Goal: Information Seeking & Learning: Learn about a topic

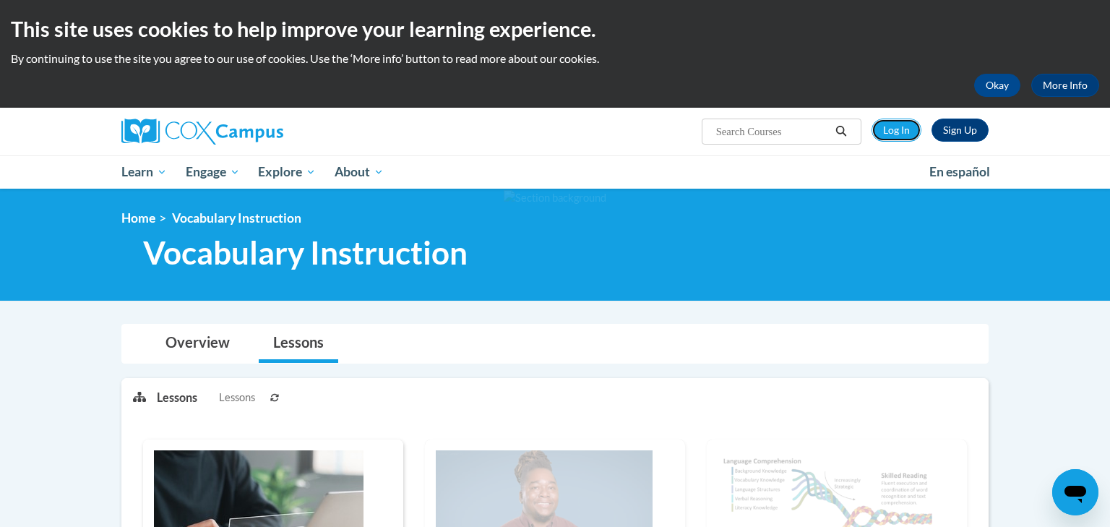
click at [899, 137] on link "Log In" at bounding box center [897, 130] width 50 height 23
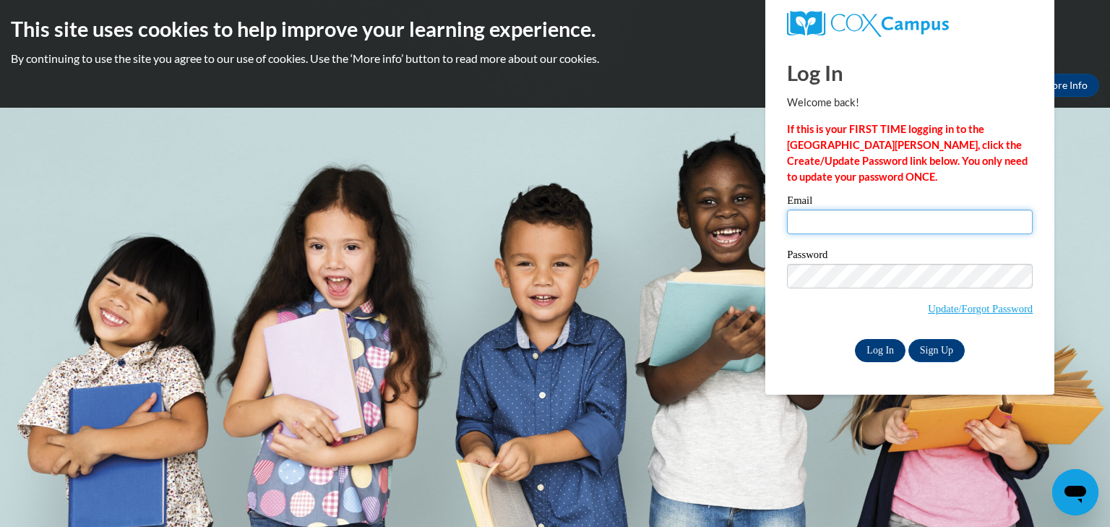
type input "troy.nottestad@traverschool.org"
click at [884, 348] on input "Log In" at bounding box center [880, 350] width 51 height 23
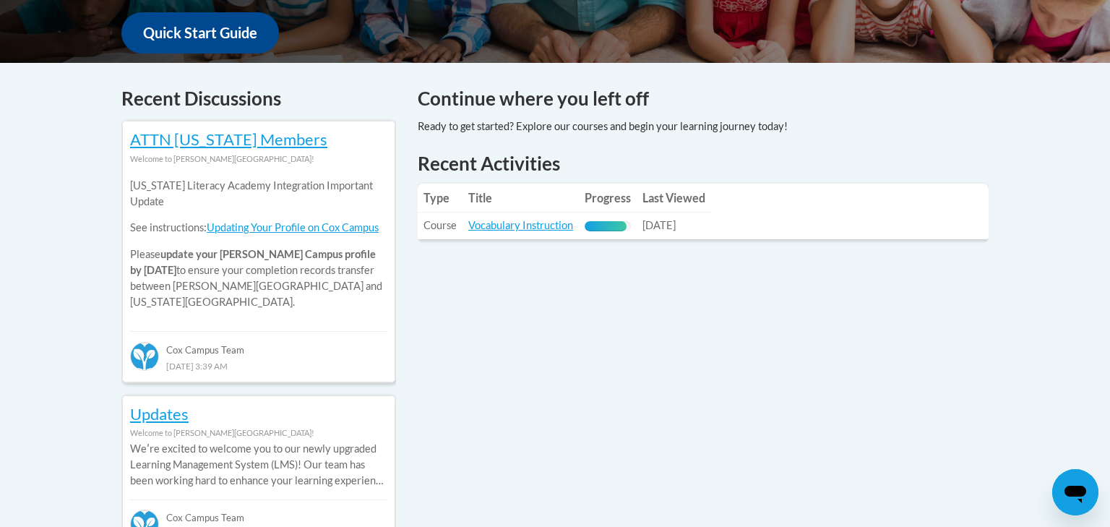
scroll to position [567, 0]
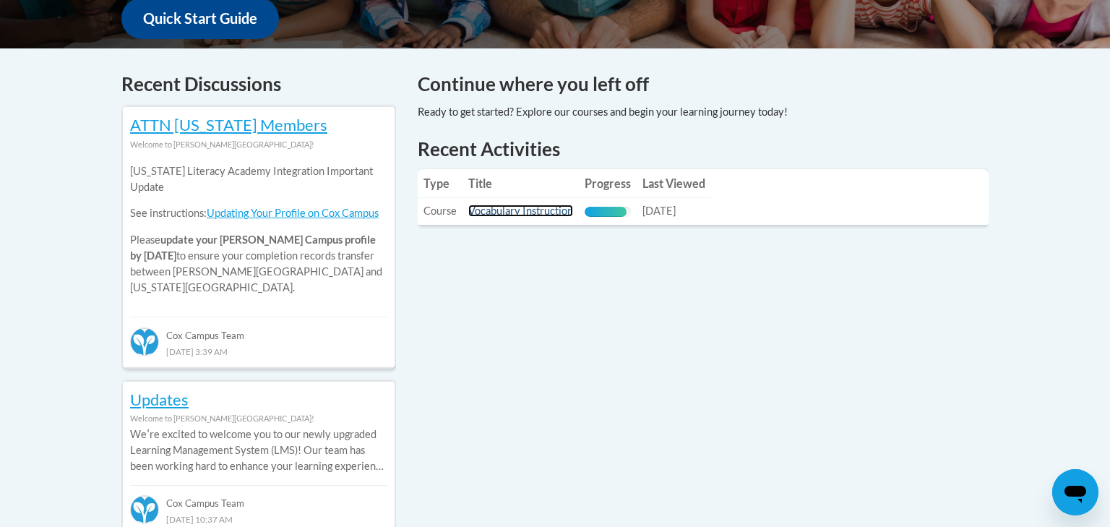
click at [502, 214] on link "Vocabulary Instruction" at bounding box center [520, 211] width 105 height 12
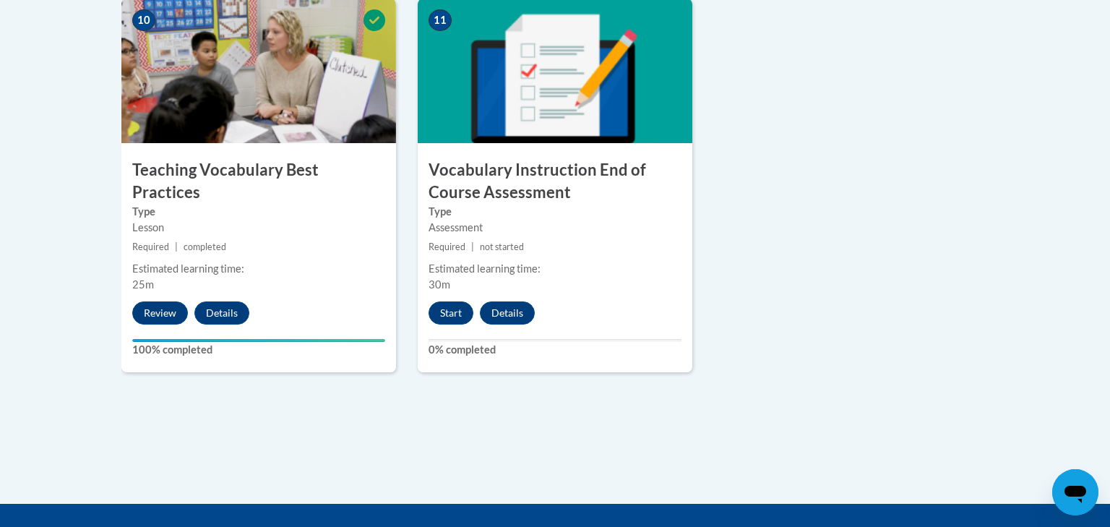
scroll to position [1686, 0]
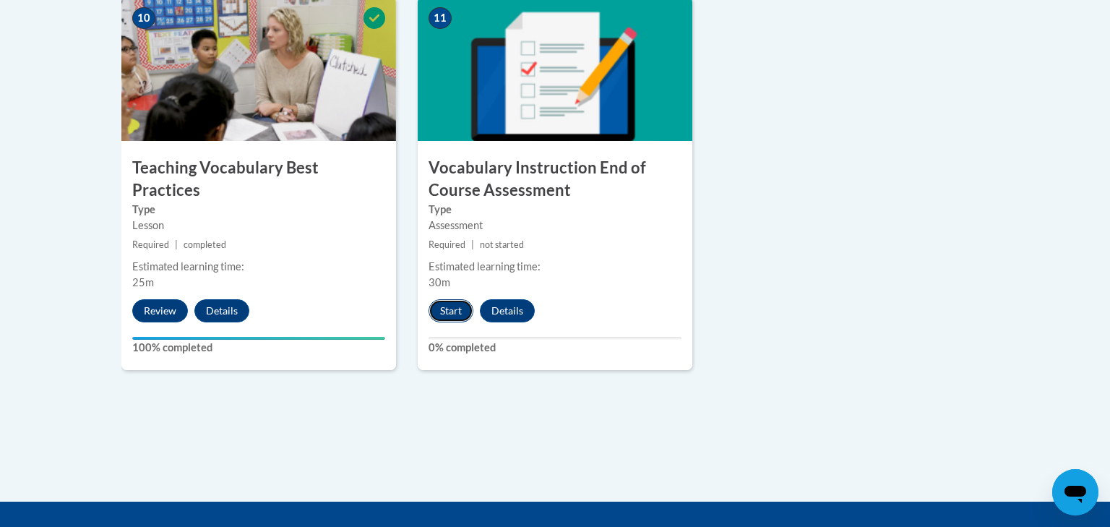
click at [457, 305] on button "Start" at bounding box center [451, 310] width 45 height 23
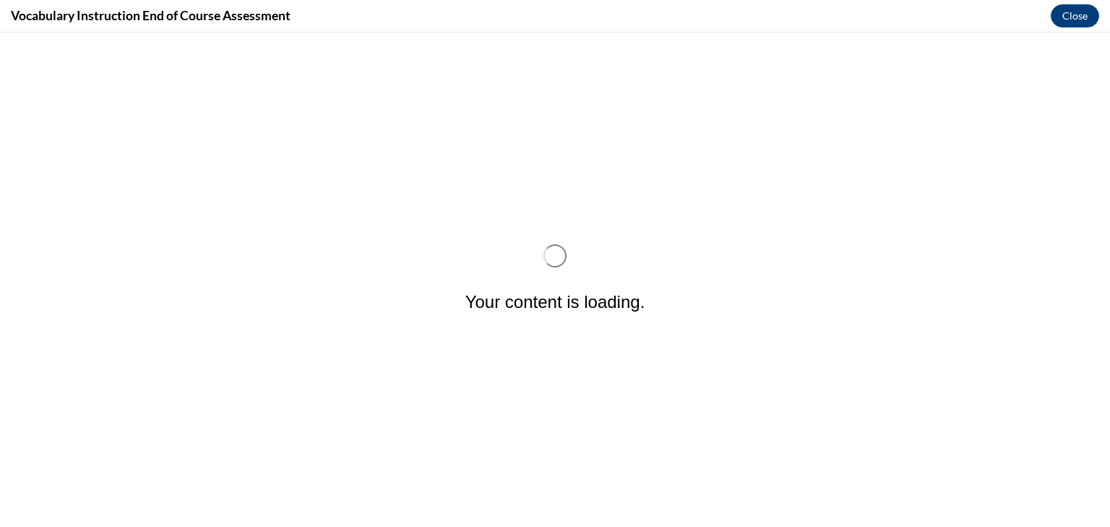
scroll to position [0, 0]
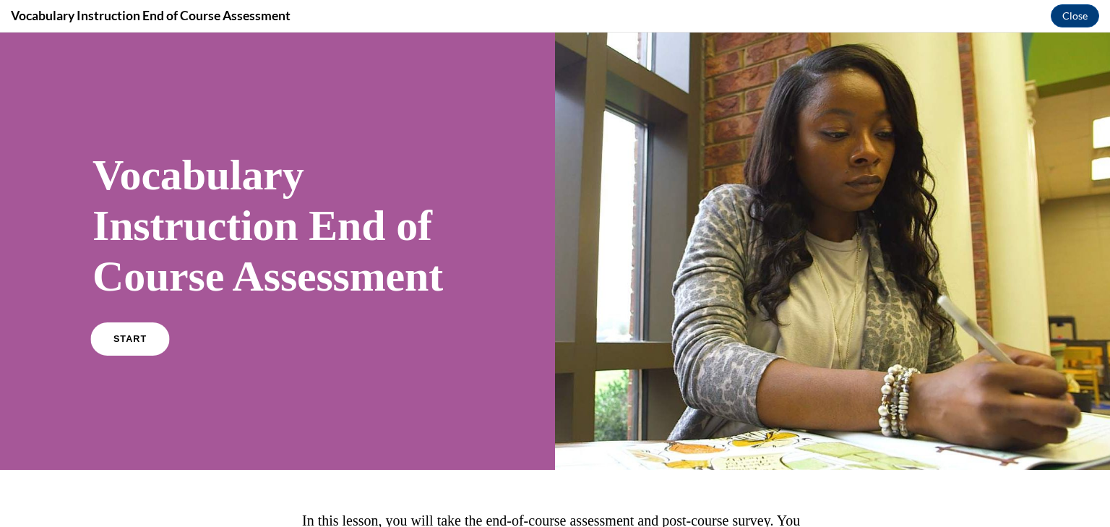
click at [138, 356] on link "START" at bounding box center [129, 338] width 79 height 33
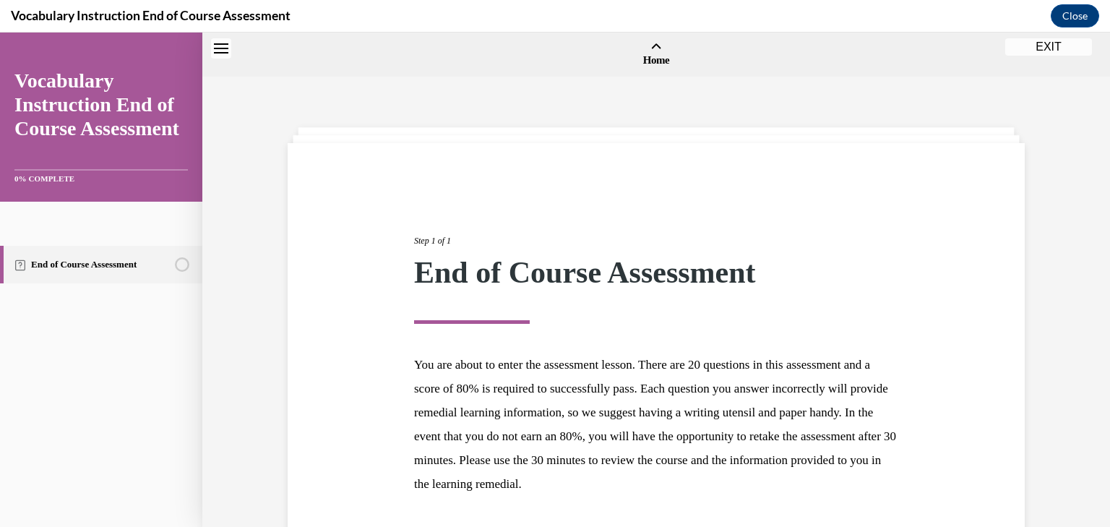
scroll to position [45, 0]
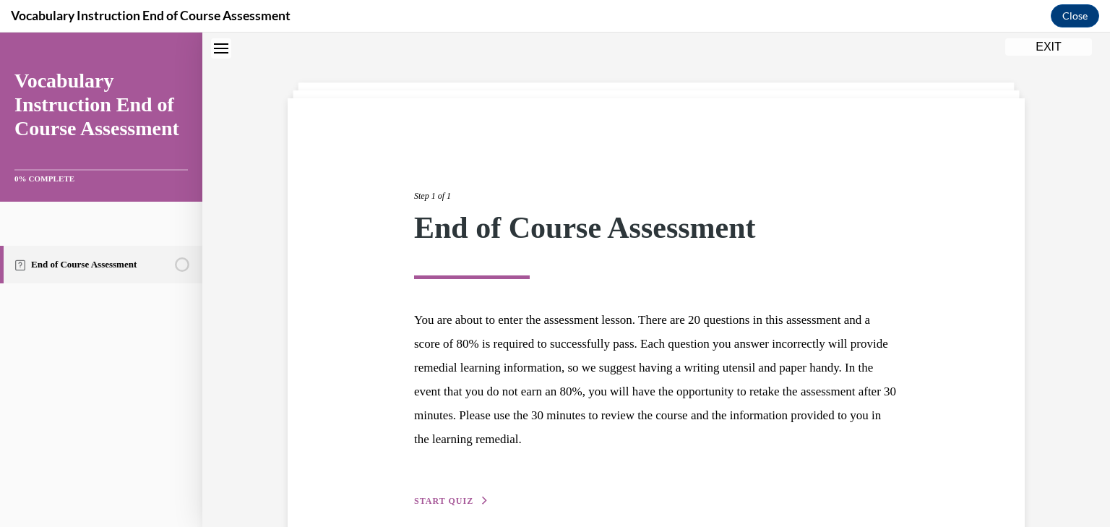
click at [447, 496] on span "START QUIZ" at bounding box center [443, 501] width 59 height 10
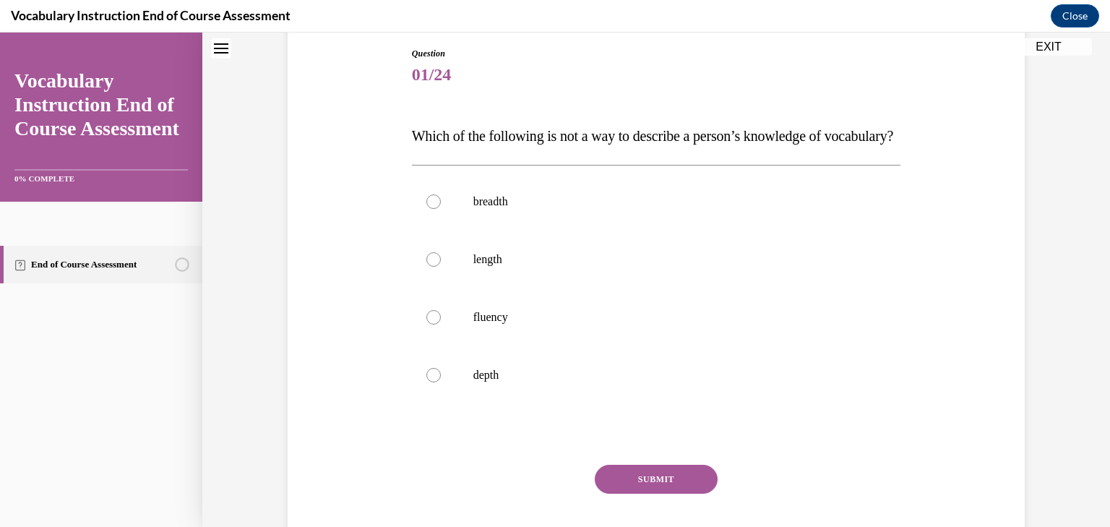
scroll to position [157, 0]
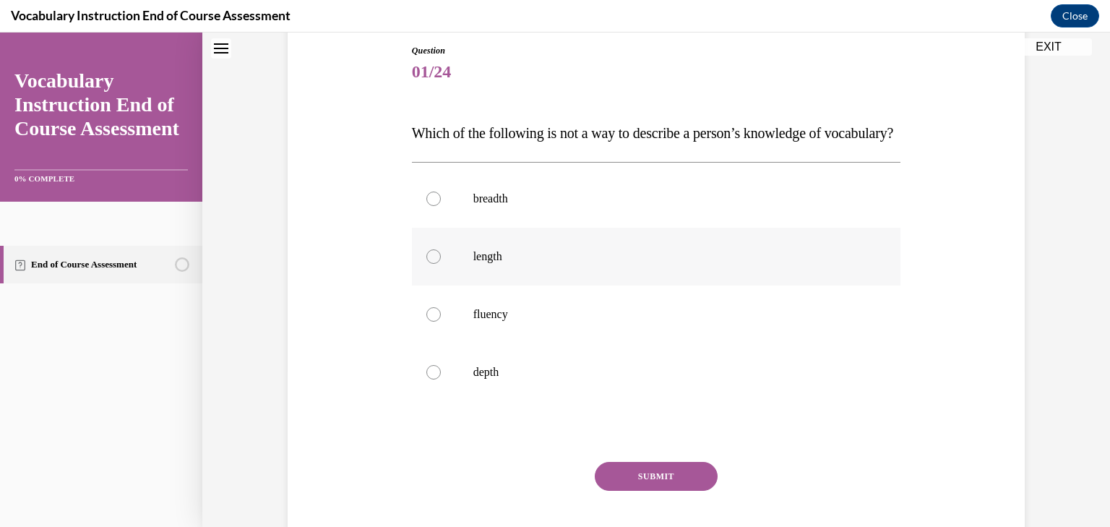
click at [434, 264] on div at bounding box center [434, 256] width 14 height 14
click at [434, 264] on input "length" at bounding box center [434, 256] width 14 height 14
radio input "true"
click at [669, 491] on button "SUBMIT" at bounding box center [656, 476] width 123 height 29
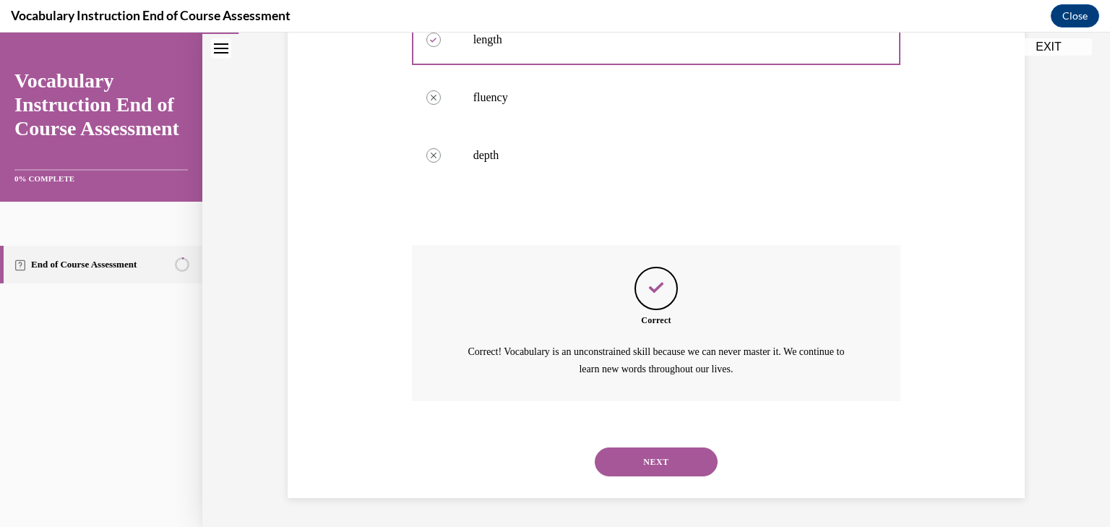
scroll to position [402, 0]
click at [659, 461] on button "NEXT" at bounding box center [656, 461] width 123 height 29
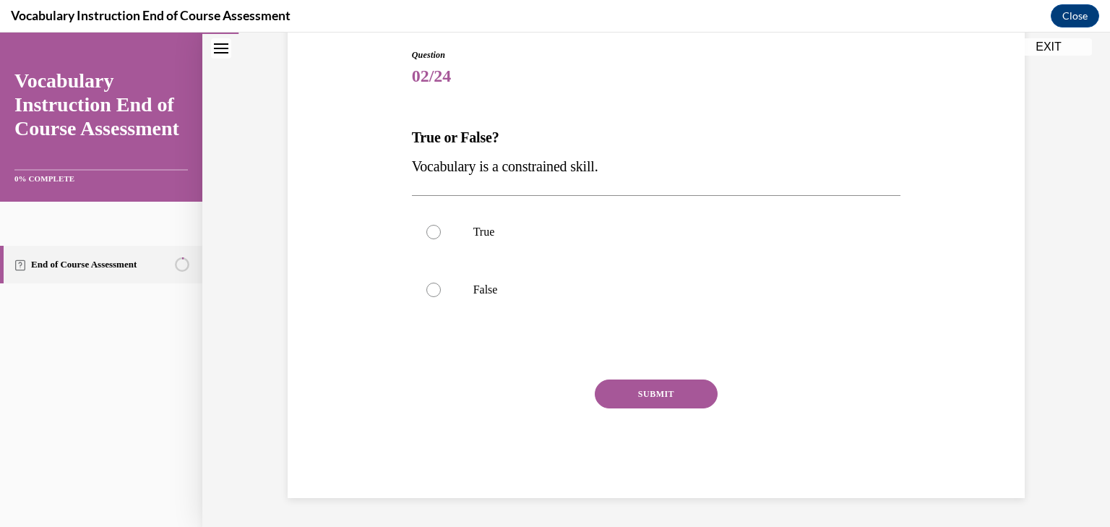
scroll to position [153, 0]
click at [430, 289] on div at bounding box center [434, 290] width 14 height 14
click at [430, 289] on input "False" at bounding box center [434, 290] width 14 height 14
radio input "true"
click at [658, 393] on button "SUBMIT" at bounding box center [656, 394] width 123 height 29
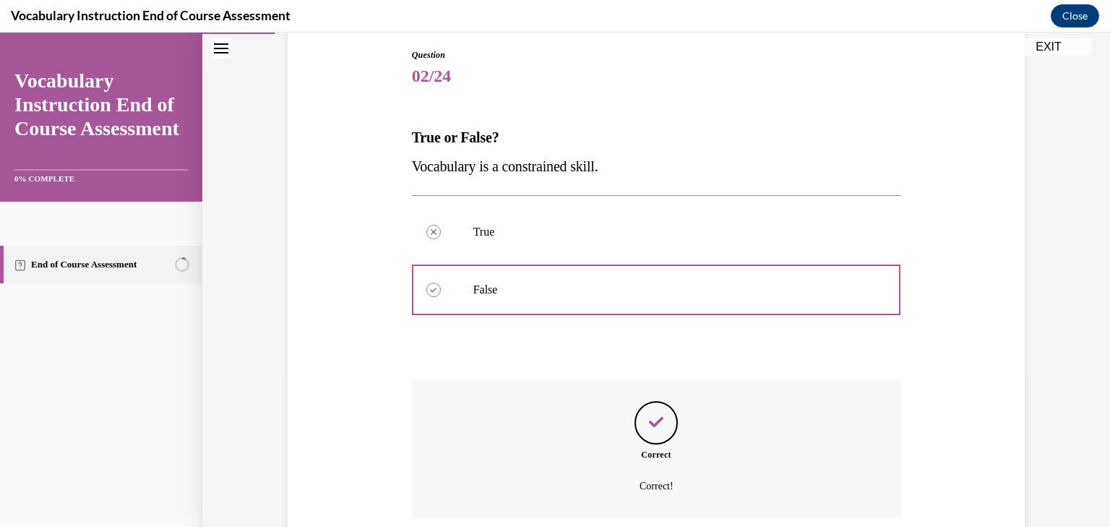
scroll to position [269, 0]
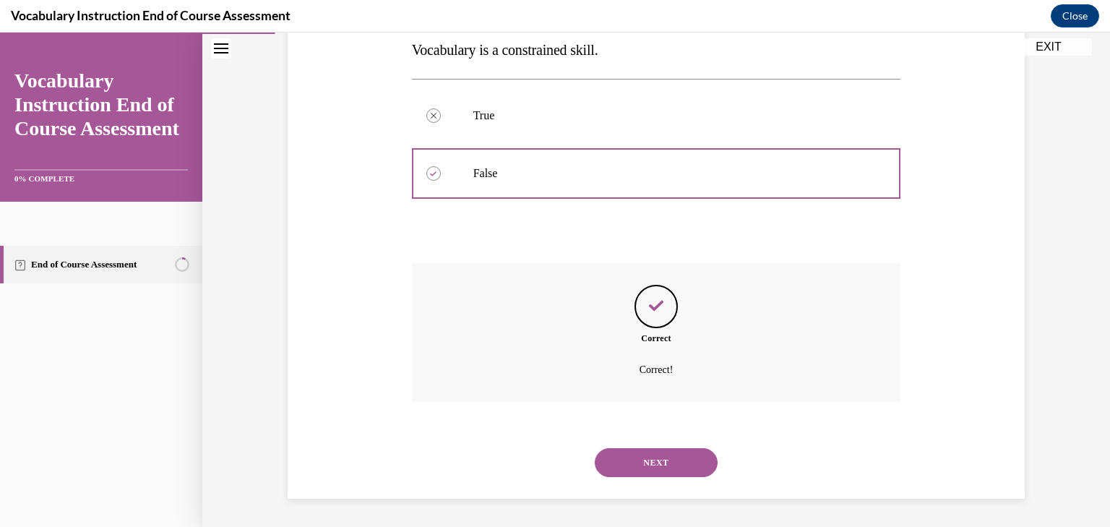
click at [644, 466] on button "NEXT" at bounding box center [656, 462] width 123 height 29
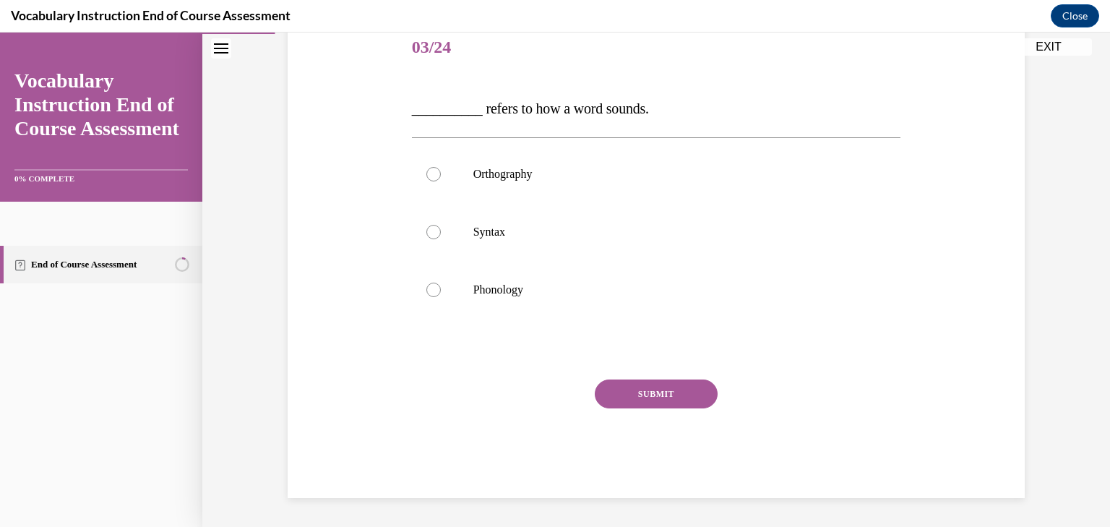
scroll to position [160, 0]
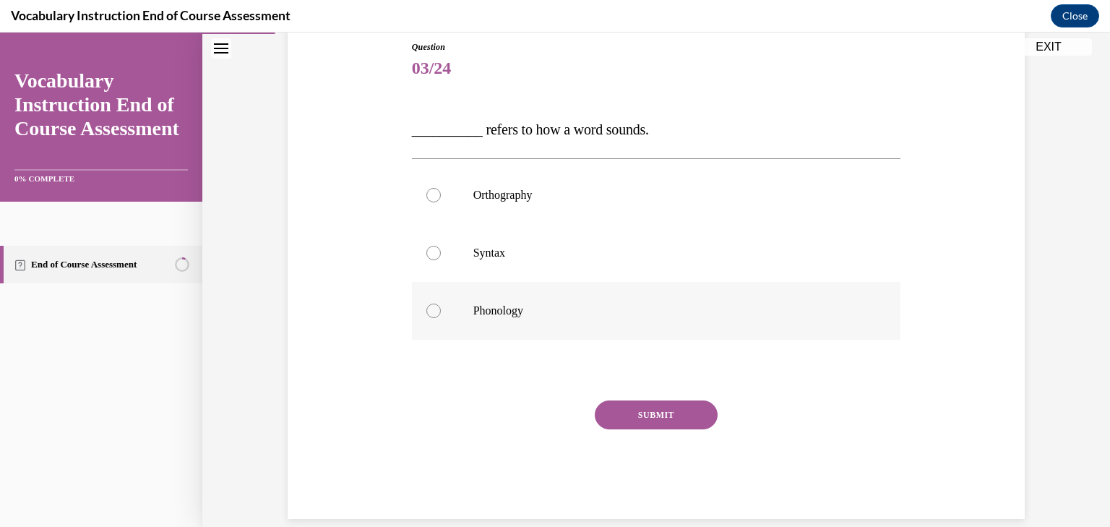
click at [438, 309] on div at bounding box center [434, 311] width 14 height 14
click at [438, 309] on input "Phonology" at bounding box center [434, 311] width 14 height 14
radio input "true"
click at [657, 413] on button "SUBMIT" at bounding box center [656, 415] width 123 height 29
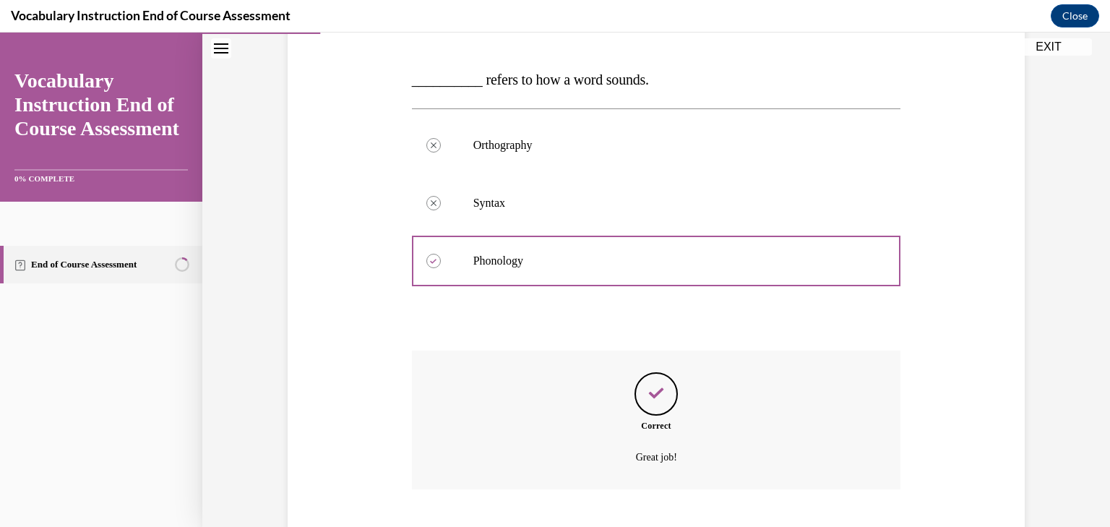
scroll to position [298, 0]
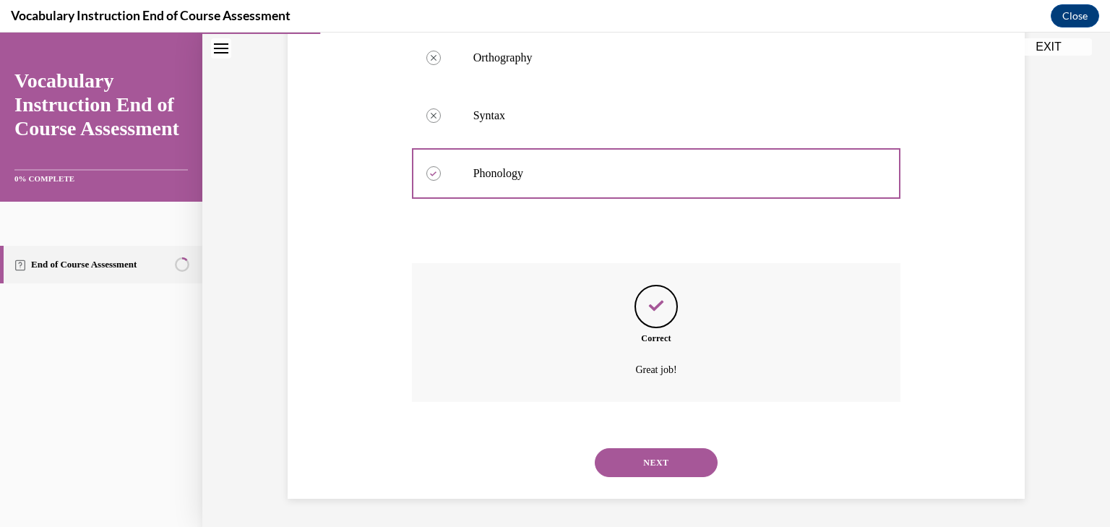
click at [669, 455] on button "NEXT" at bounding box center [656, 462] width 123 height 29
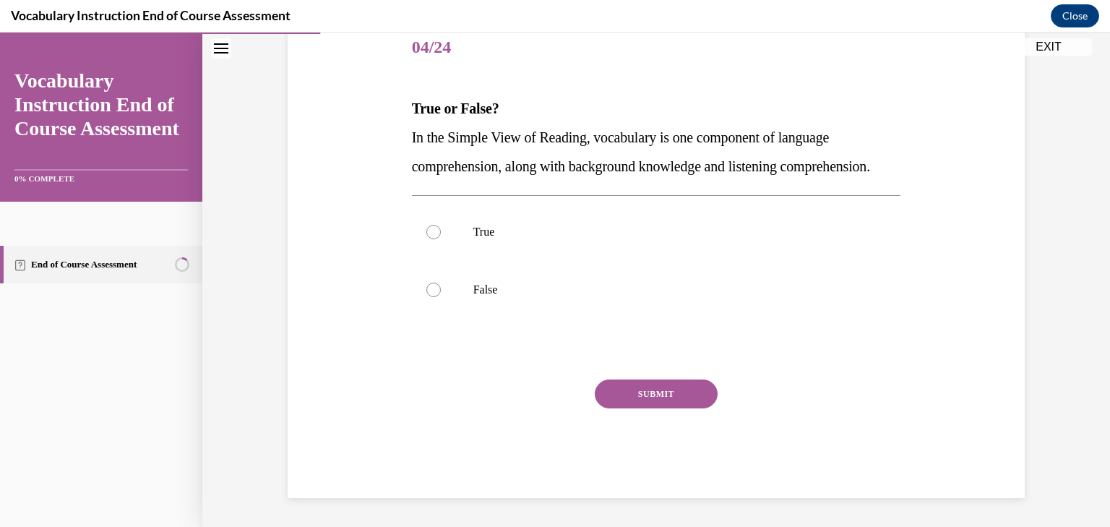
scroll to position [192, 0]
click at [463, 260] on label "True" at bounding box center [656, 232] width 489 height 58
click at [441, 239] on input "True" at bounding box center [434, 232] width 14 height 14
radio input "true"
click at [654, 408] on button "SUBMIT" at bounding box center [656, 394] width 123 height 29
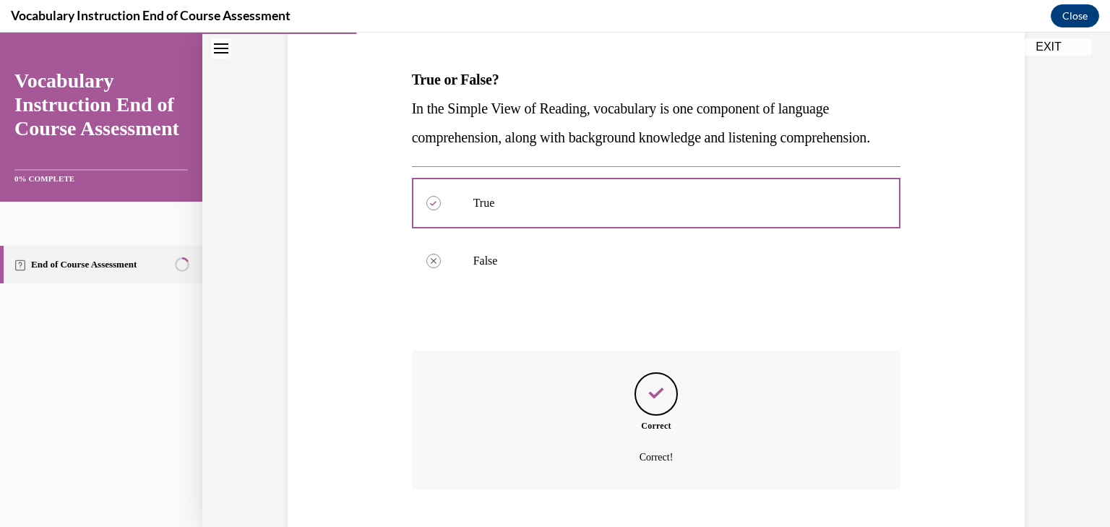
scroll to position [327, 0]
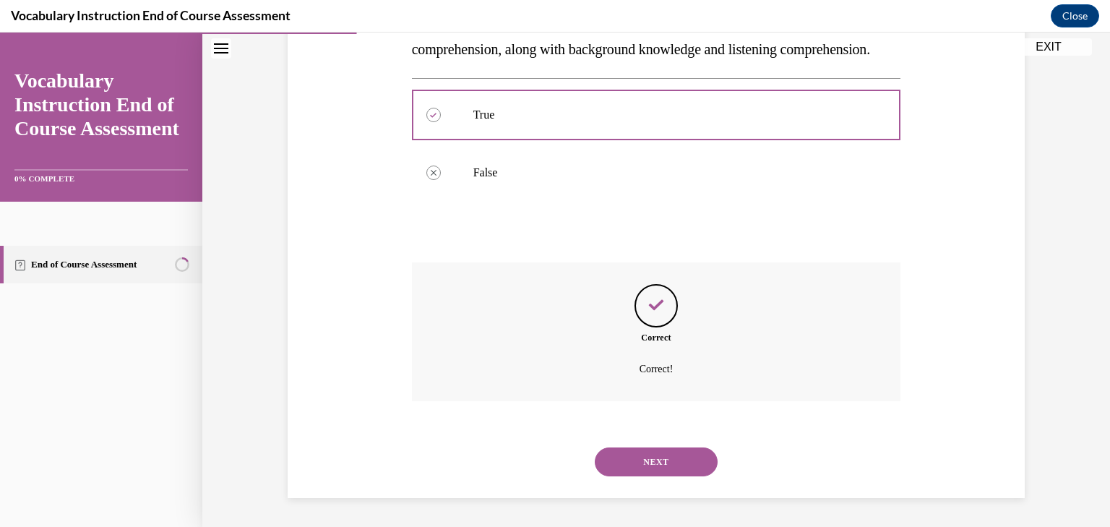
click at [659, 460] on button "NEXT" at bounding box center [656, 461] width 123 height 29
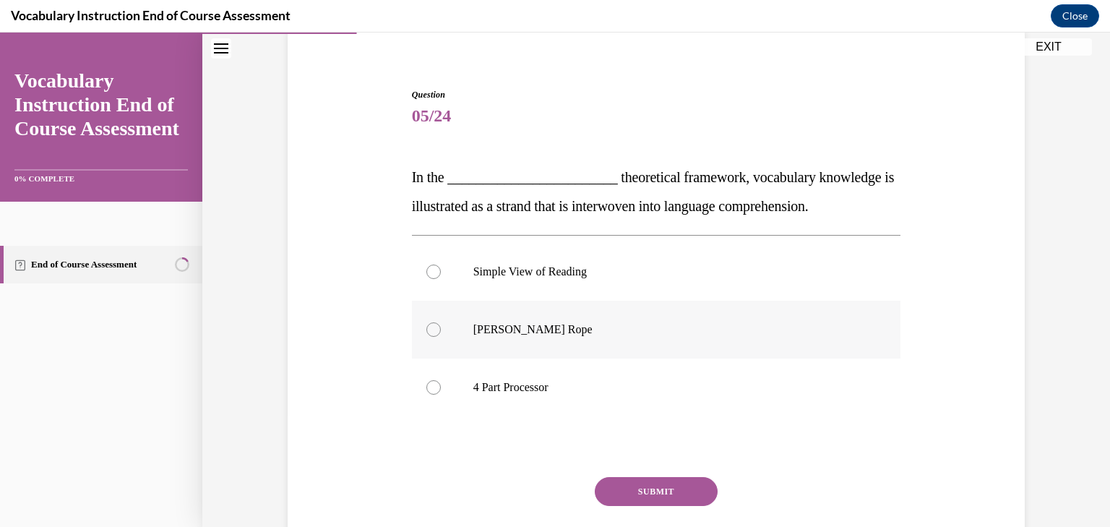
scroll to position [115, 0]
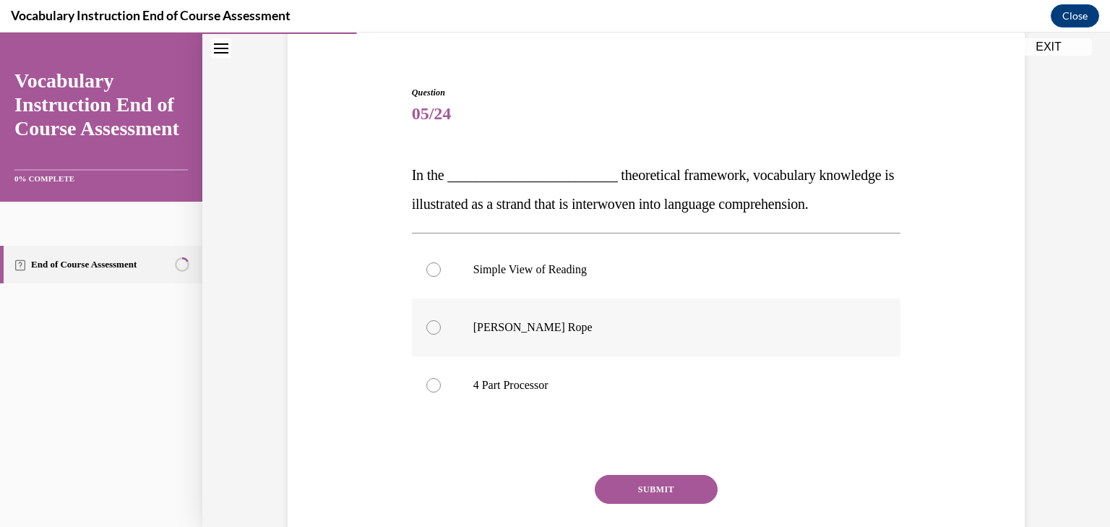
click at [462, 329] on label "[PERSON_NAME] Rope" at bounding box center [656, 328] width 489 height 58
click at [441, 329] on input "[PERSON_NAME] Rope" at bounding box center [434, 327] width 14 height 14
radio input "true"
click at [662, 485] on button "SUBMIT" at bounding box center [656, 489] width 123 height 29
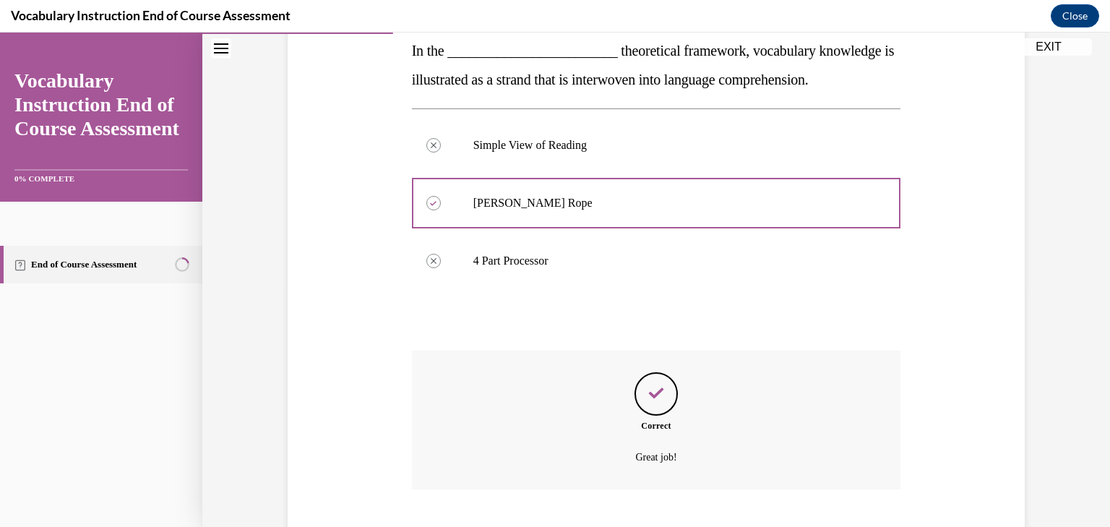
scroll to position [327, 0]
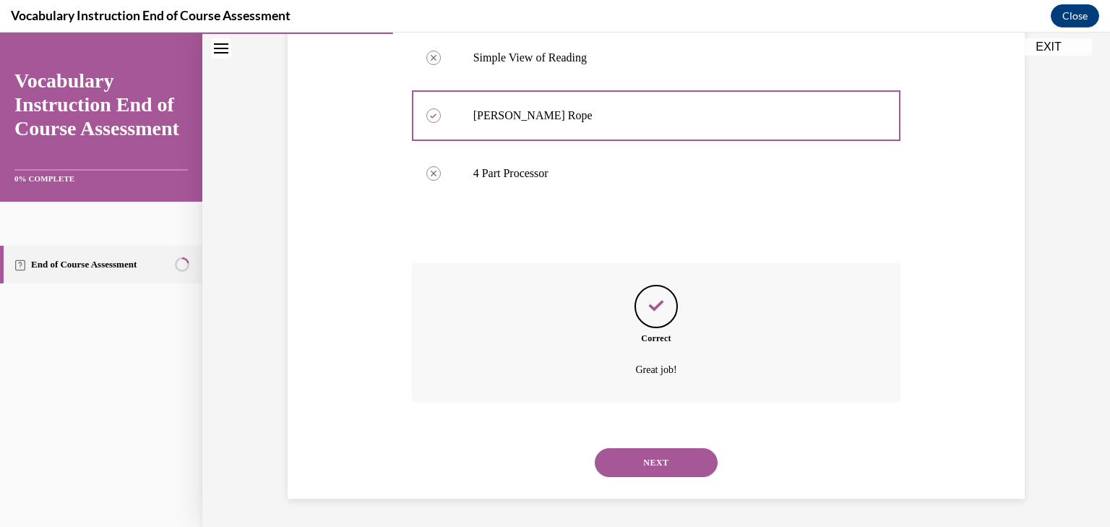
click at [661, 469] on button "NEXT" at bounding box center [656, 462] width 123 height 29
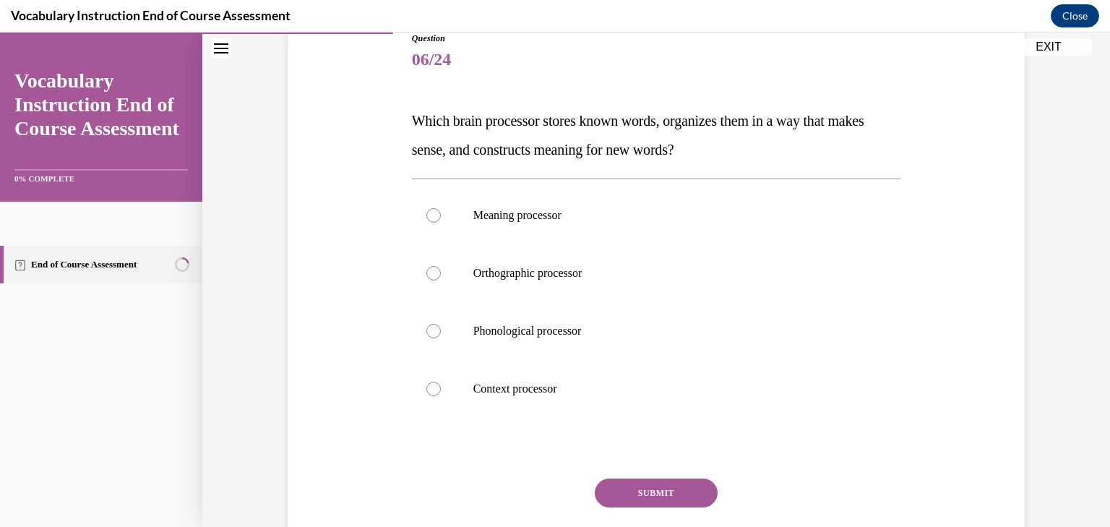
scroll to position [171, 0]
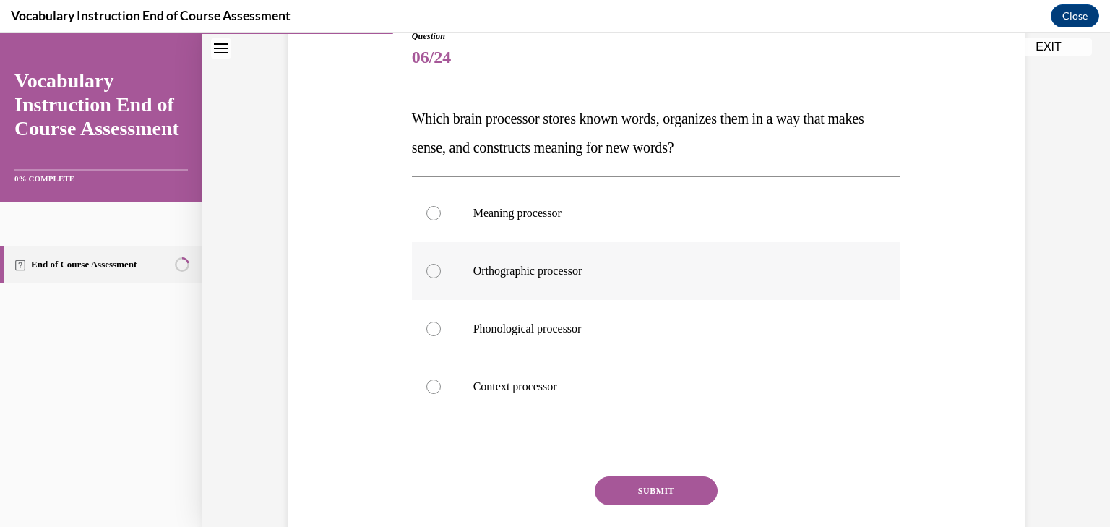
click at [549, 283] on label "Orthographic processor" at bounding box center [656, 271] width 489 height 58
click at [441, 278] on input "Orthographic processor" at bounding box center [434, 271] width 14 height 14
radio input "true"
click at [644, 484] on button "SUBMIT" at bounding box center [656, 490] width 123 height 29
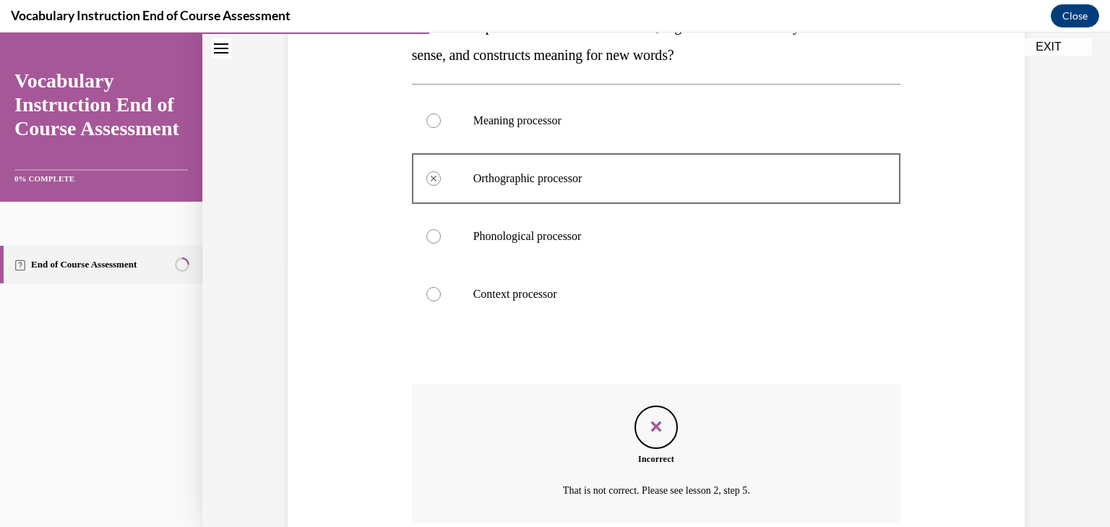
scroll to position [385, 0]
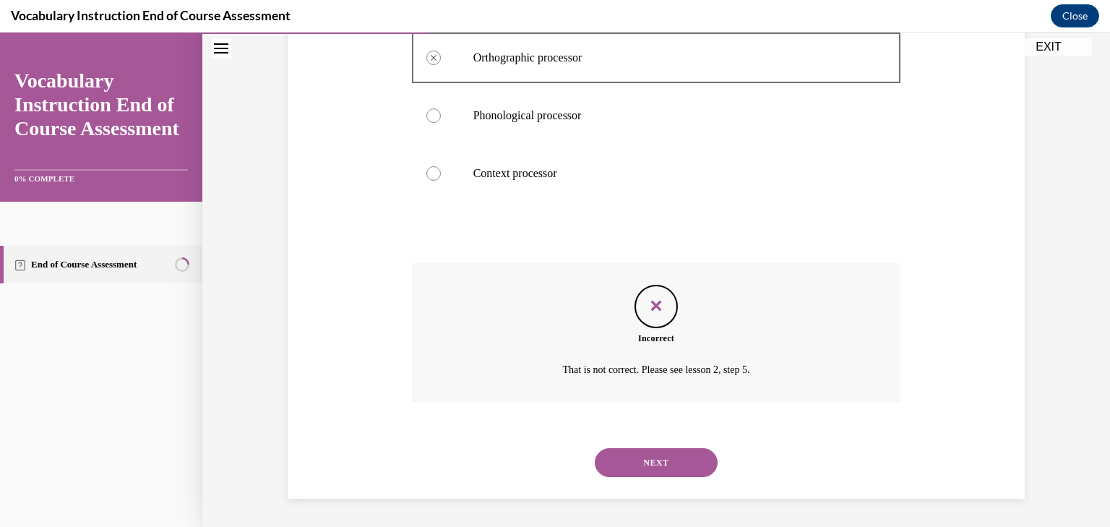
click at [656, 463] on button "NEXT" at bounding box center [656, 462] width 123 height 29
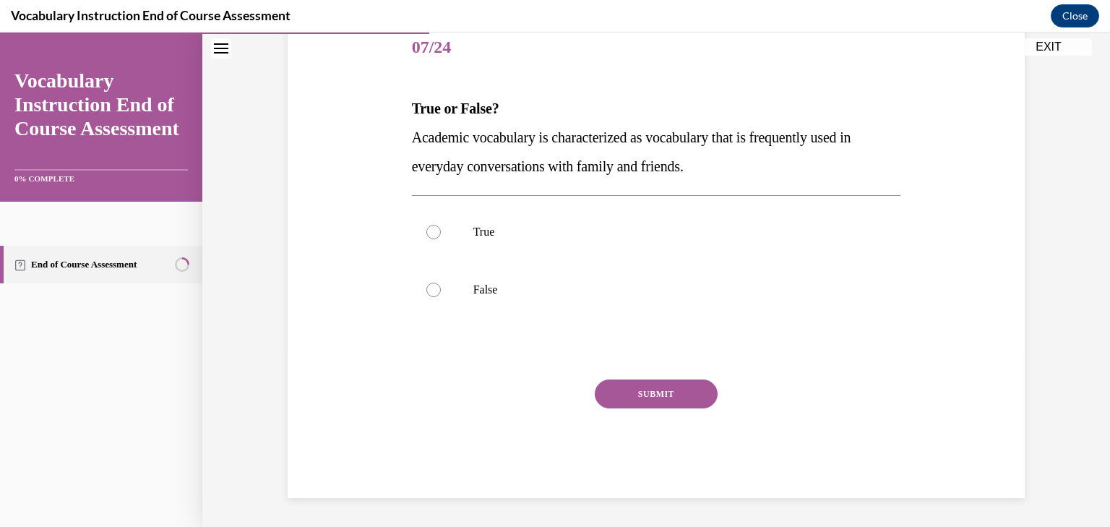
scroll to position [160, 0]
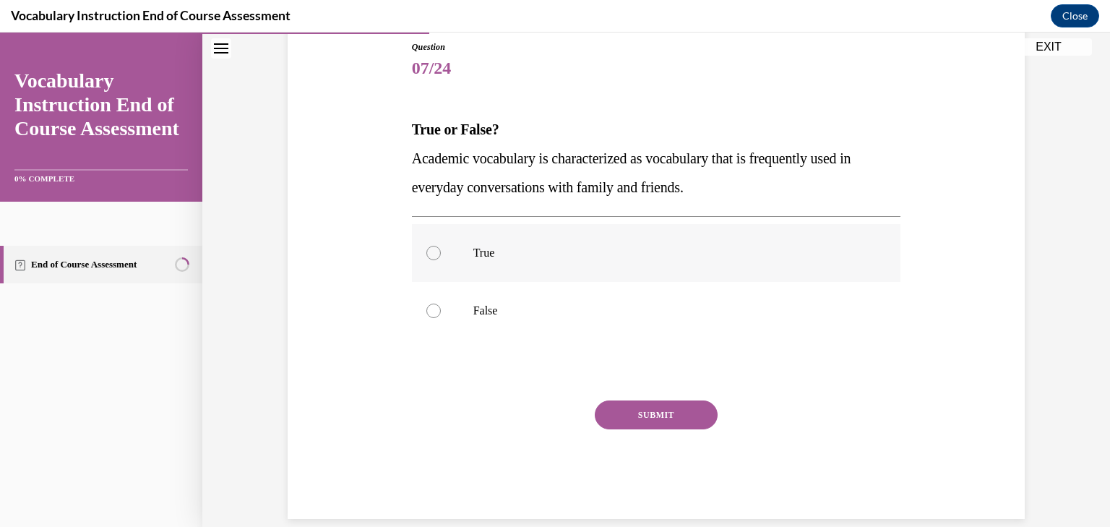
click at [530, 272] on label "True" at bounding box center [656, 253] width 489 height 58
click at [441, 260] on input "True" at bounding box center [434, 253] width 14 height 14
radio input "true"
click at [648, 419] on button "SUBMIT" at bounding box center [656, 415] width 123 height 29
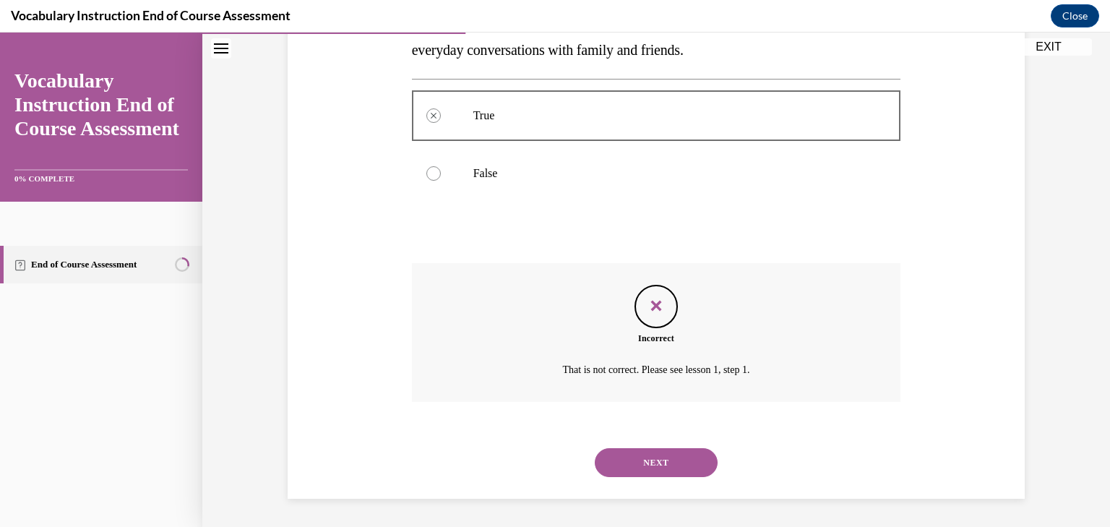
scroll to position [298, 0]
click at [663, 463] on button "NEXT" at bounding box center [656, 462] width 123 height 29
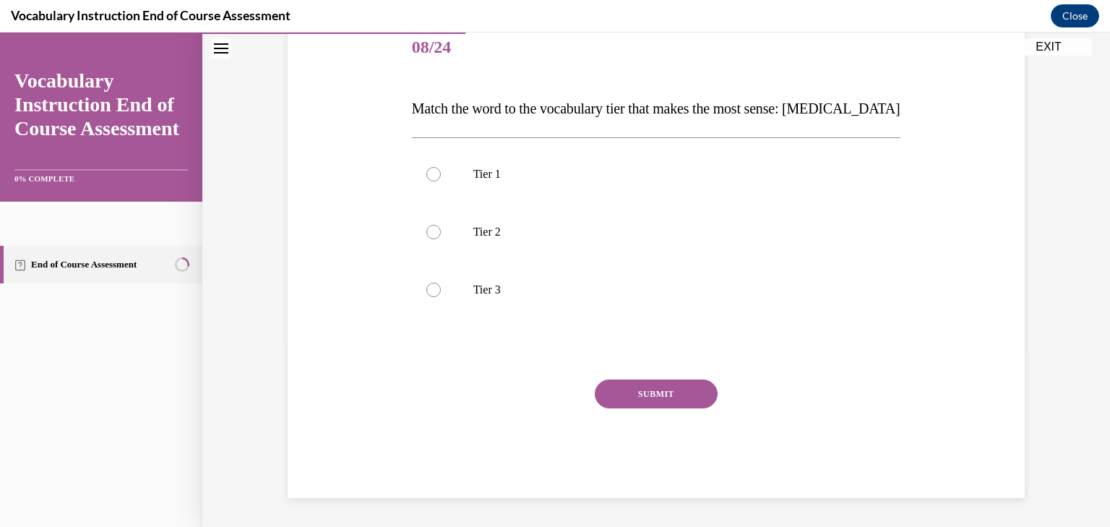
scroll to position [160, 0]
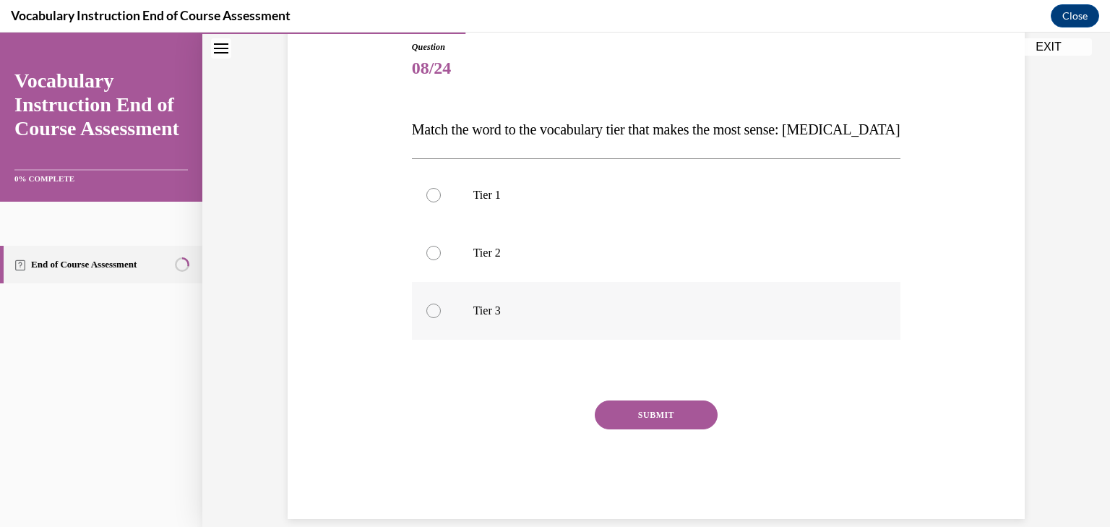
click at [505, 319] on label "Tier 3" at bounding box center [656, 311] width 489 height 58
click at [441, 318] on input "Tier 3" at bounding box center [434, 311] width 14 height 14
radio input "true"
click at [665, 420] on button "SUBMIT" at bounding box center [656, 415] width 123 height 29
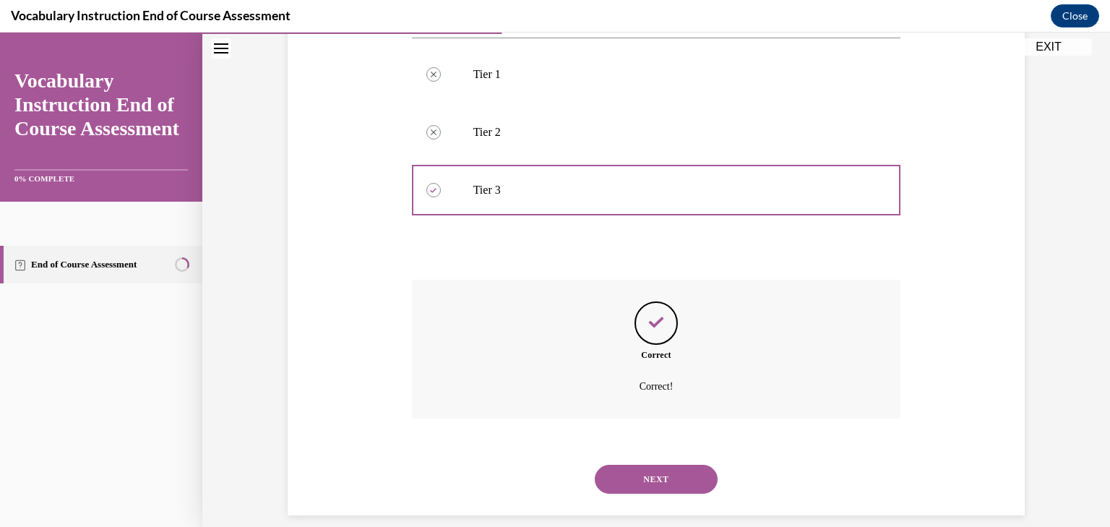
scroll to position [298, 0]
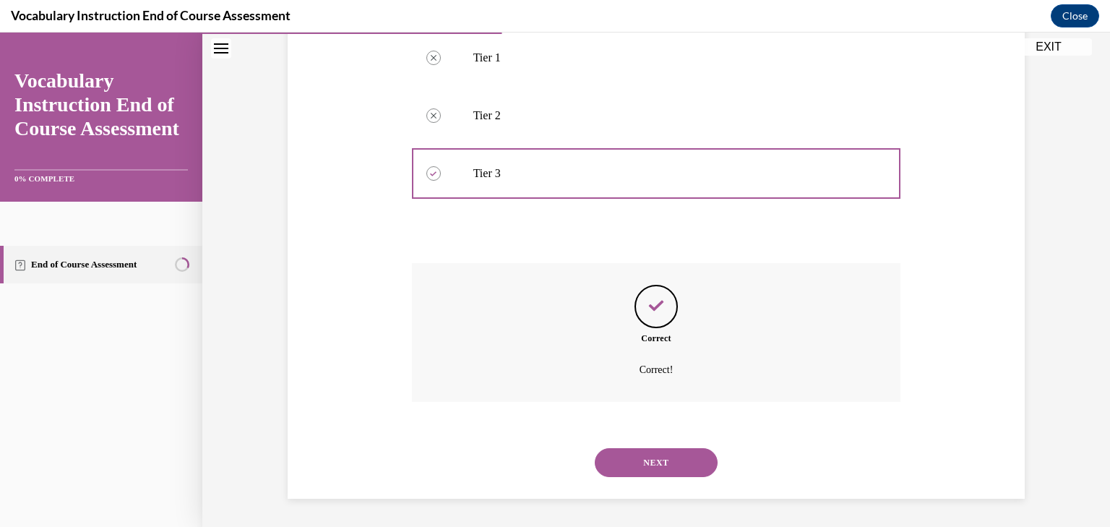
click at [660, 455] on button "NEXT" at bounding box center [656, 462] width 123 height 29
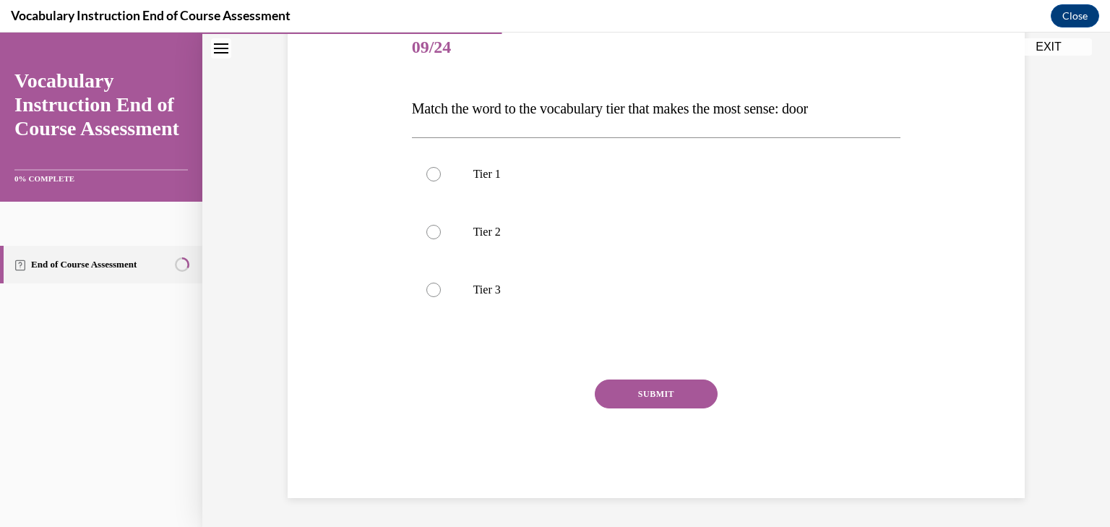
scroll to position [160, 0]
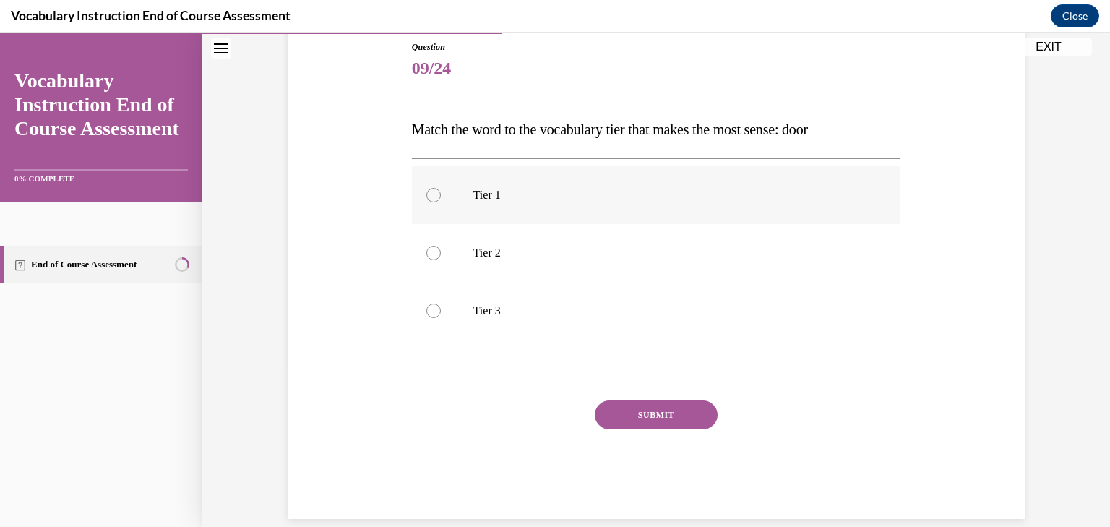
click at [526, 210] on label "Tier 1" at bounding box center [656, 195] width 489 height 58
click at [441, 202] on input "Tier 1" at bounding box center [434, 195] width 14 height 14
radio input "true"
click at [663, 413] on button "SUBMIT" at bounding box center [656, 415] width 123 height 29
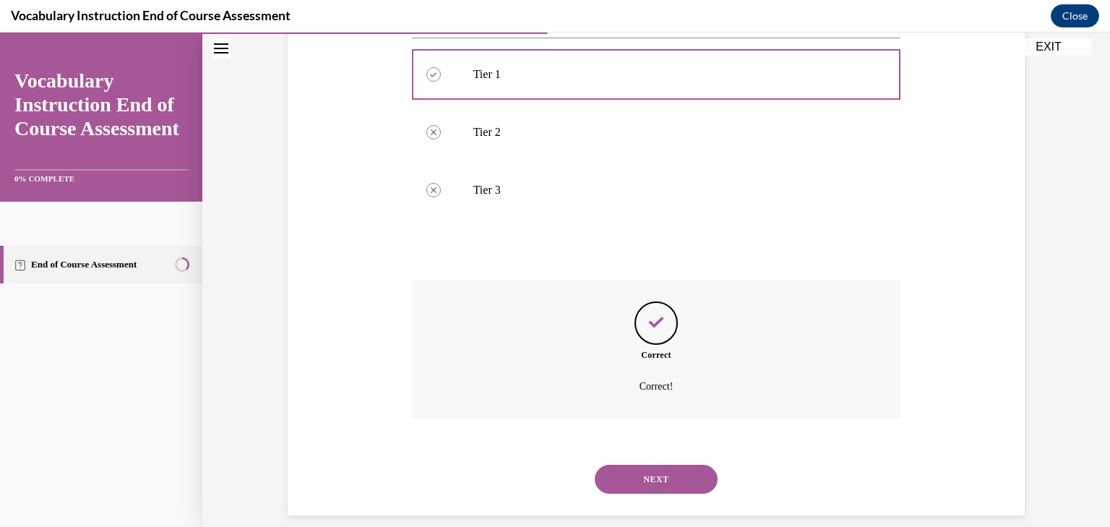
scroll to position [298, 0]
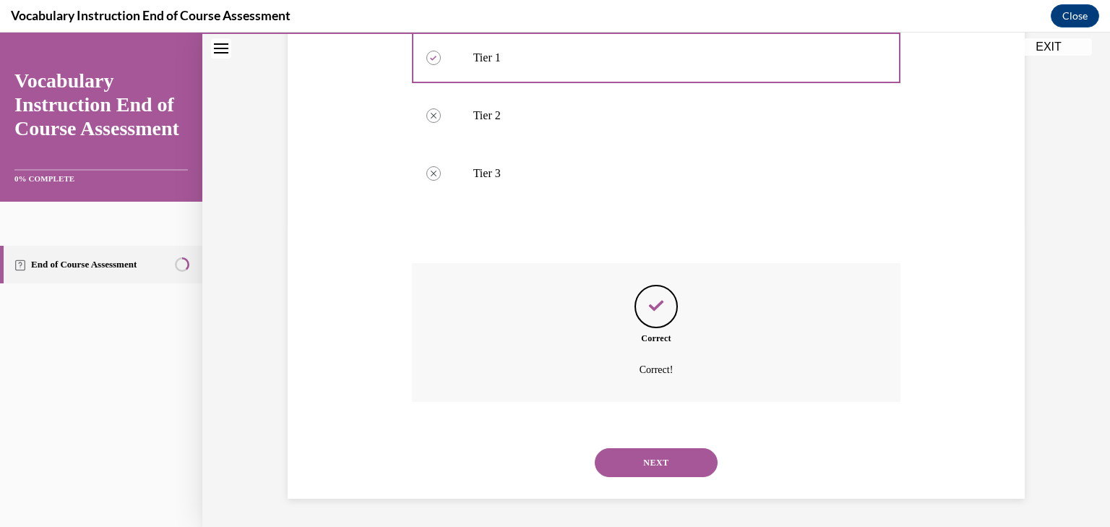
click at [660, 457] on button "NEXT" at bounding box center [656, 462] width 123 height 29
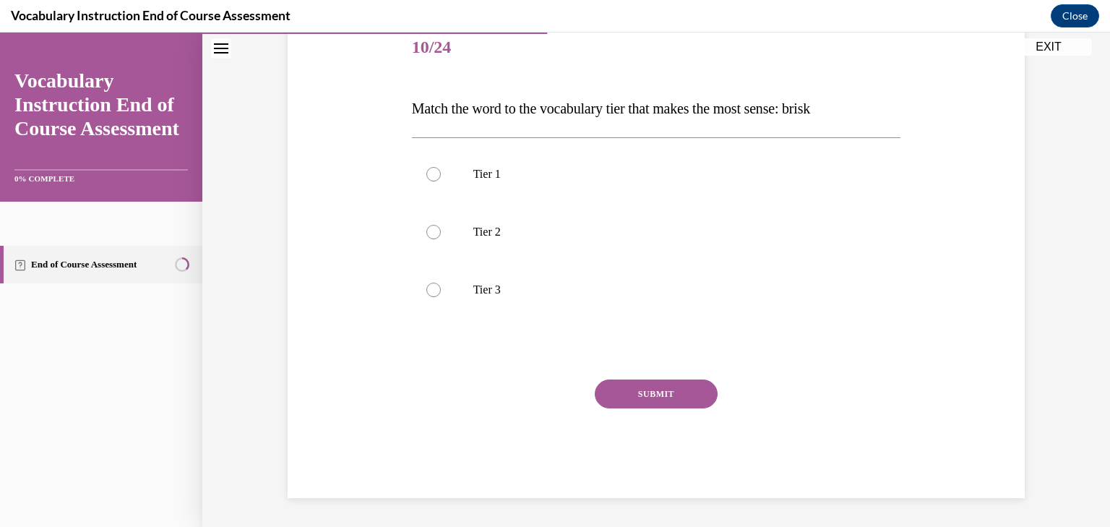
scroll to position [160, 0]
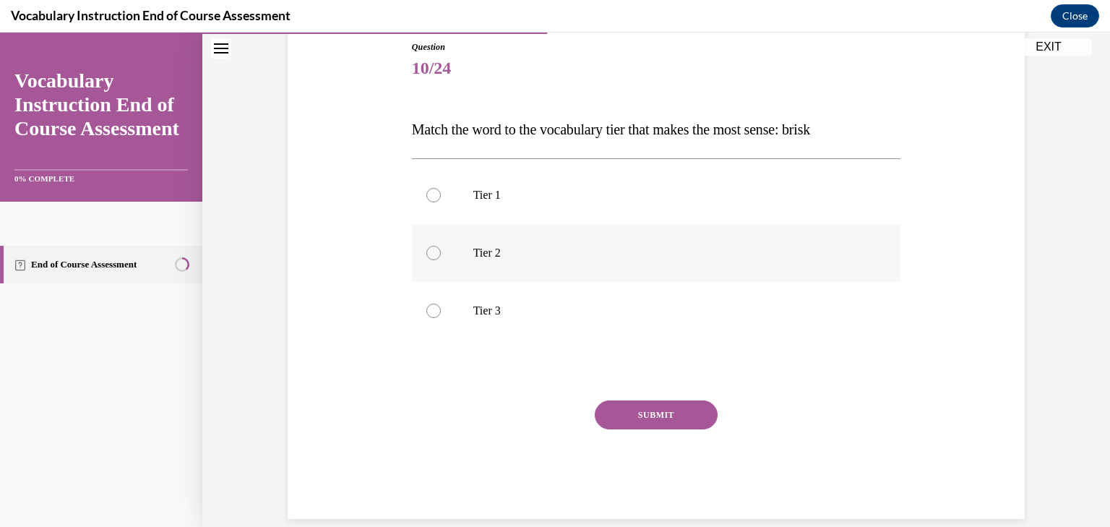
click at [561, 263] on label "Tier 2" at bounding box center [656, 253] width 489 height 58
click at [441, 260] on input "Tier 2" at bounding box center [434, 253] width 14 height 14
radio input "true"
click at [663, 409] on button "SUBMIT" at bounding box center [656, 415] width 123 height 29
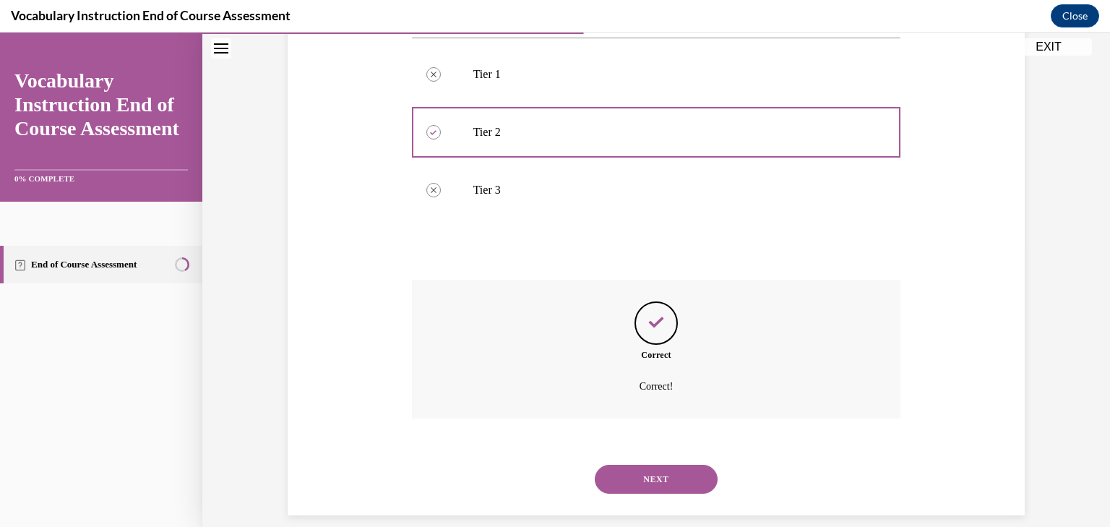
scroll to position [298, 0]
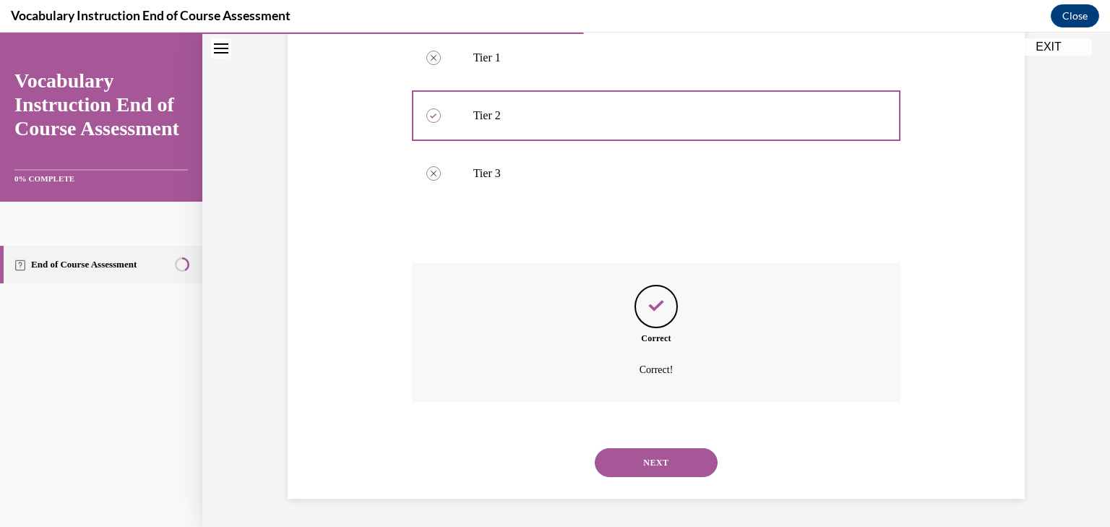
click at [659, 456] on button "NEXT" at bounding box center [656, 462] width 123 height 29
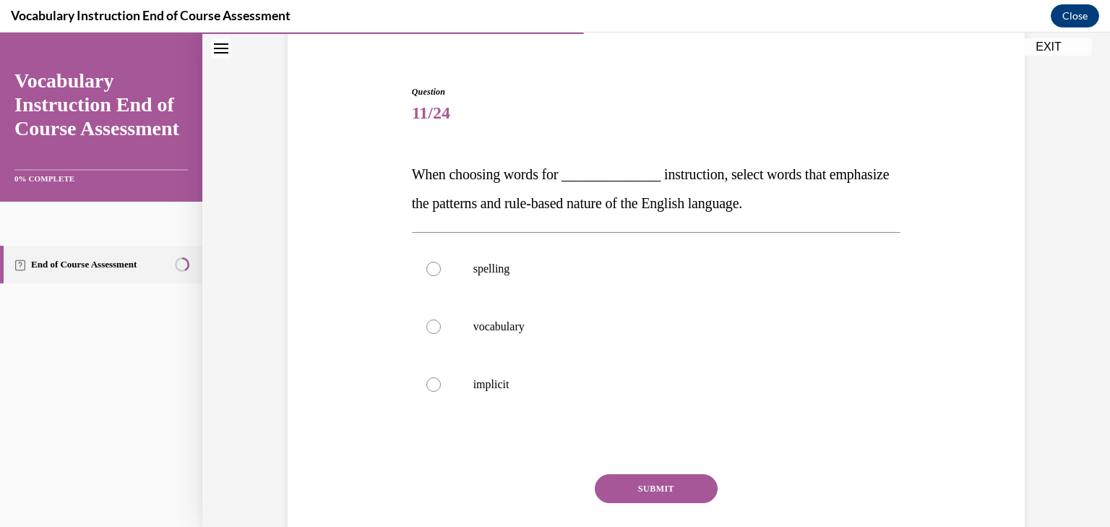
scroll to position [118, 0]
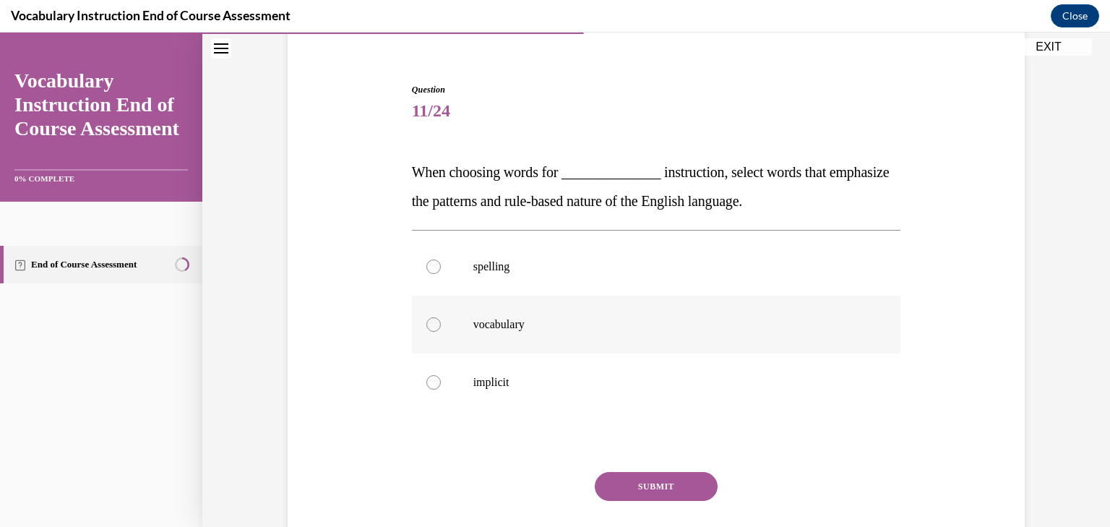
click at [547, 325] on p "vocabulary" at bounding box center [670, 324] width 392 height 14
click at [441, 325] on input "vocabulary" at bounding box center [434, 324] width 14 height 14
radio input "true"
click at [647, 483] on button "SUBMIT" at bounding box center [656, 486] width 123 height 29
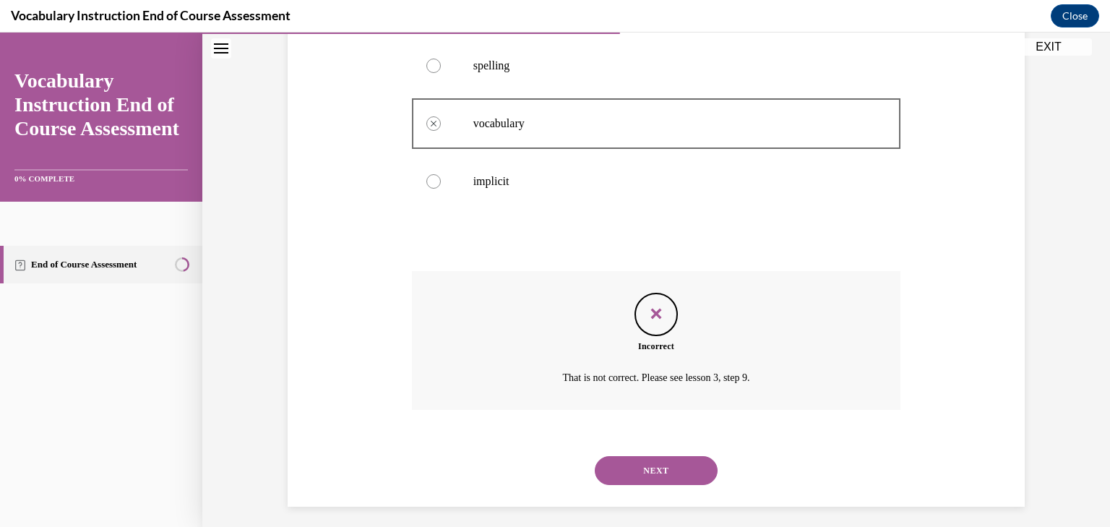
scroll to position [327, 0]
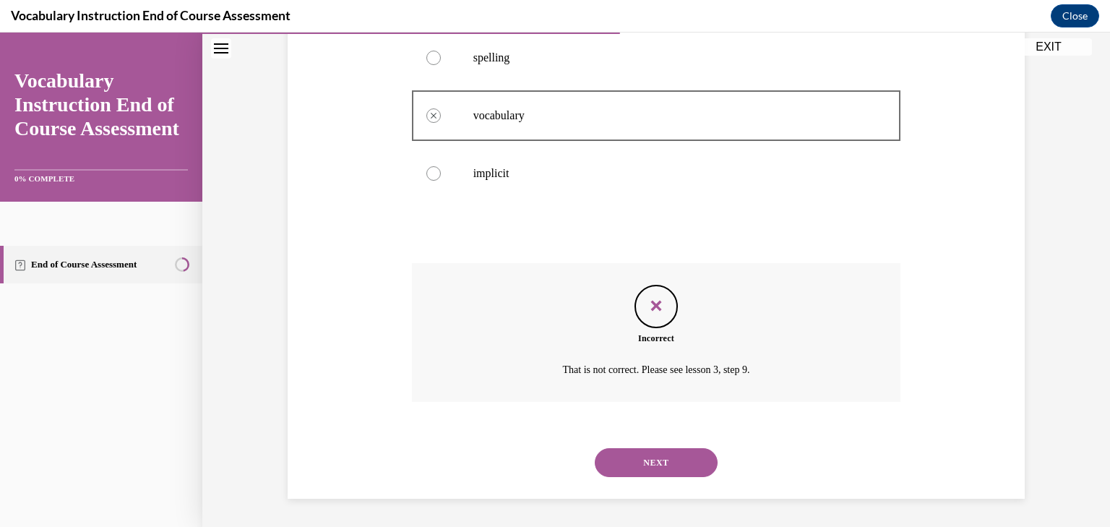
click at [666, 458] on button "NEXT" at bounding box center [656, 462] width 123 height 29
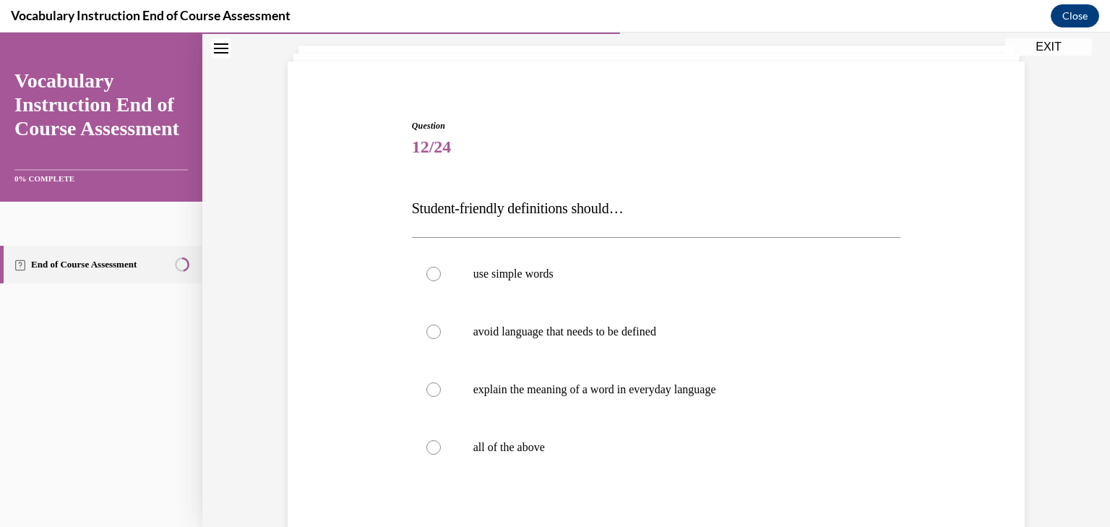
scroll to position [111, 0]
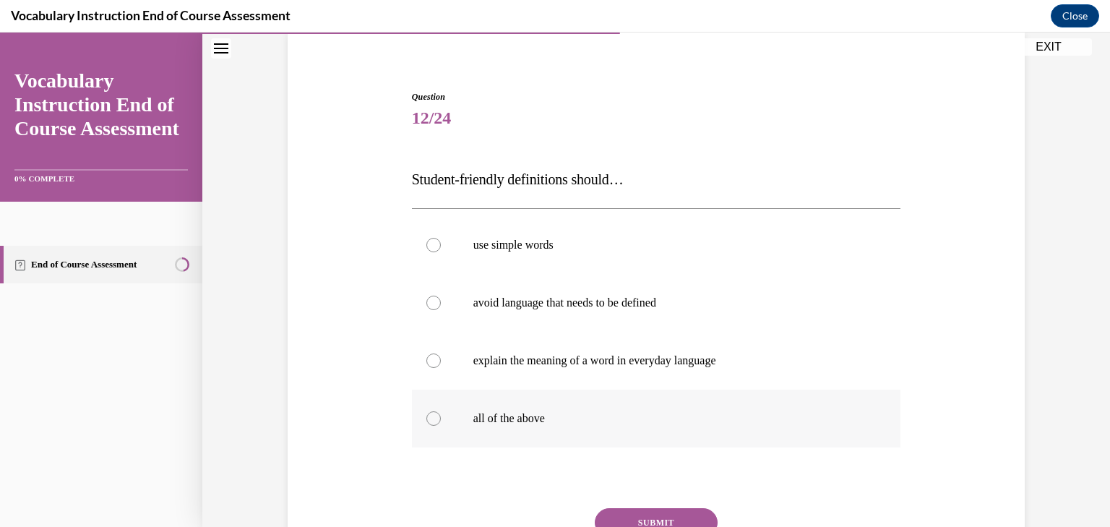
click at [514, 408] on label "all of the above" at bounding box center [656, 419] width 489 height 58
click at [441, 411] on input "all of the above" at bounding box center [434, 418] width 14 height 14
radio input "true"
click at [662, 513] on button "SUBMIT" at bounding box center [656, 522] width 123 height 29
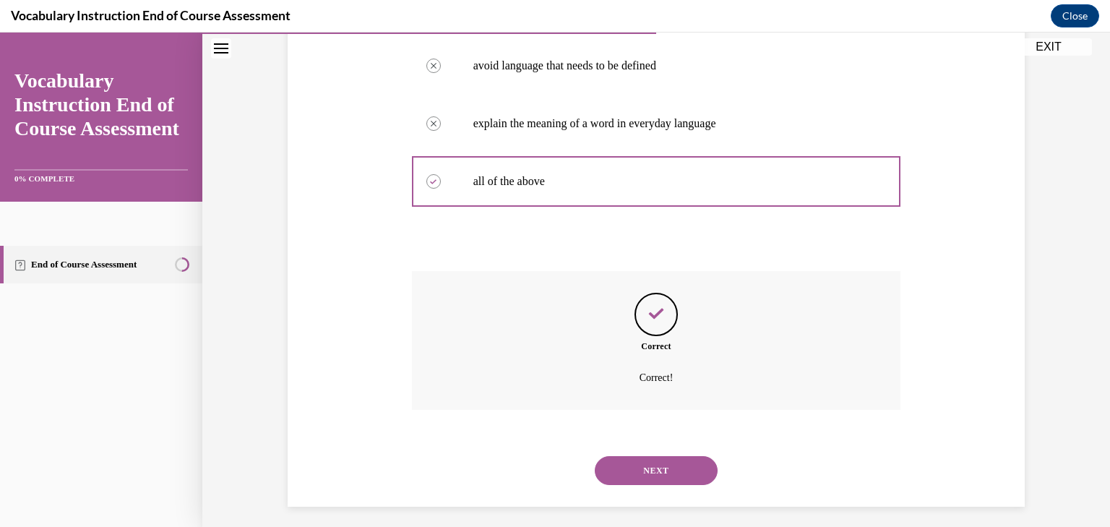
scroll to position [356, 0]
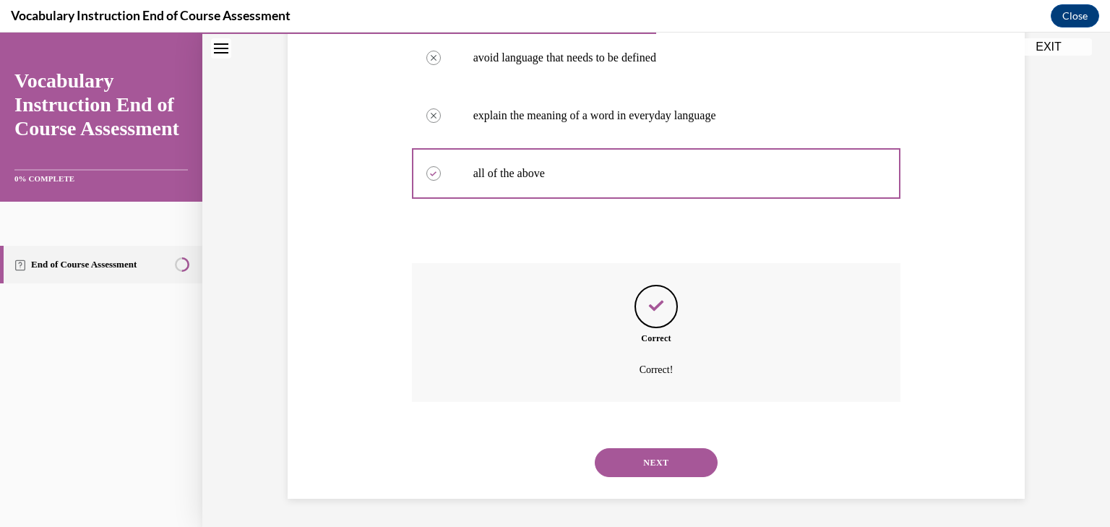
click at [659, 468] on button "NEXT" at bounding box center [656, 462] width 123 height 29
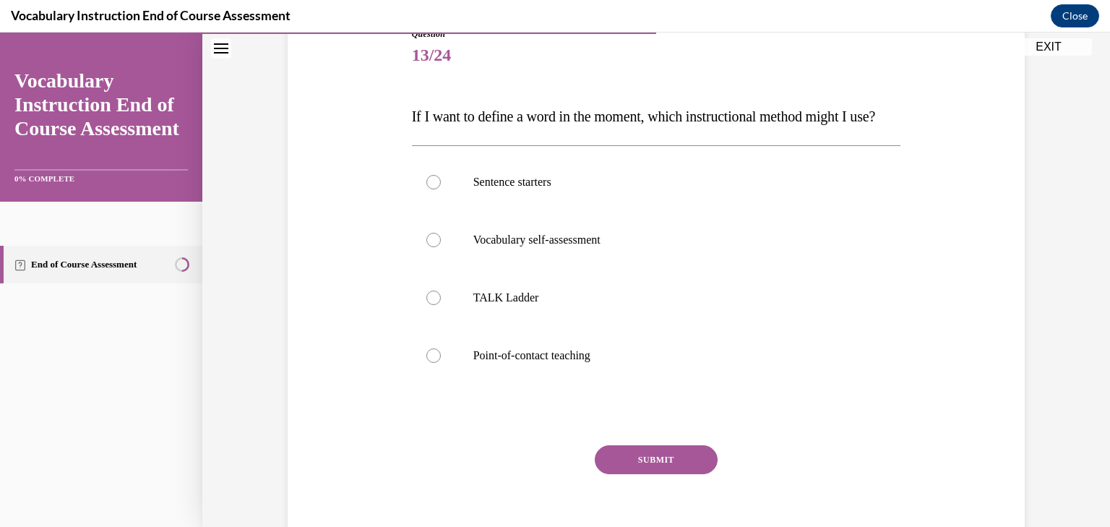
scroll to position [179, 0]
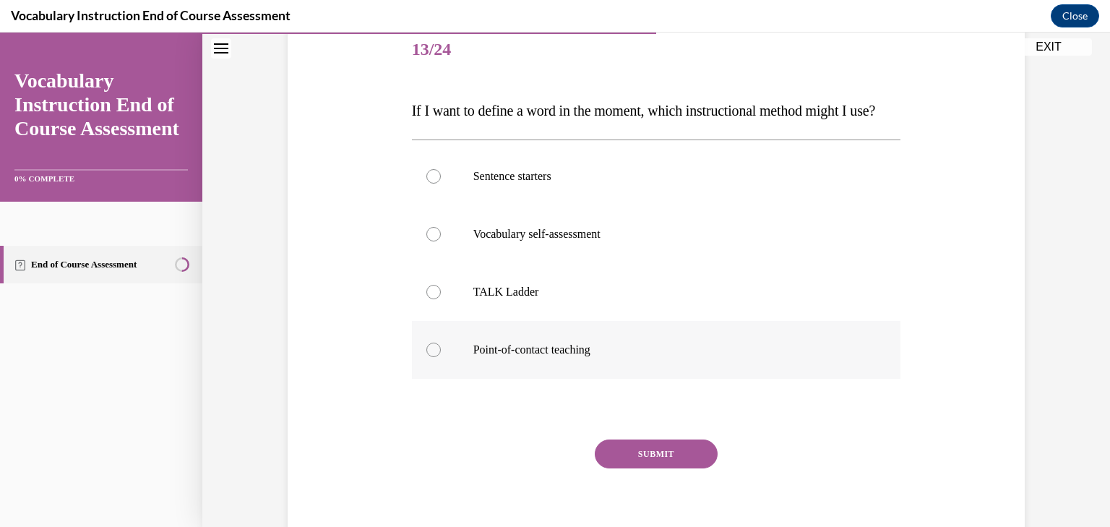
click at [573, 357] on p "Point-of-contact teaching" at bounding box center [670, 350] width 392 height 14
click at [441, 357] on input "Point-of-contact teaching" at bounding box center [434, 350] width 14 height 14
radio input "true"
click at [653, 468] on button "SUBMIT" at bounding box center [656, 454] width 123 height 29
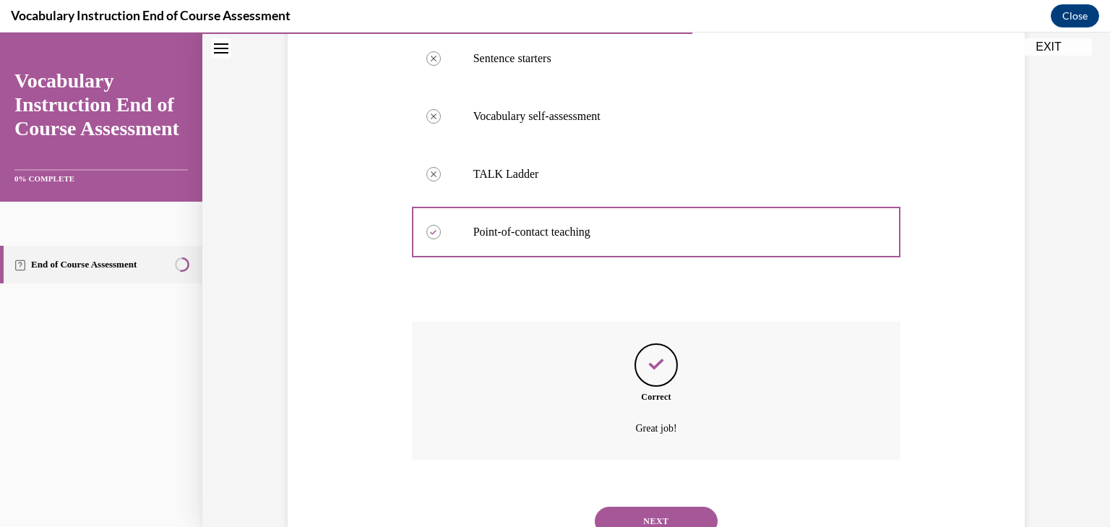
scroll to position [385, 0]
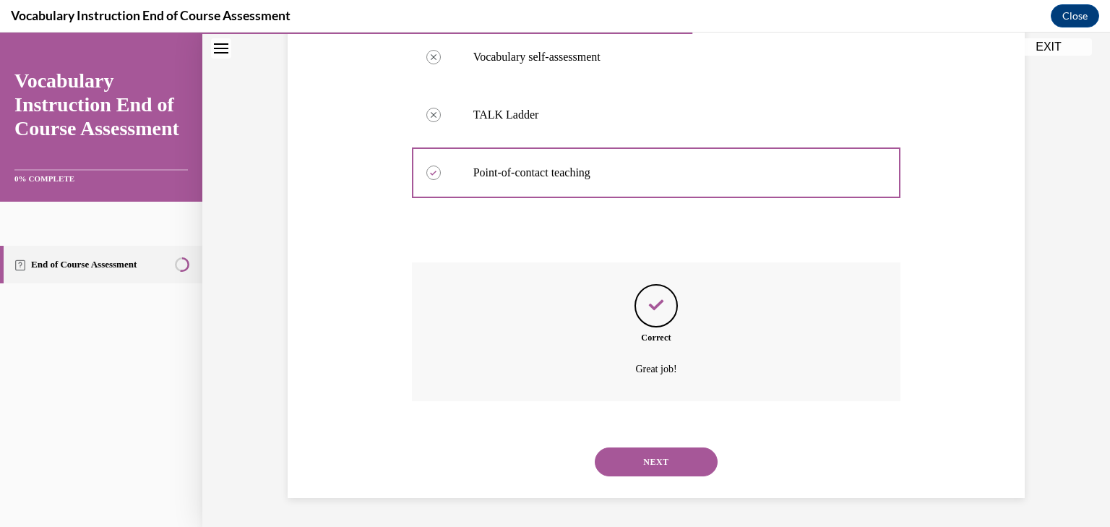
click at [669, 455] on button "NEXT" at bounding box center [656, 461] width 123 height 29
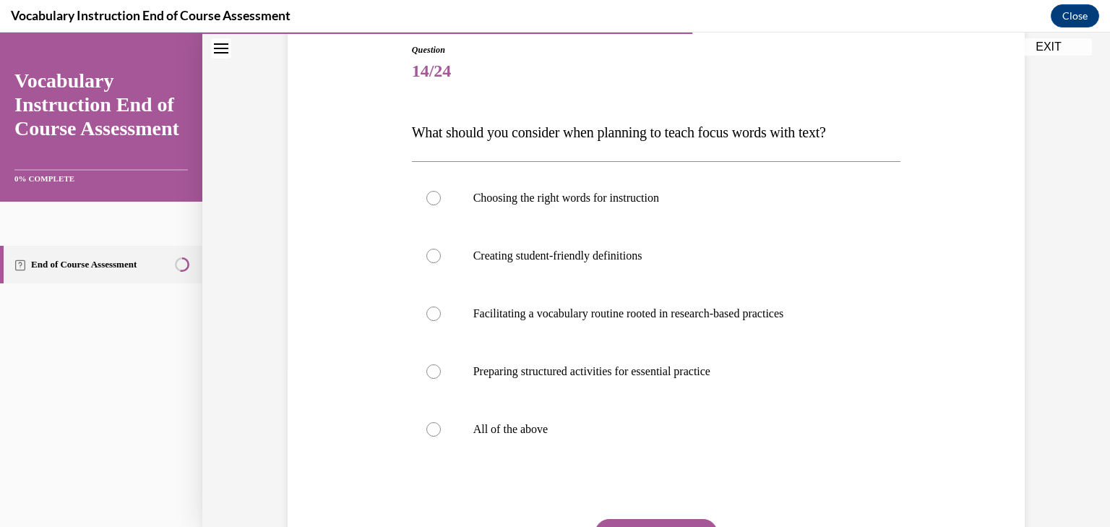
scroll to position [164, 0]
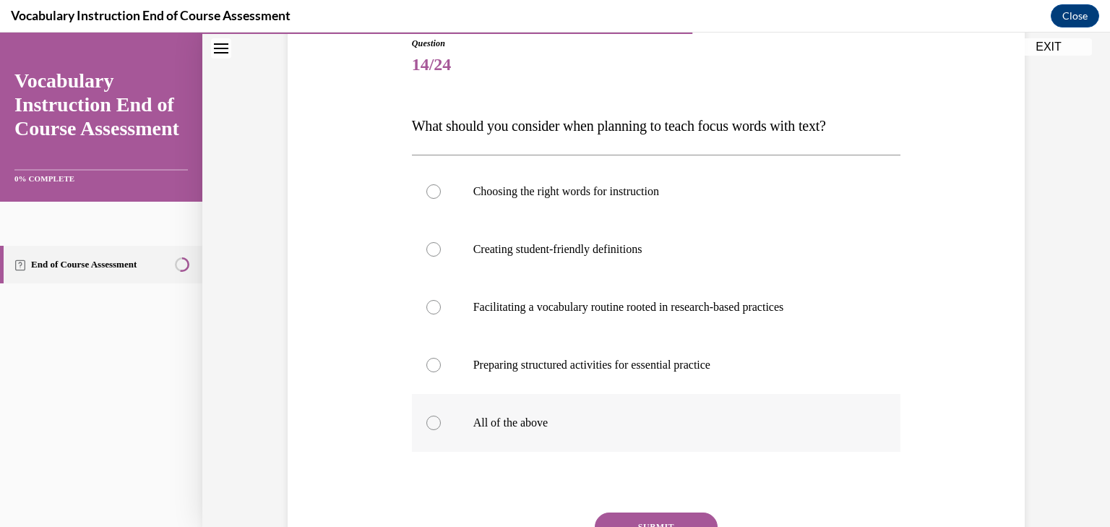
click at [551, 424] on p "All of the above" at bounding box center [670, 423] width 392 height 14
click at [441, 424] on input "All of the above" at bounding box center [434, 423] width 14 height 14
radio input "true"
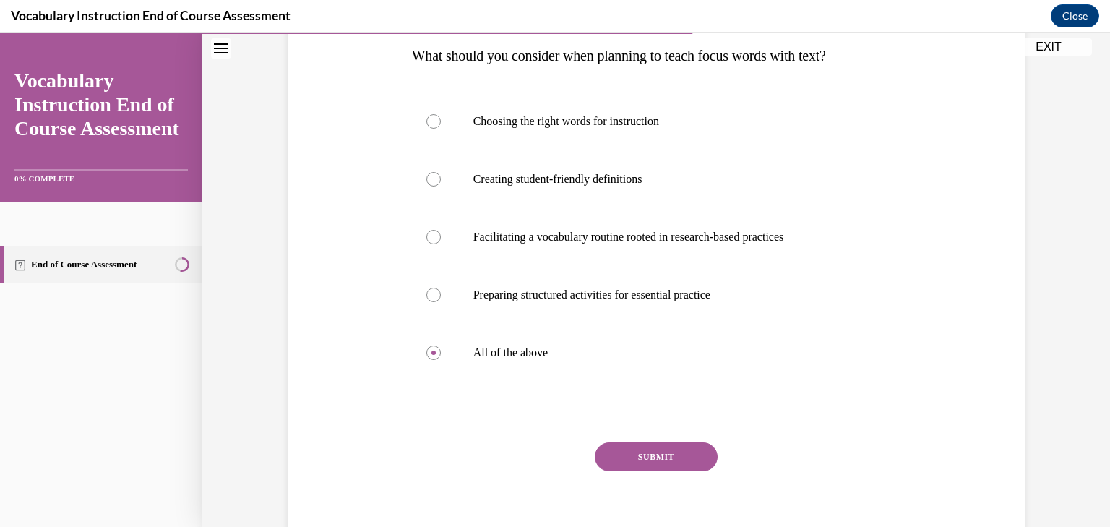
scroll to position [239, 0]
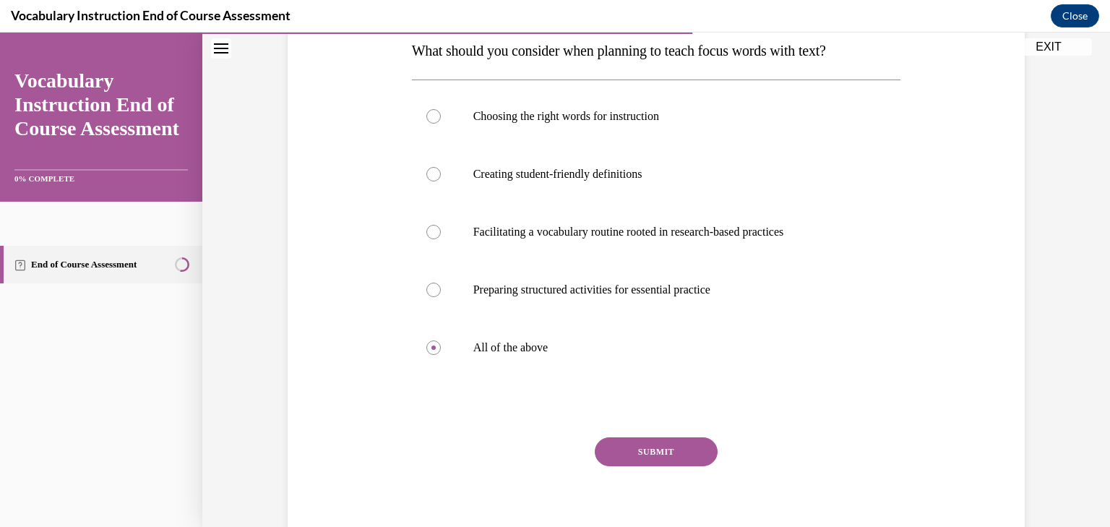
click at [668, 450] on button "SUBMIT" at bounding box center [656, 451] width 123 height 29
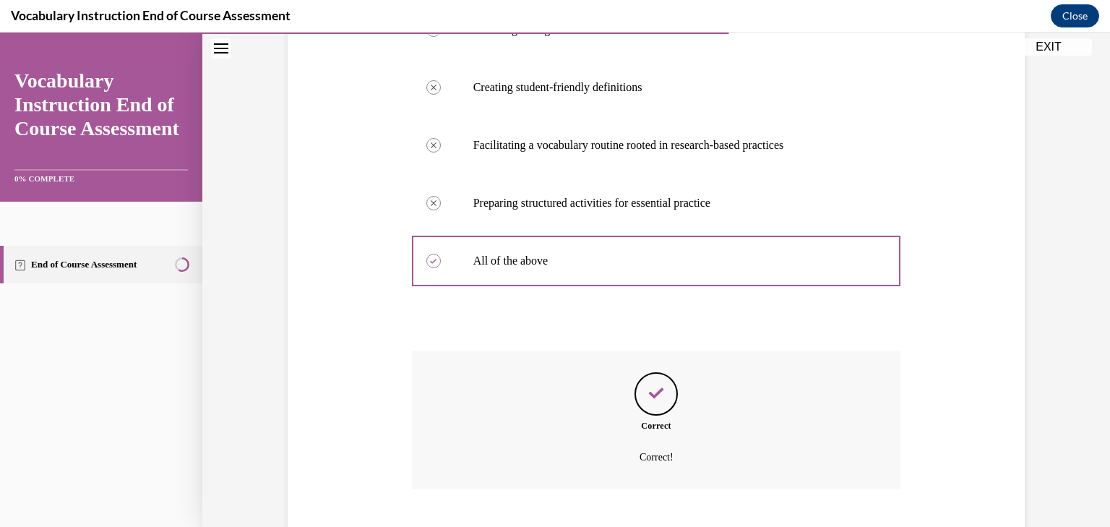
scroll to position [414, 0]
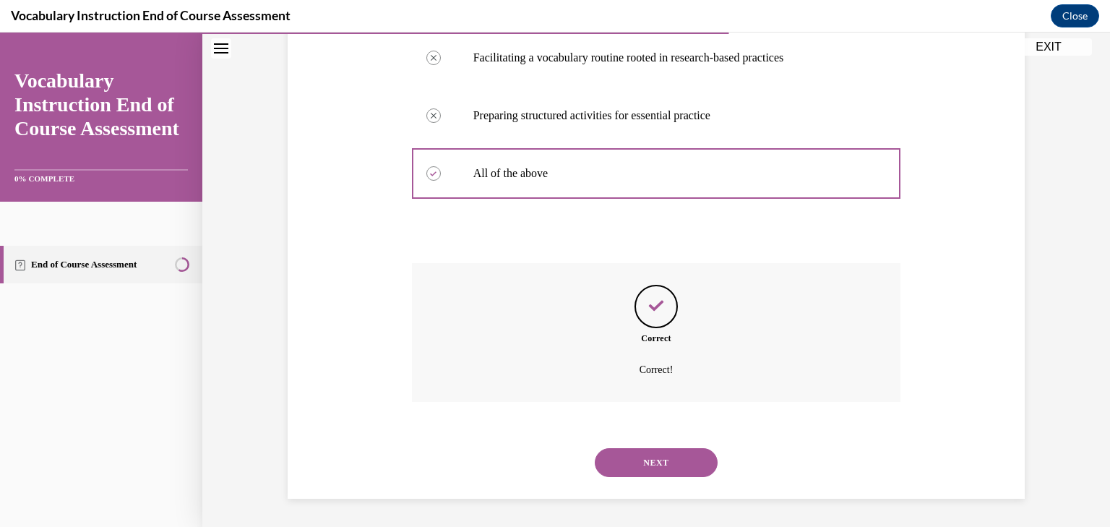
click at [668, 459] on button "NEXT" at bounding box center [656, 462] width 123 height 29
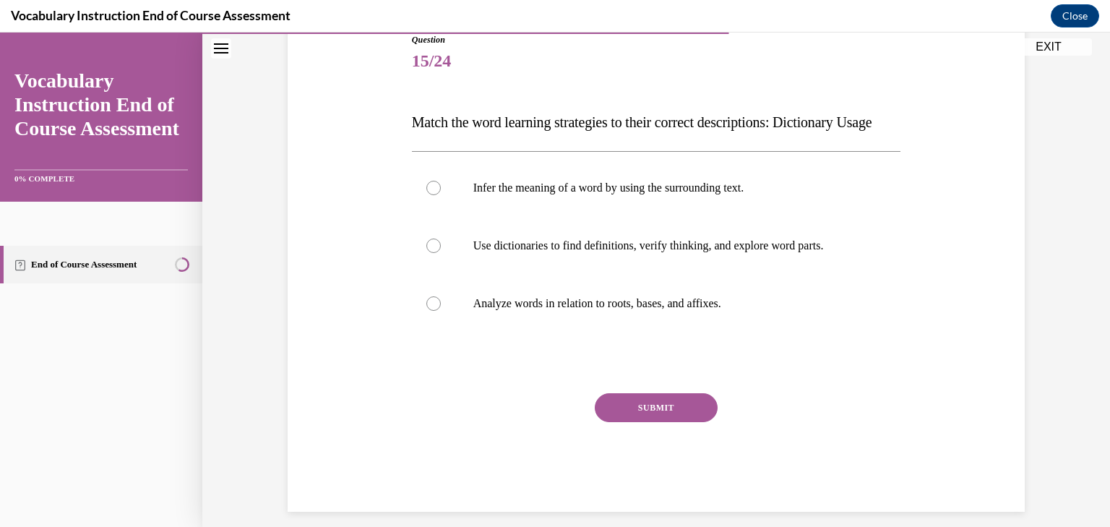
scroll to position [168, 0]
click at [563, 310] on p "Analyze words in relation to roots, bases, and affixes." at bounding box center [670, 303] width 392 height 14
click at [441, 310] on input "Analyze words in relation to roots, bases, and affixes." at bounding box center [434, 303] width 14 height 14
radio input "true"
click at [659, 421] on button "SUBMIT" at bounding box center [656, 407] width 123 height 29
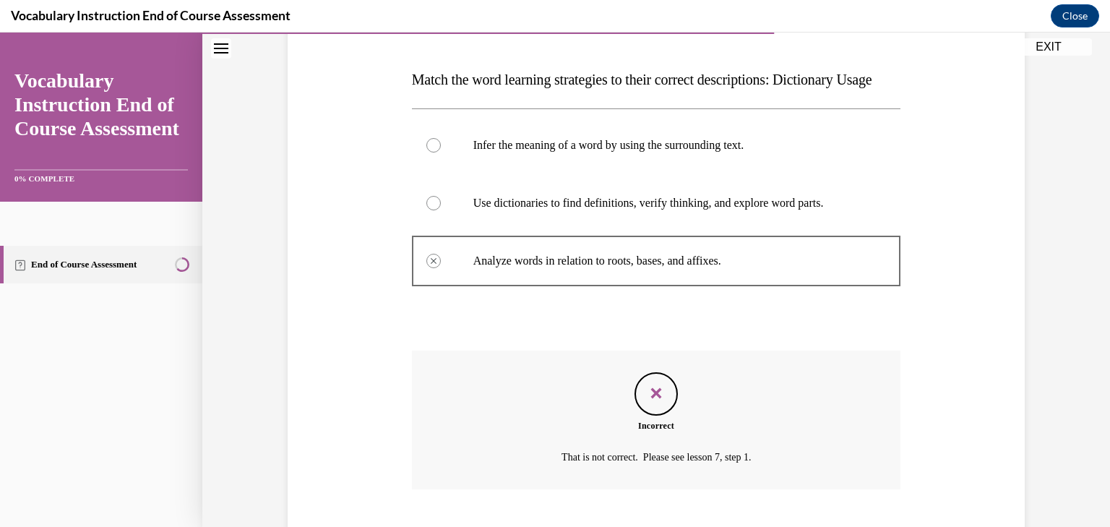
scroll to position [327, 0]
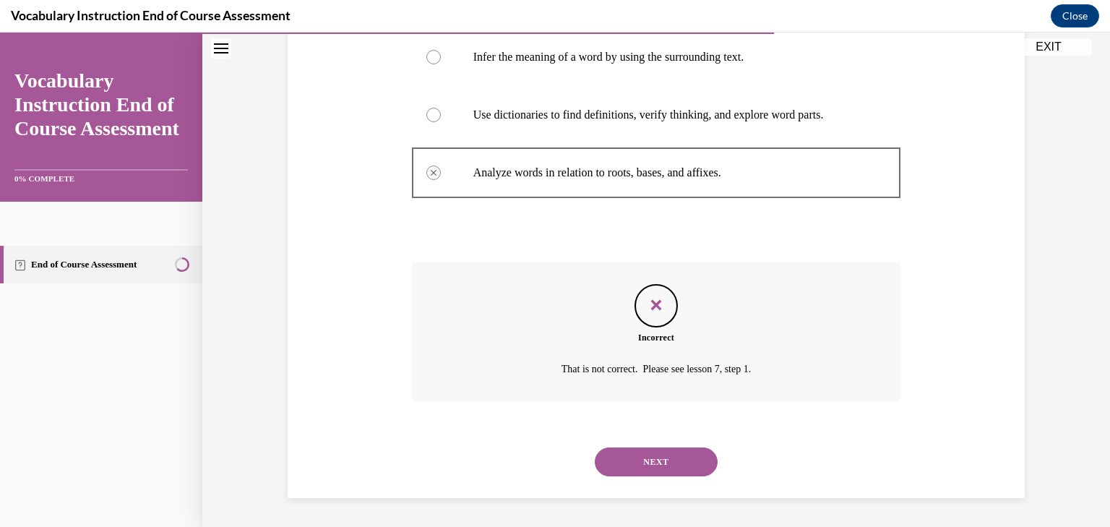
click at [661, 455] on button "NEXT" at bounding box center [656, 461] width 123 height 29
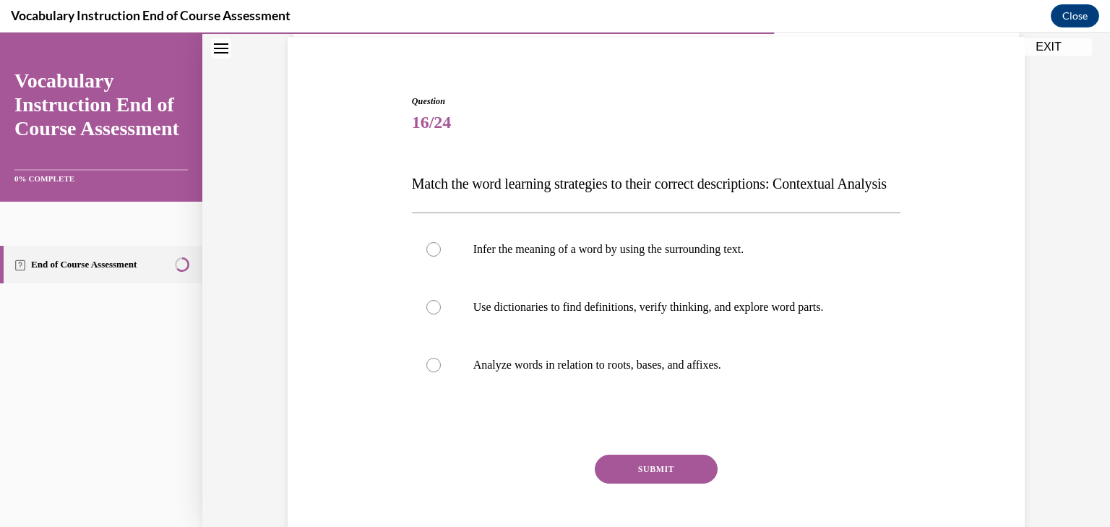
scroll to position [107, 0]
click at [570, 393] on label "Analyze words in relation to roots, bases, and affixes." at bounding box center [656, 364] width 489 height 58
click at [441, 372] on input "Analyze words in relation to roots, bases, and affixes." at bounding box center [434, 364] width 14 height 14
radio input "true"
click at [661, 483] on button "SUBMIT" at bounding box center [656, 468] width 123 height 29
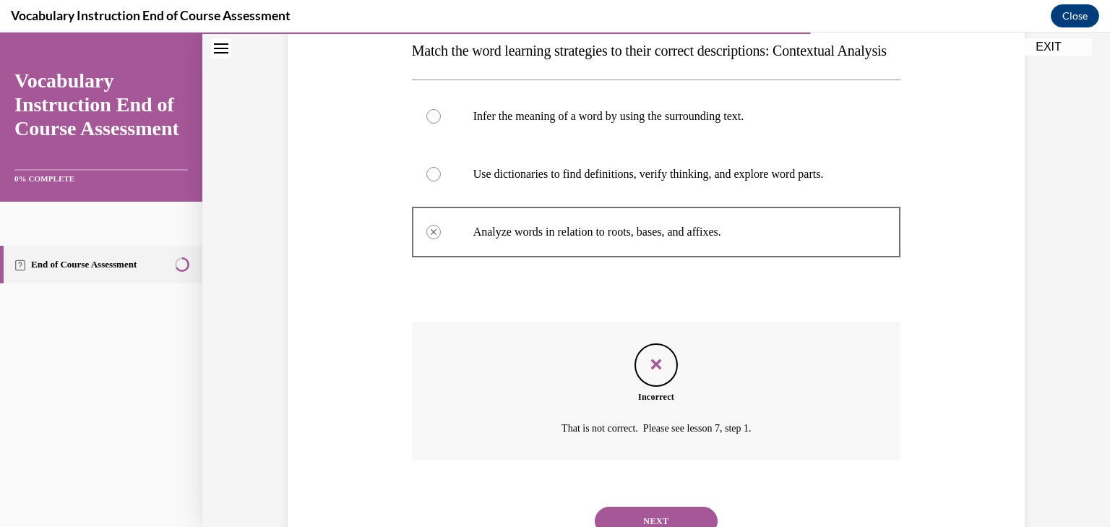
scroll to position [327, 0]
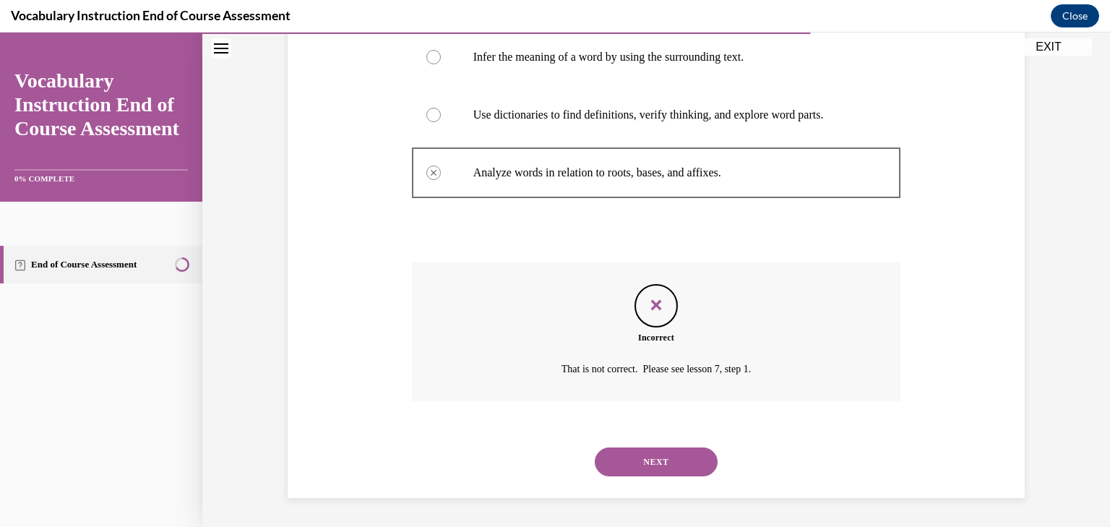
click at [662, 457] on button "NEXT" at bounding box center [656, 461] width 123 height 29
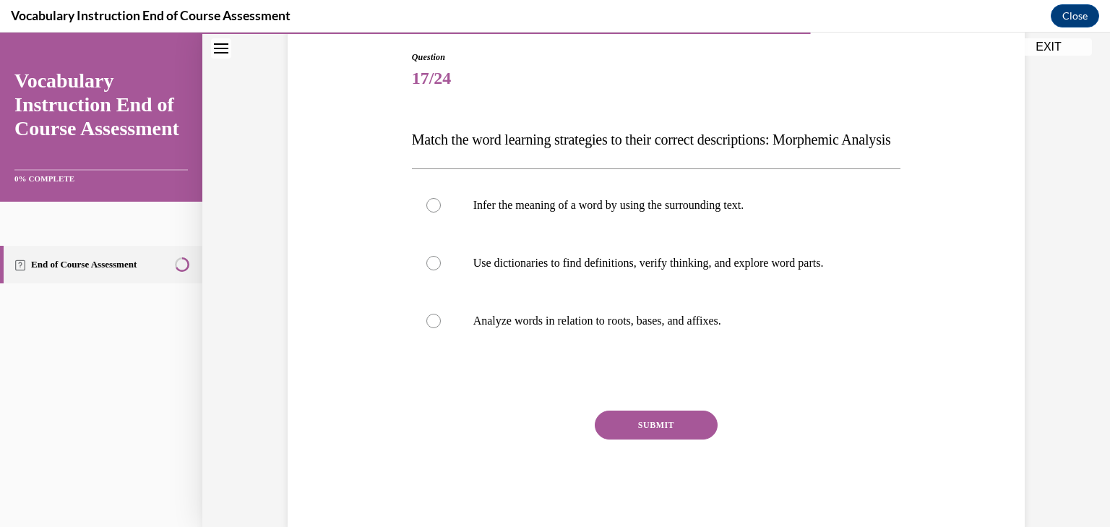
scroll to position [210, 0]
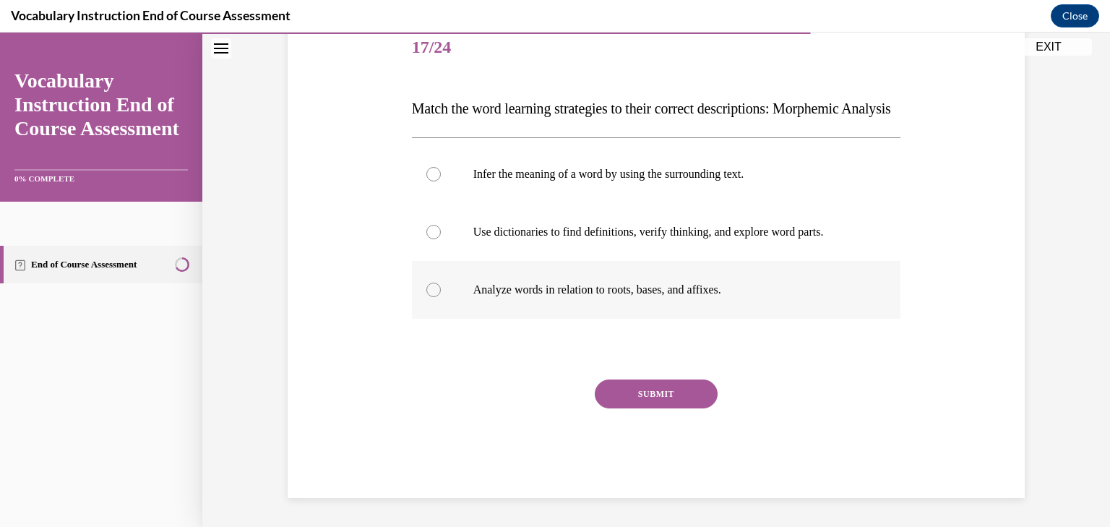
click at [579, 284] on p "Analyze words in relation to roots, bases, and affixes." at bounding box center [670, 290] width 392 height 14
click at [441, 284] on input "Analyze words in relation to roots, bases, and affixes." at bounding box center [434, 290] width 14 height 14
radio input "true"
click at [654, 386] on button "SUBMIT" at bounding box center [656, 394] width 123 height 29
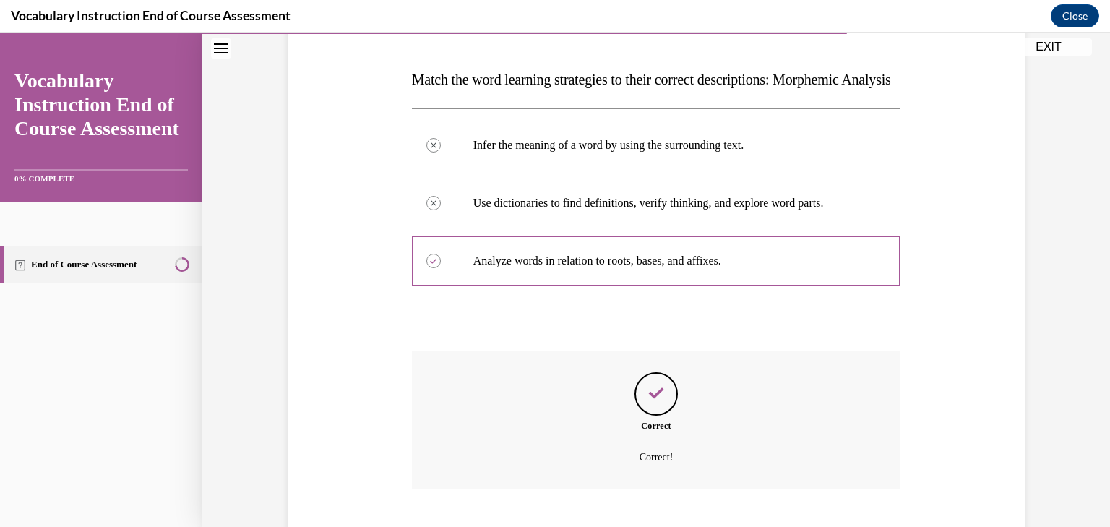
scroll to position [327, 0]
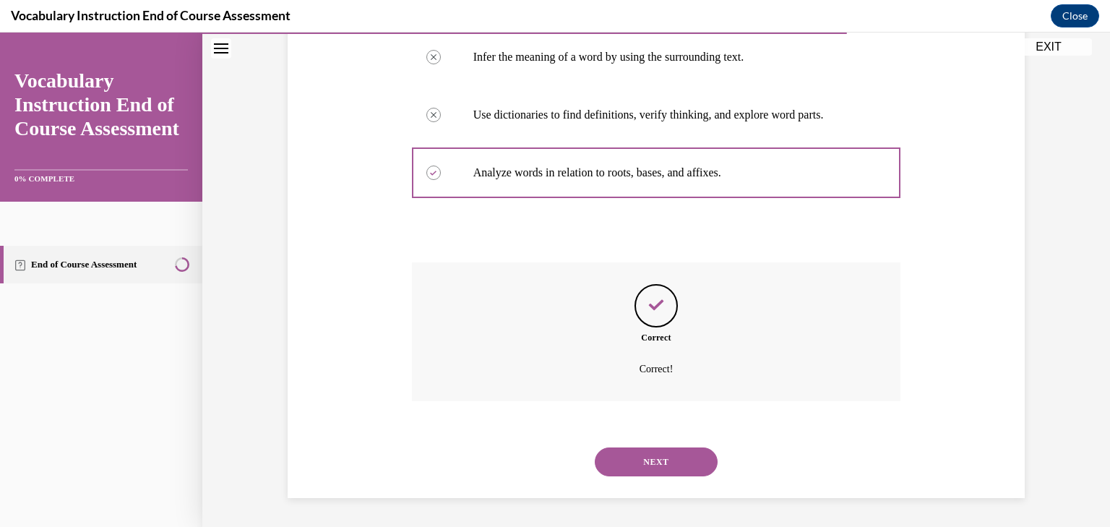
click at [667, 466] on button "NEXT" at bounding box center [656, 461] width 123 height 29
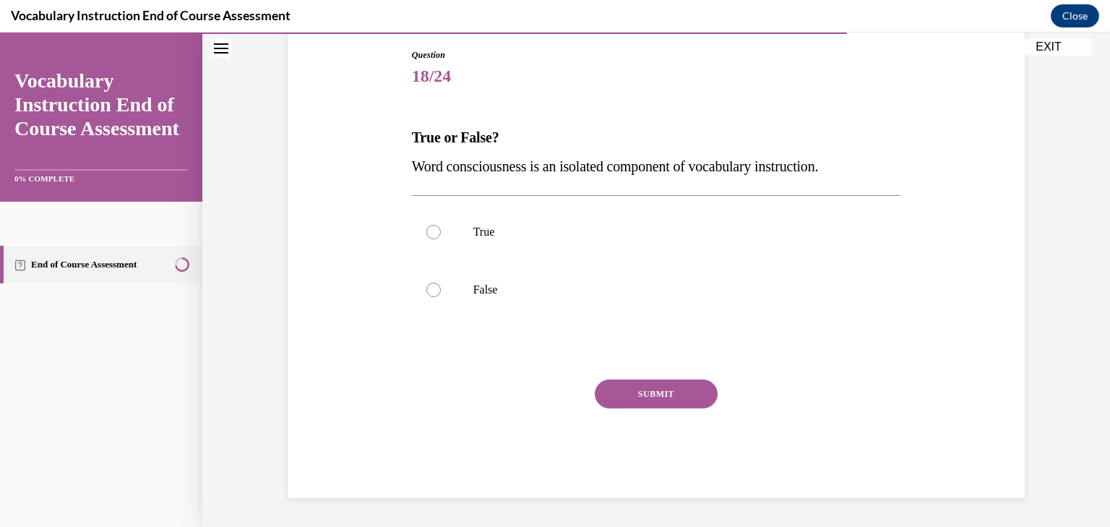
scroll to position [153, 0]
click at [510, 229] on p "True" at bounding box center [670, 232] width 392 height 14
click at [441, 229] on input "True" at bounding box center [434, 232] width 14 height 14
radio input "true"
click at [661, 395] on button "SUBMIT" at bounding box center [656, 394] width 123 height 29
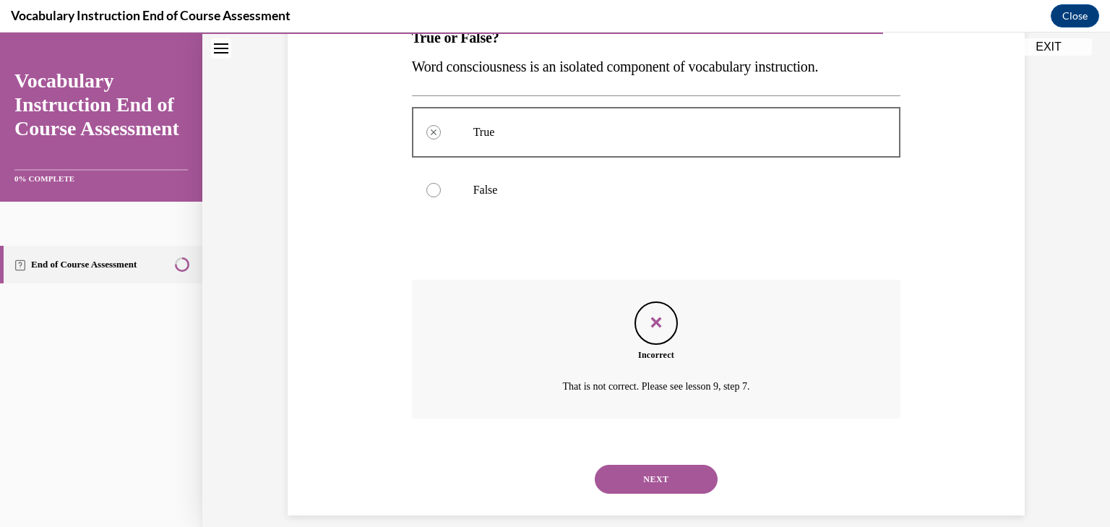
scroll to position [269, 0]
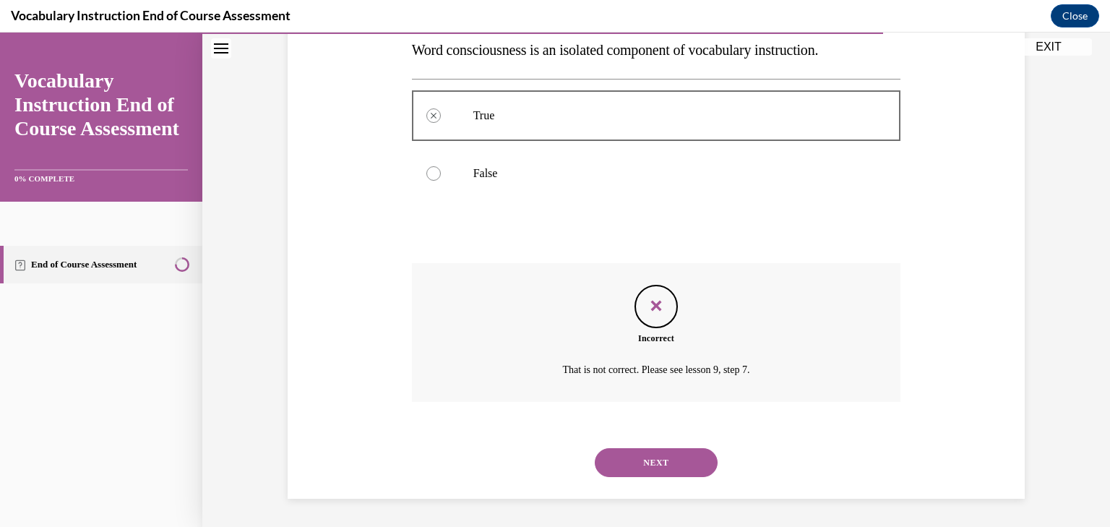
click at [667, 462] on button "NEXT" at bounding box center [656, 462] width 123 height 29
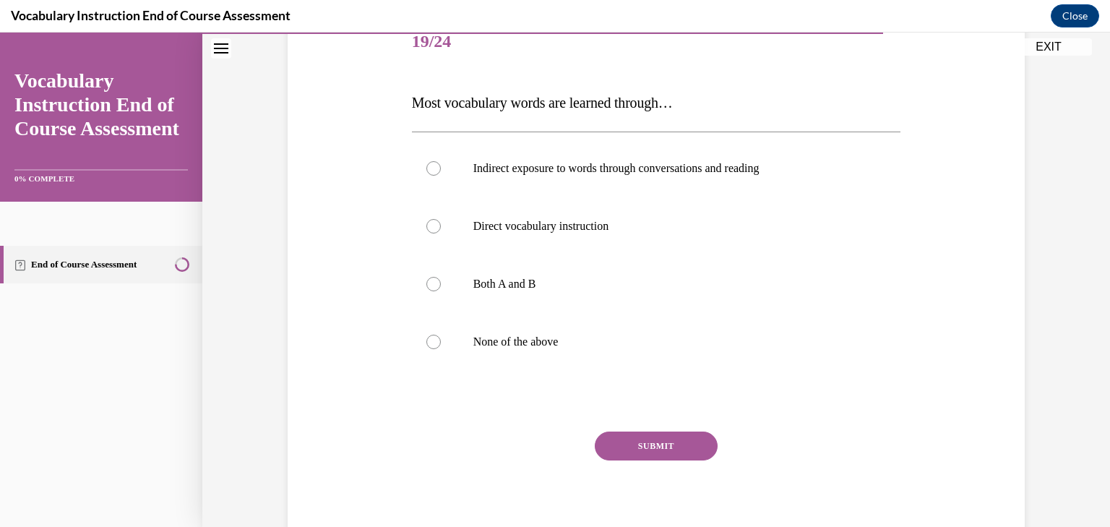
scroll to position [200, 0]
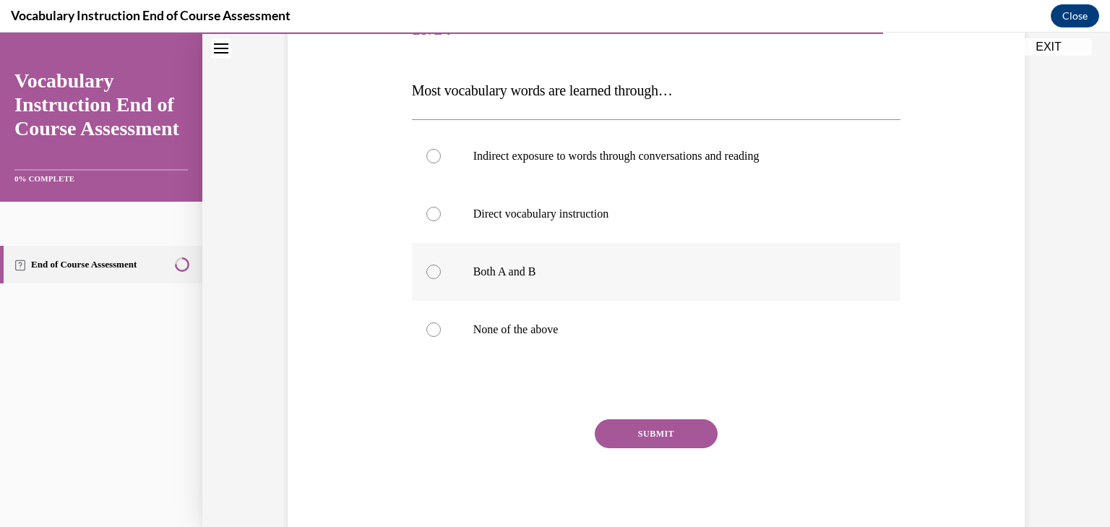
click at [527, 284] on label "Both A and B" at bounding box center [656, 272] width 489 height 58
click at [441, 279] on input "Both A and B" at bounding box center [434, 272] width 14 height 14
radio input "true"
click at [656, 424] on button "SUBMIT" at bounding box center [656, 433] width 123 height 29
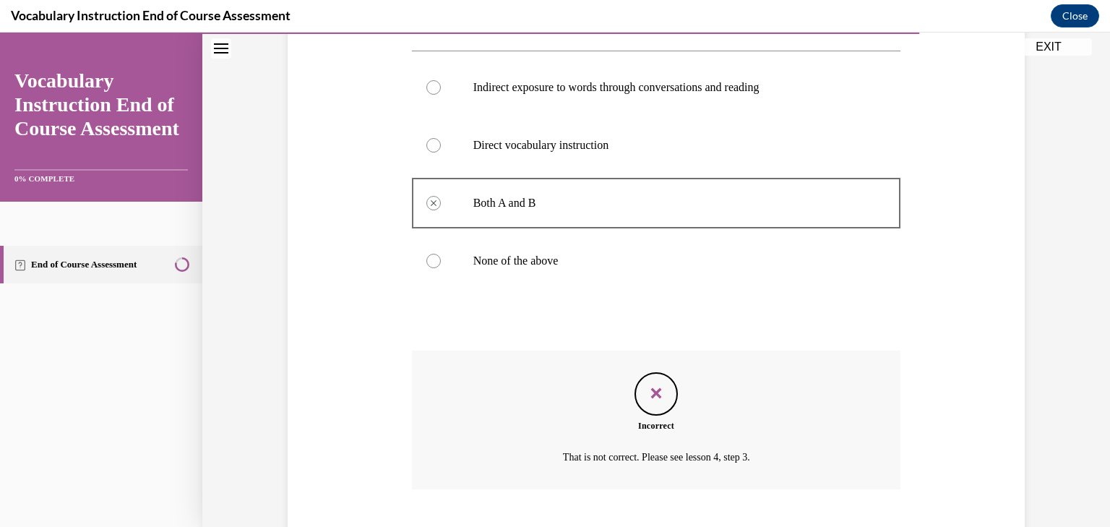
scroll to position [347, 0]
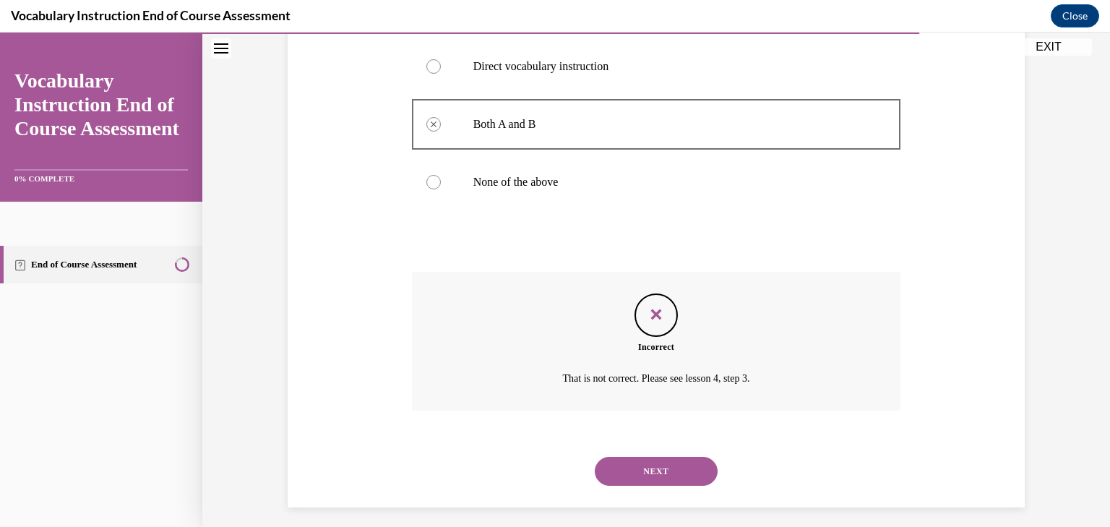
click at [662, 464] on button "NEXT" at bounding box center [656, 471] width 123 height 29
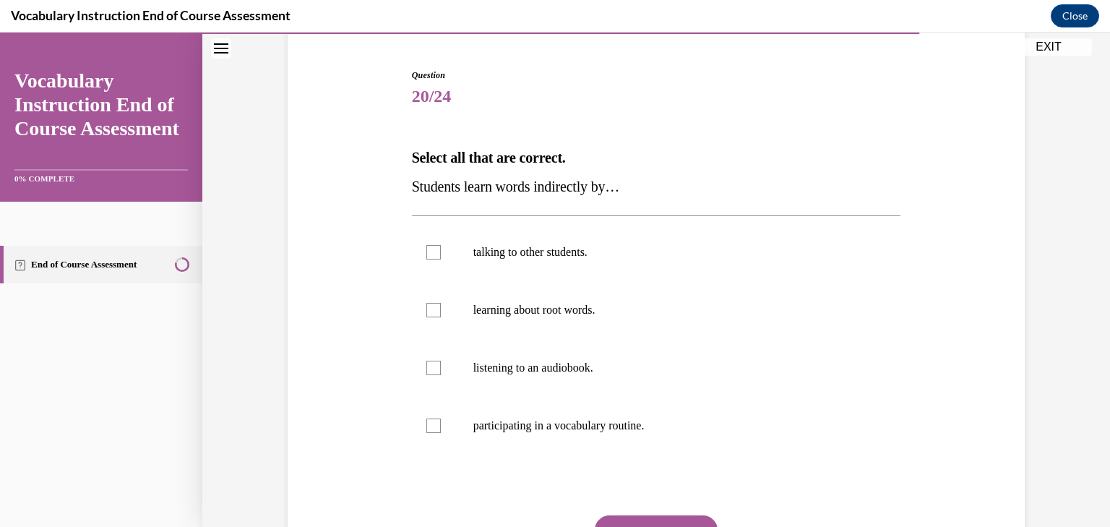
scroll to position [134, 0]
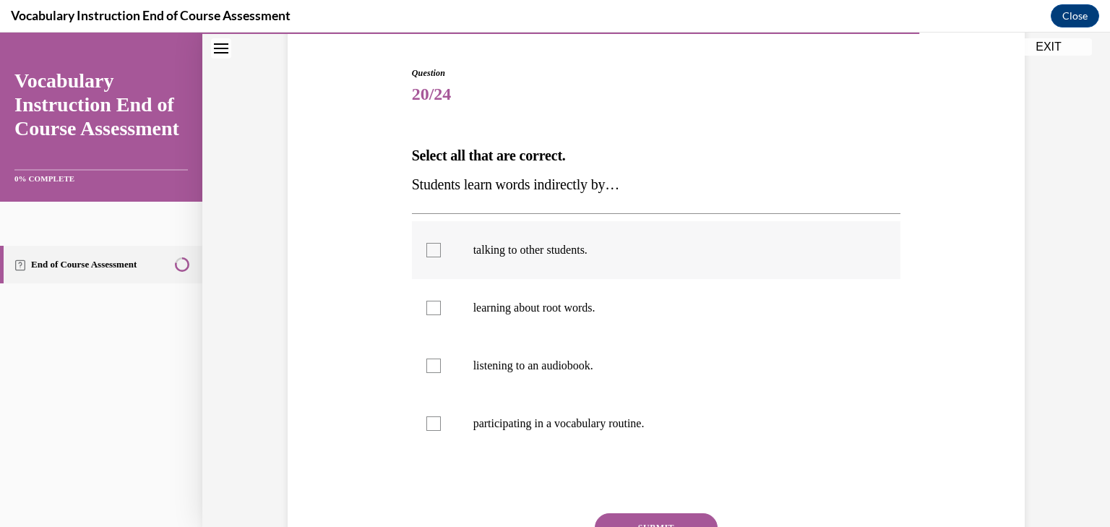
click at [572, 263] on label "talking to other students." at bounding box center [656, 250] width 489 height 58
click at [441, 257] on input "talking to other students." at bounding box center [434, 250] width 14 height 14
checkbox input "true"
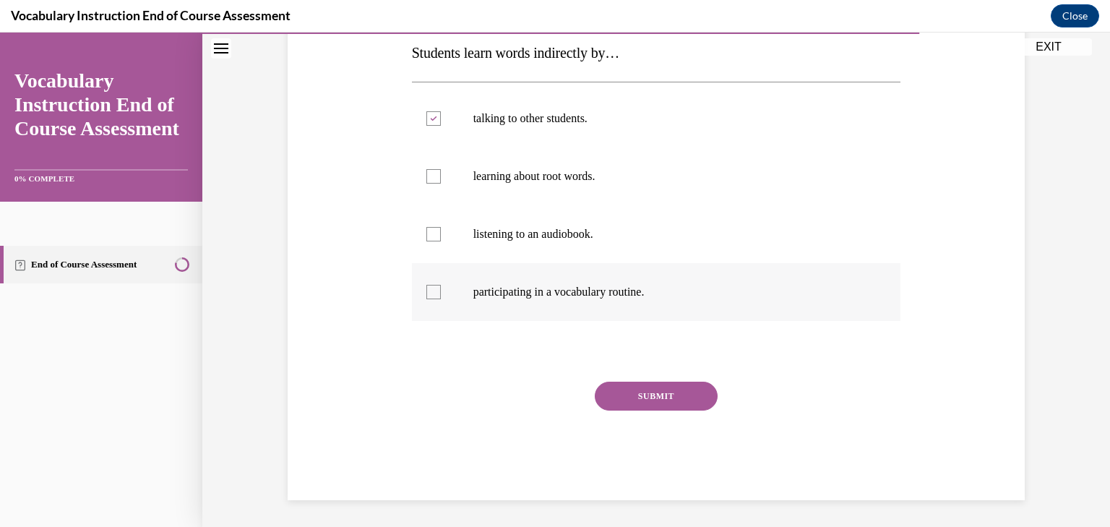
scroll to position [268, 0]
click at [667, 401] on button "SUBMIT" at bounding box center [656, 394] width 123 height 29
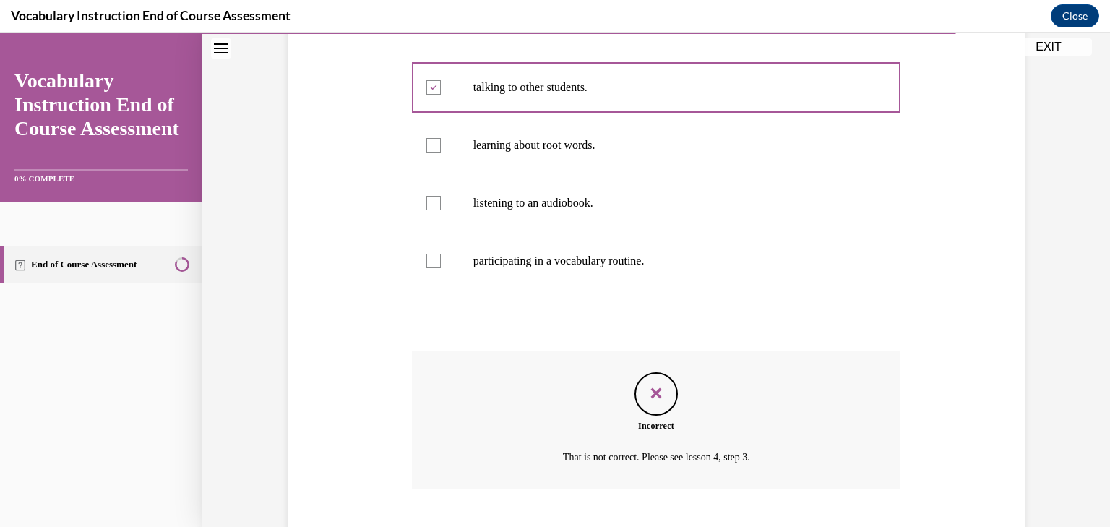
scroll to position [385, 0]
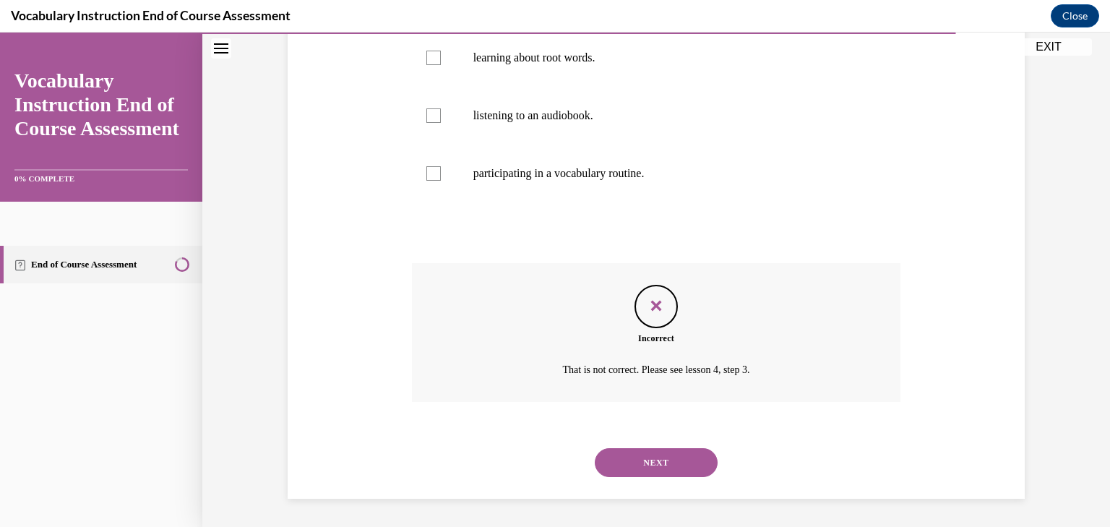
click at [651, 459] on button "NEXT" at bounding box center [656, 462] width 123 height 29
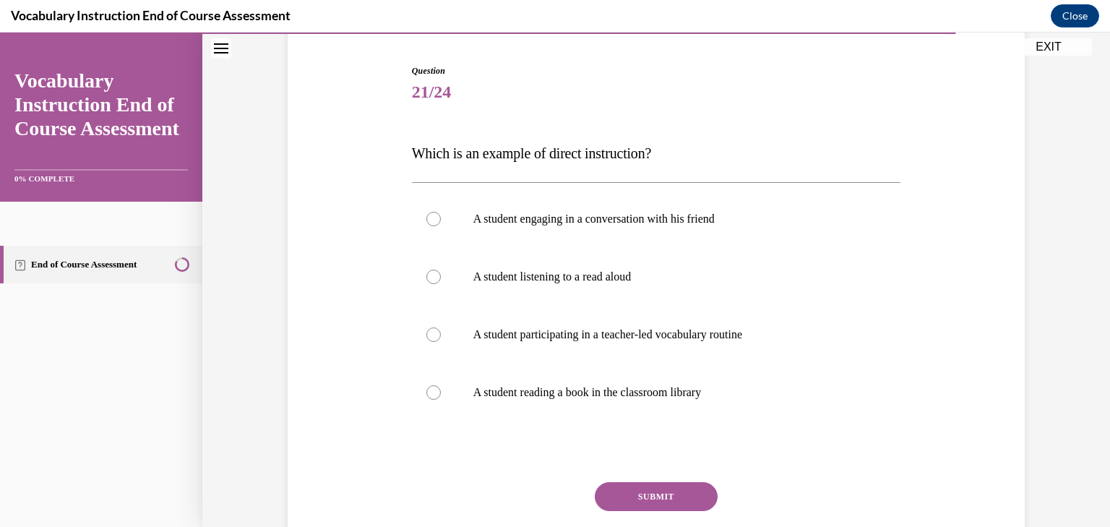
scroll to position [138, 0]
click at [580, 320] on label "A student participating in a teacher-led vocabulary routine" at bounding box center [656, 333] width 489 height 58
click at [441, 326] on input "A student participating in a teacher-led vocabulary routine" at bounding box center [434, 333] width 14 height 14
radio input "true"
click at [659, 492] on button "SUBMIT" at bounding box center [656, 495] width 123 height 29
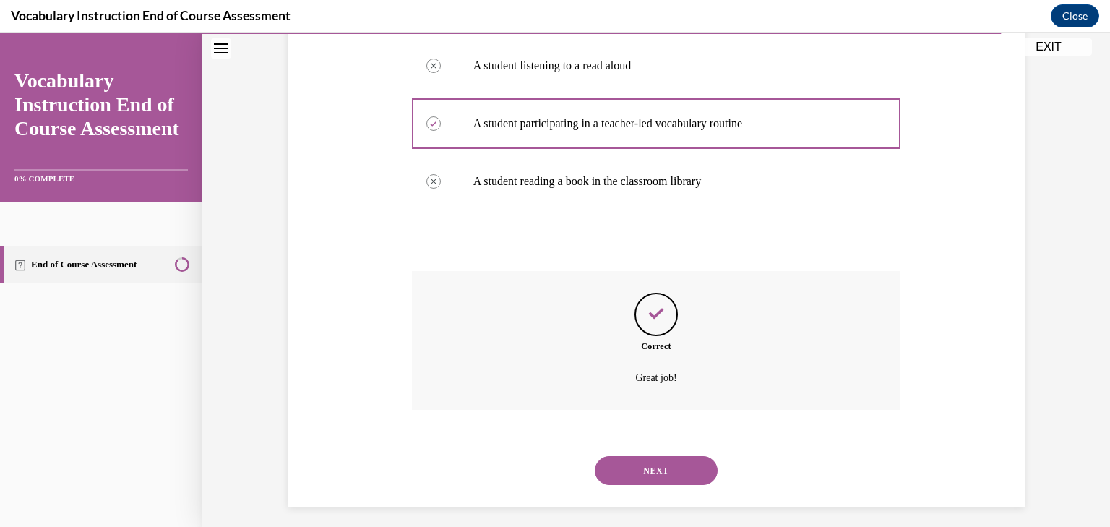
scroll to position [356, 0]
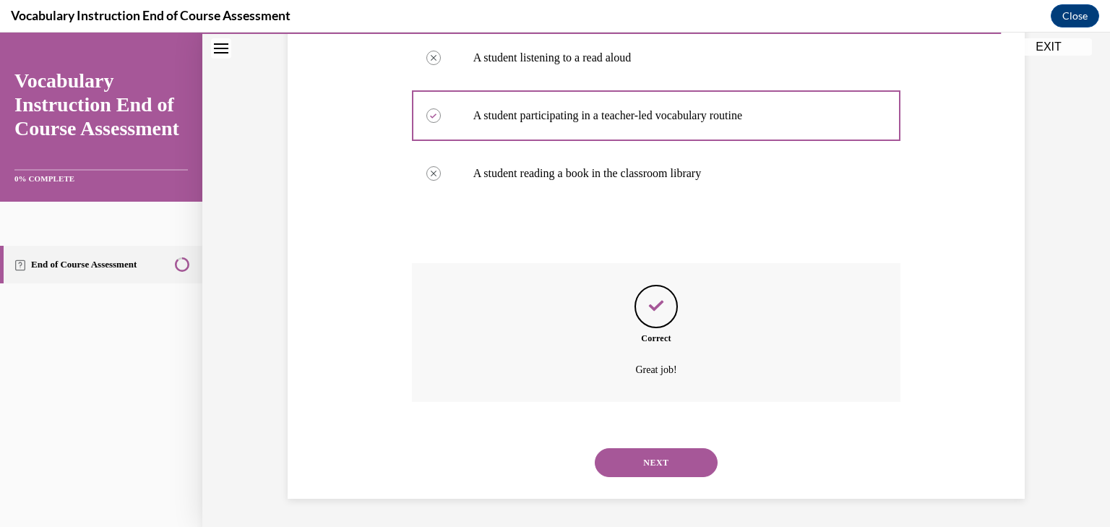
click at [657, 465] on button "NEXT" at bounding box center [656, 462] width 123 height 29
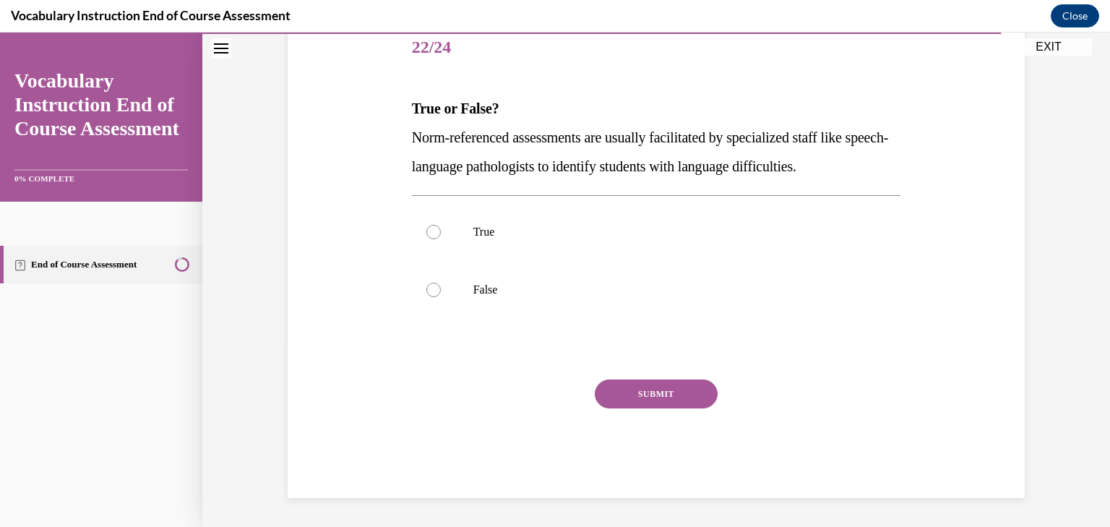
scroll to position [160, 0]
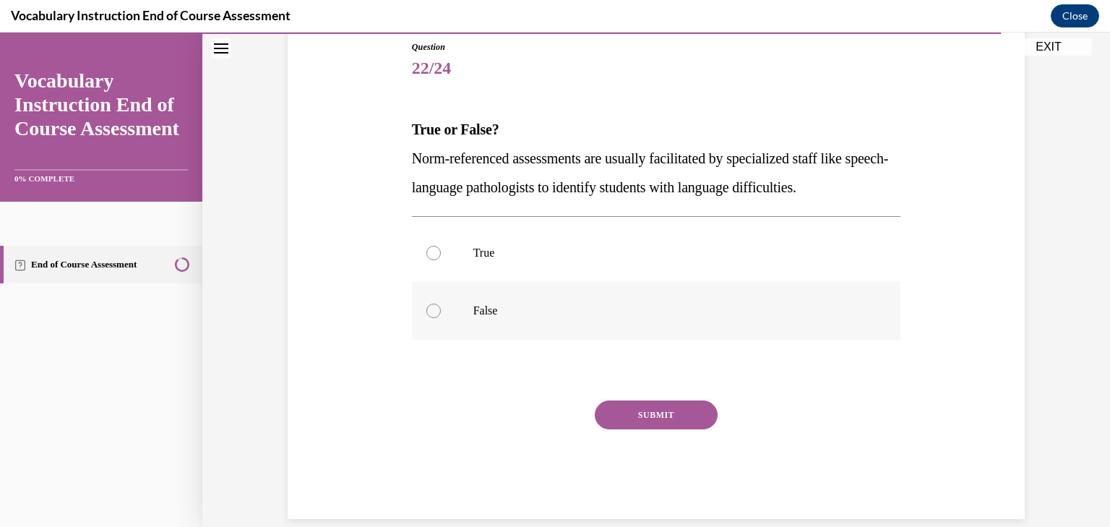
click at [504, 312] on p "False" at bounding box center [670, 311] width 392 height 14
click at [441, 312] on input "False" at bounding box center [434, 311] width 14 height 14
radio input "true"
click at [651, 410] on button "SUBMIT" at bounding box center [656, 415] width 123 height 29
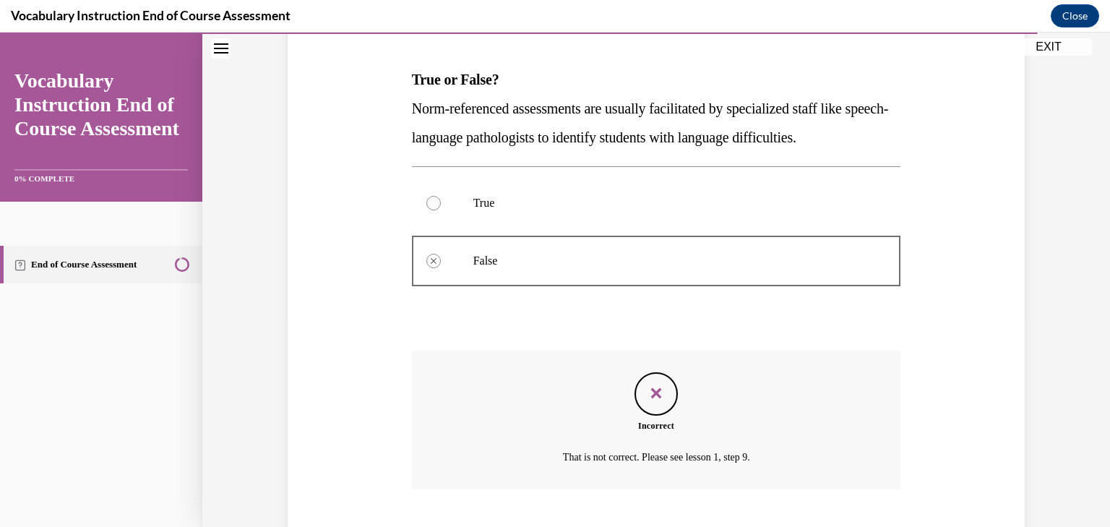
scroll to position [298, 0]
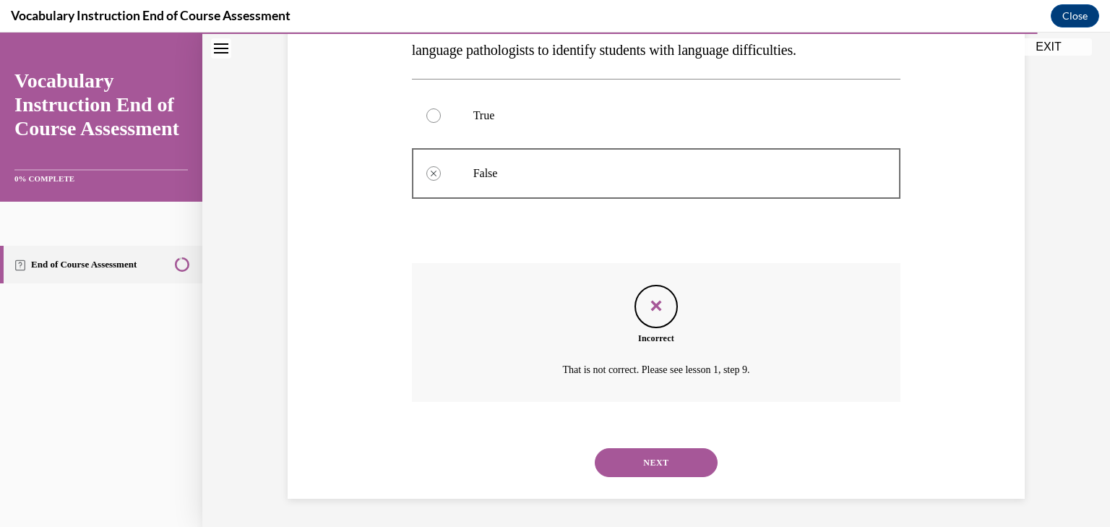
click at [652, 466] on button "NEXT" at bounding box center [656, 462] width 123 height 29
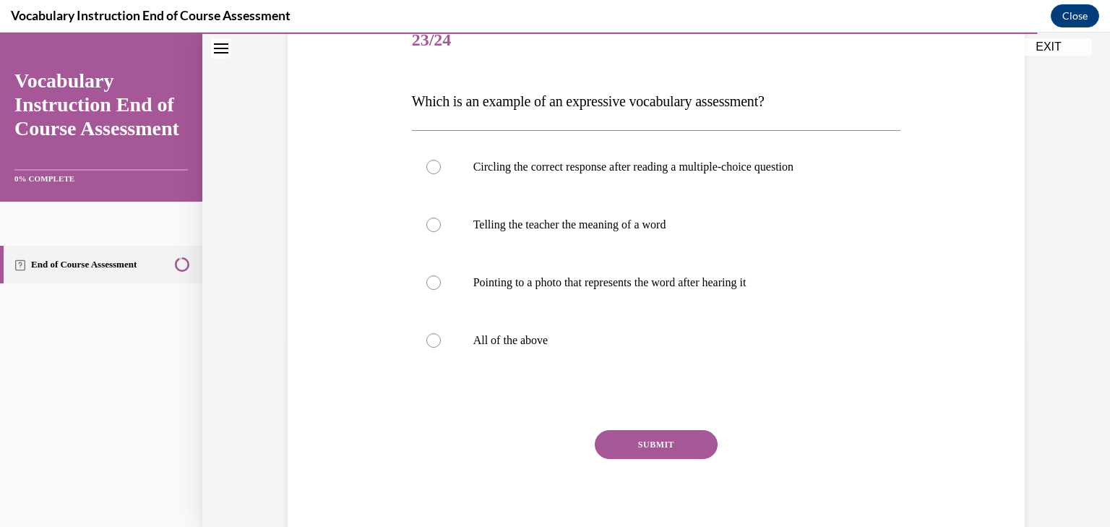
scroll to position [192, 0]
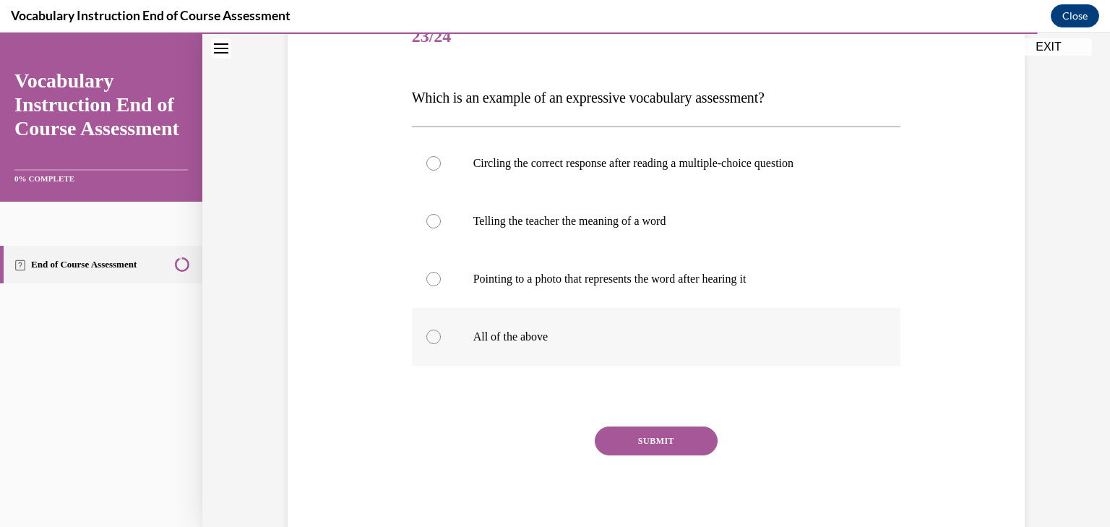
click at [545, 335] on p "All of the above" at bounding box center [670, 337] width 392 height 14
click at [441, 335] on input "All of the above" at bounding box center [434, 337] width 14 height 14
radio input "true"
click at [655, 433] on button "SUBMIT" at bounding box center [656, 441] width 123 height 29
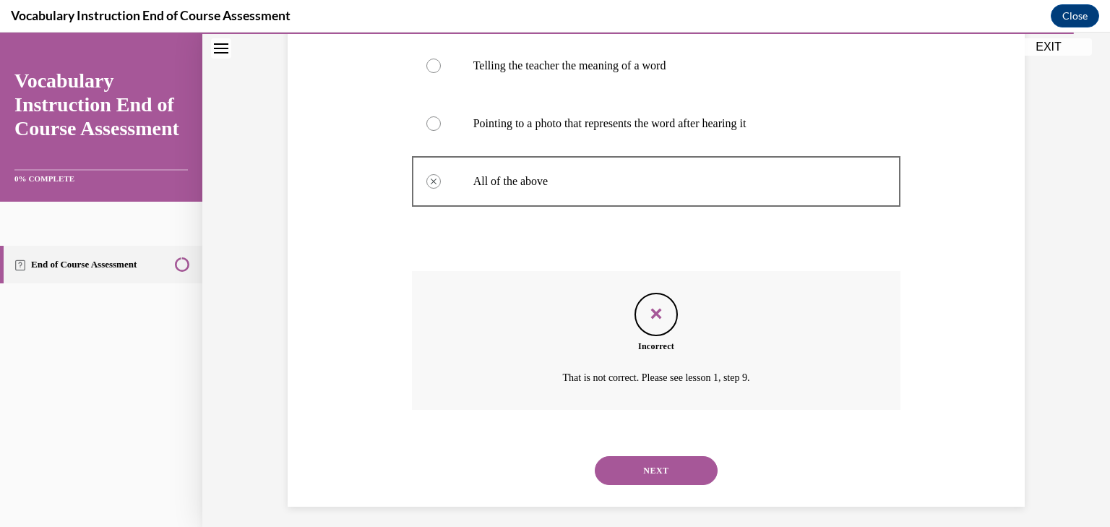
scroll to position [356, 0]
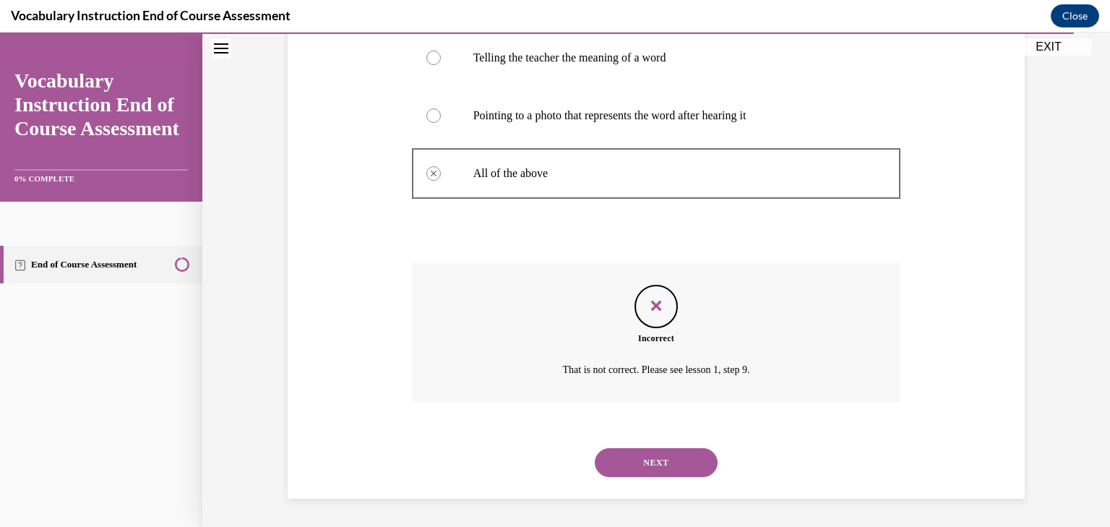
click at [661, 461] on button "NEXT" at bounding box center [656, 462] width 123 height 29
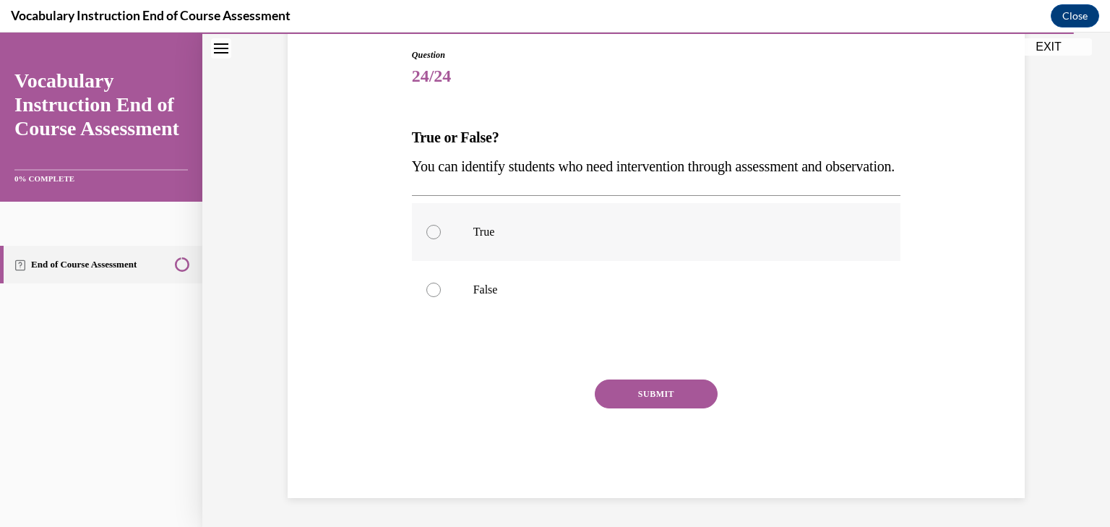
click at [572, 261] on label "True" at bounding box center [656, 232] width 489 height 58
click at [441, 239] on input "True" at bounding box center [434, 232] width 14 height 14
radio input "true"
click at [659, 408] on button "SUBMIT" at bounding box center [656, 394] width 123 height 29
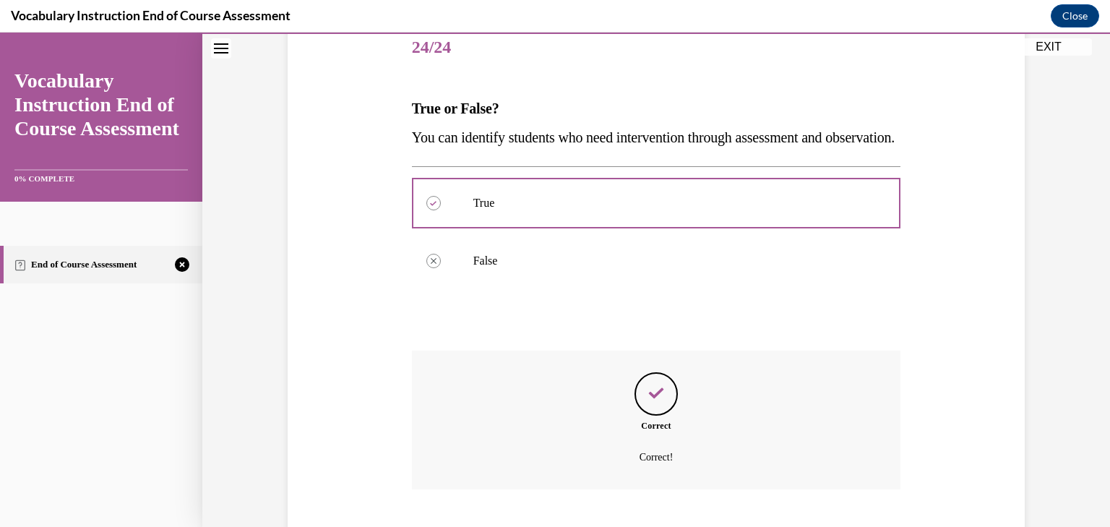
scroll to position [298, 0]
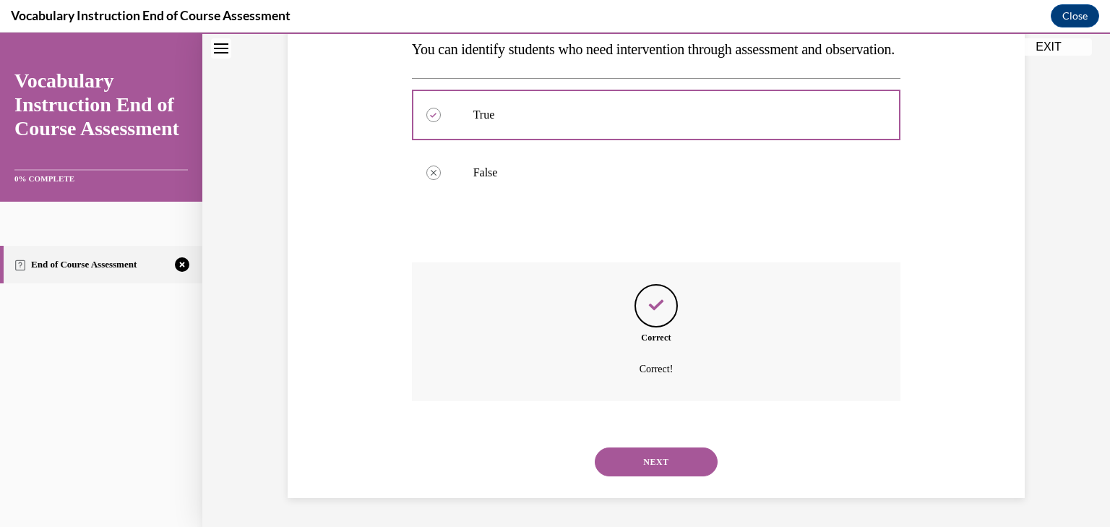
click at [661, 466] on button "NEXT" at bounding box center [656, 461] width 123 height 29
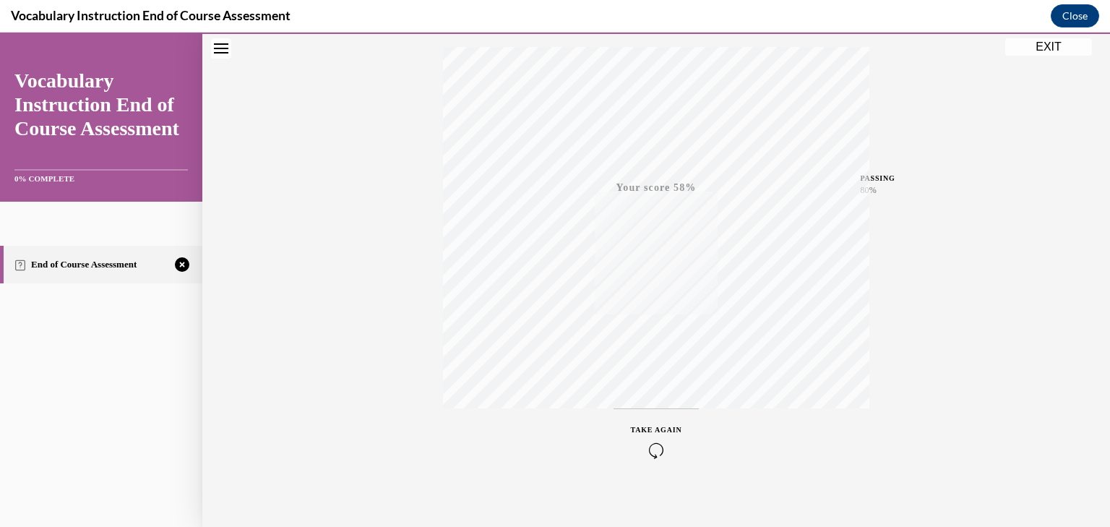
scroll to position [246, 0]
click at [660, 437] on icon "button" at bounding box center [656, 440] width 51 height 16
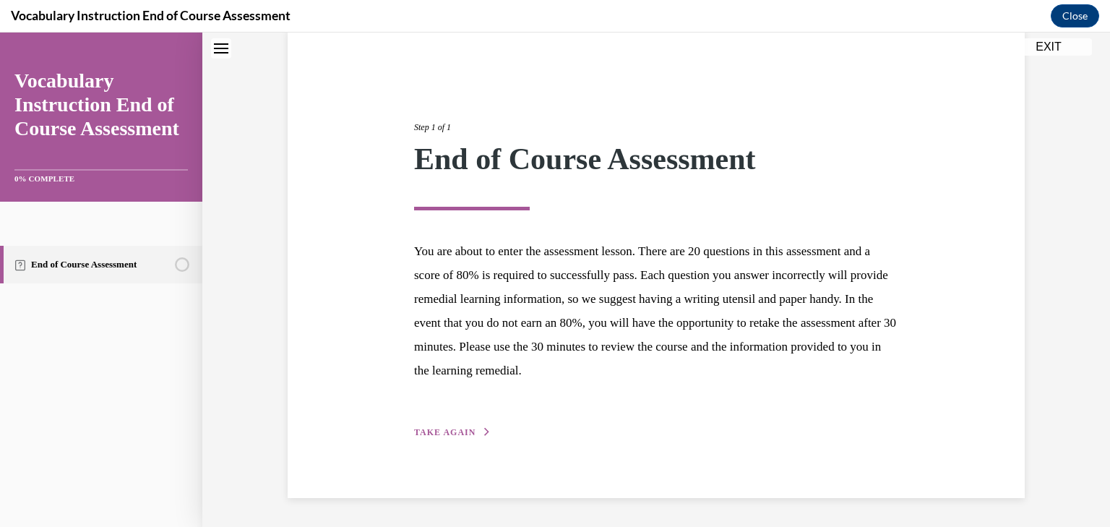
scroll to position [113, 0]
click at [464, 428] on span "TAKE AGAIN" at bounding box center [444, 433] width 61 height 10
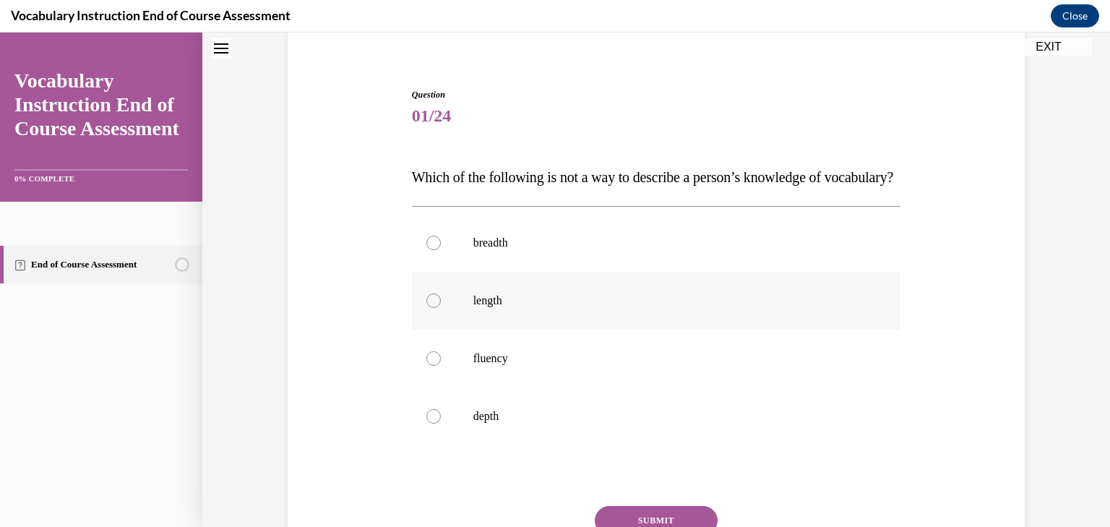
click at [479, 308] on p "length" at bounding box center [670, 301] width 392 height 14
click at [441, 308] on input "length" at bounding box center [434, 301] width 14 height 14
radio input "true"
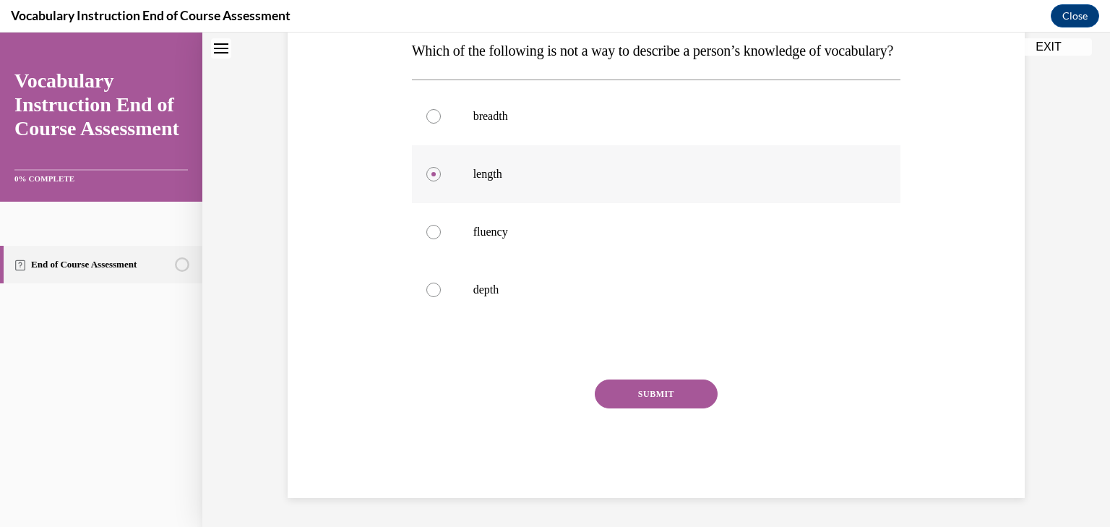
scroll to position [268, 0]
click at [671, 394] on button "SUBMIT" at bounding box center [656, 394] width 123 height 29
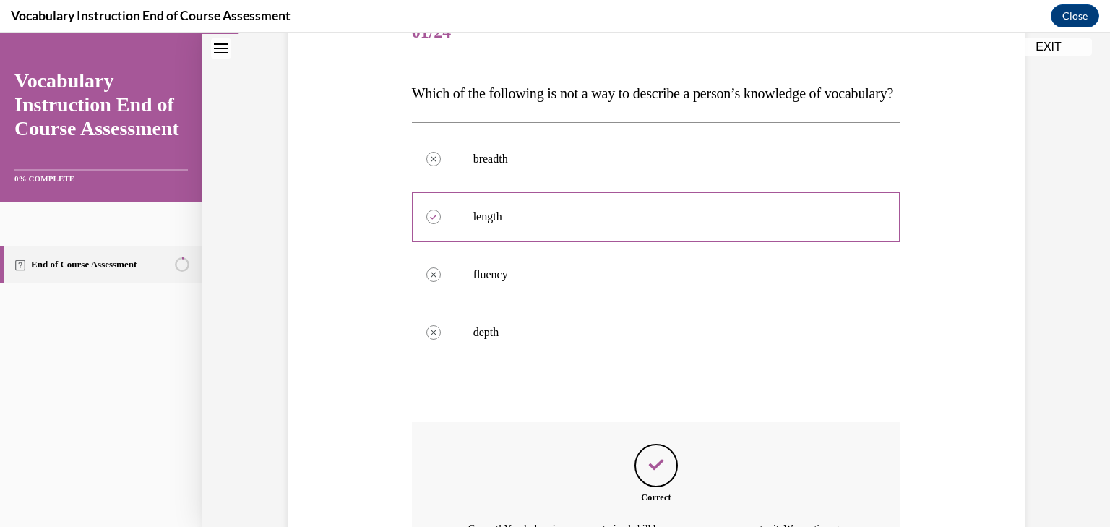
scroll to position [402, 0]
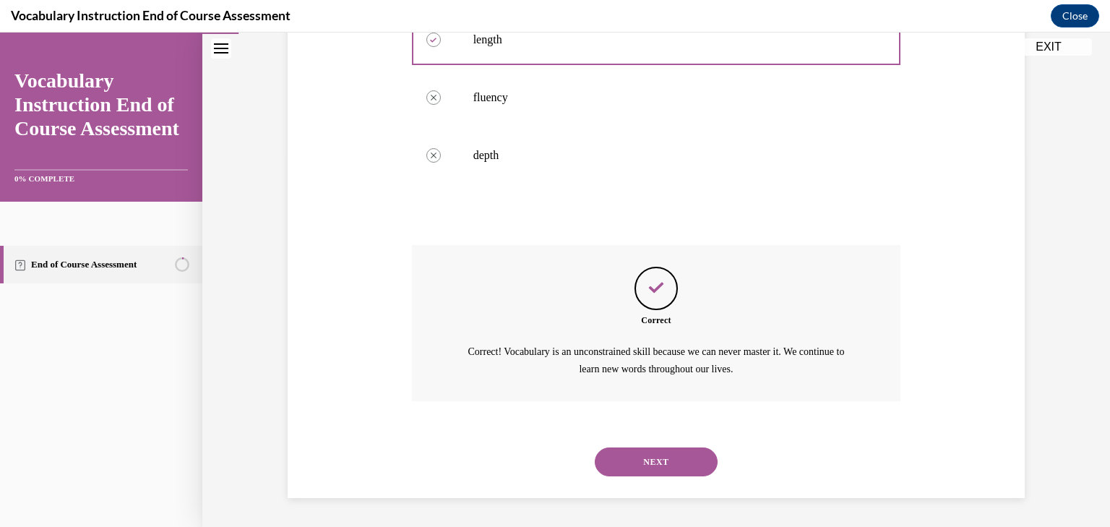
click at [669, 457] on button "NEXT" at bounding box center [656, 461] width 123 height 29
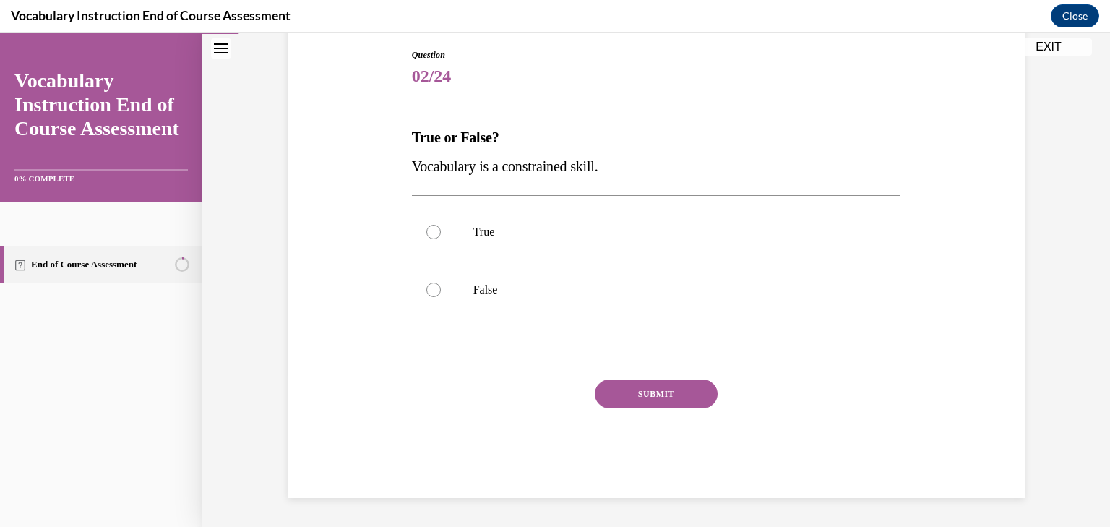
scroll to position [153, 0]
click at [620, 292] on p "False" at bounding box center [670, 290] width 392 height 14
click at [441, 292] on input "False" at bounding box center [434, 290] width 14 height 14
radio input "true"
click at [686, 398] on button "SUBMIT" at bounding box center [656, 394] width 123 height 29
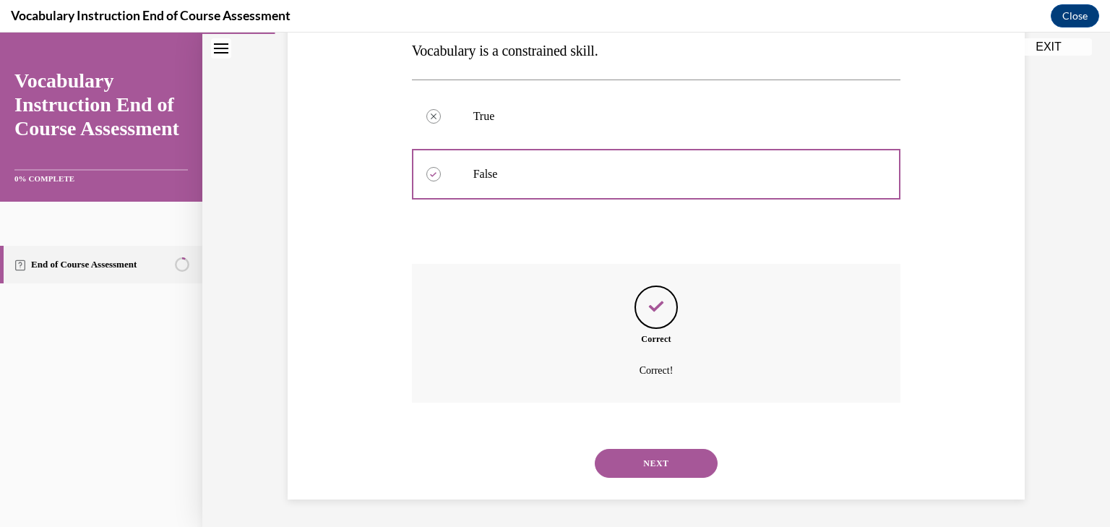
scroll to position [269, 0]
click at [669, 456] on button "NEXT" at bounding box center [656, 462] width 123 height 29
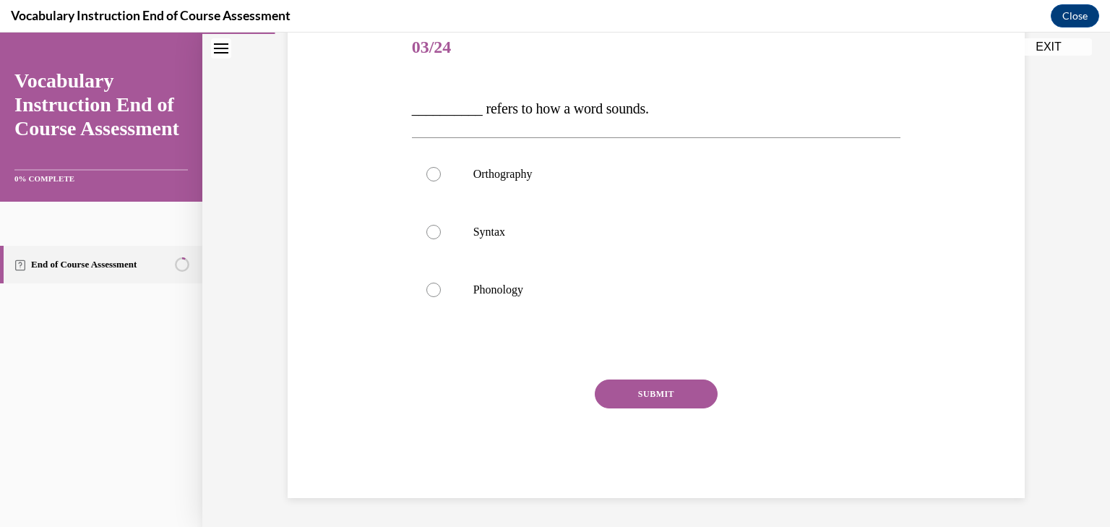
scroll to position [160, 0]
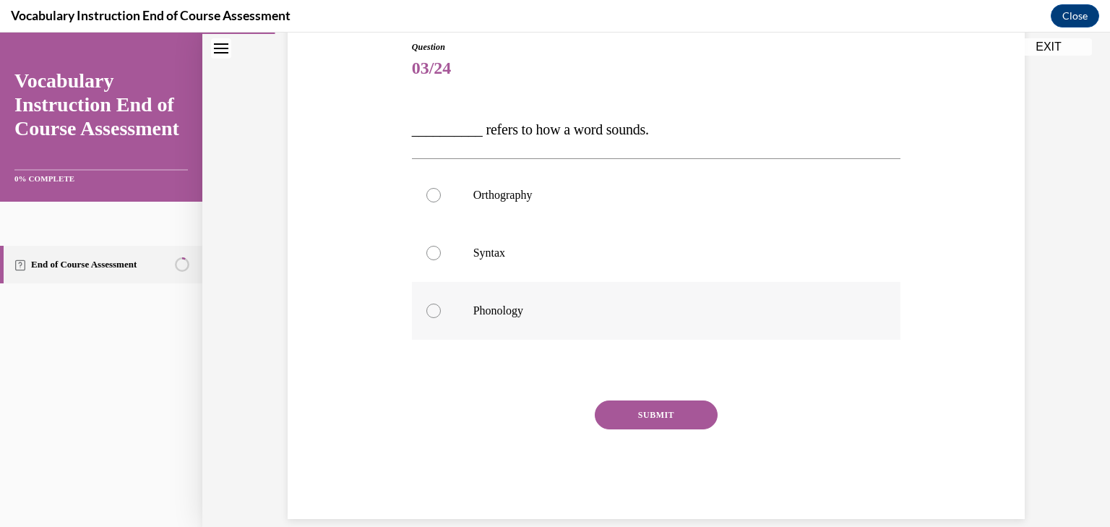
click at [535, 321] on label "Phonology" at bounding box center [656, 311] width 489 height 58
click at [441, 318] on input "Phonology" at bounding box center [434, 311] width 14 height 14
radio input "true"
click at [667, 409] on button "SUBMIT" at bounding box center [656, 415] width 123 height 29
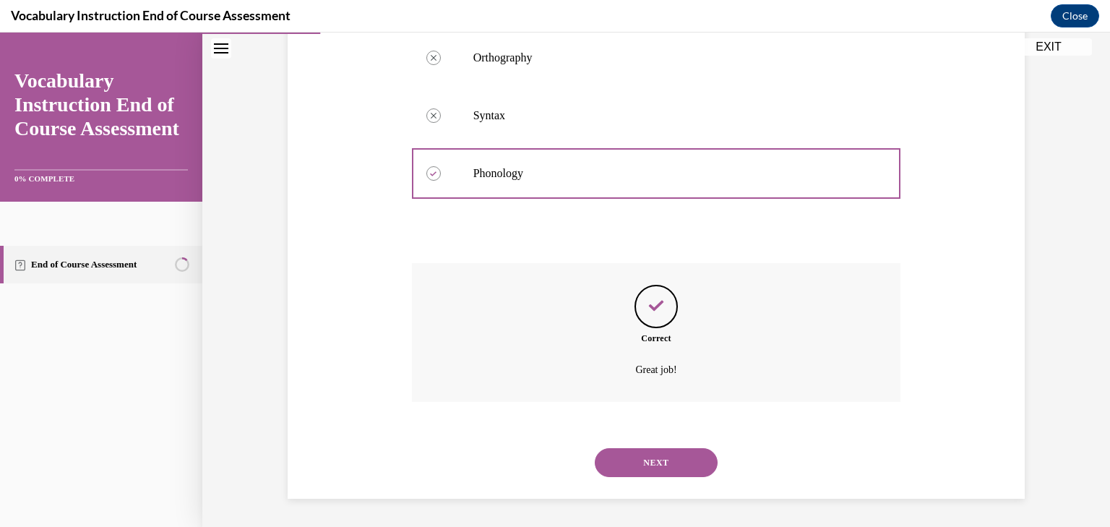
scroll to position [298, 0]
click at [664, 461] on button "NEXT" at bounding box center [656, 462] width 123 height 29
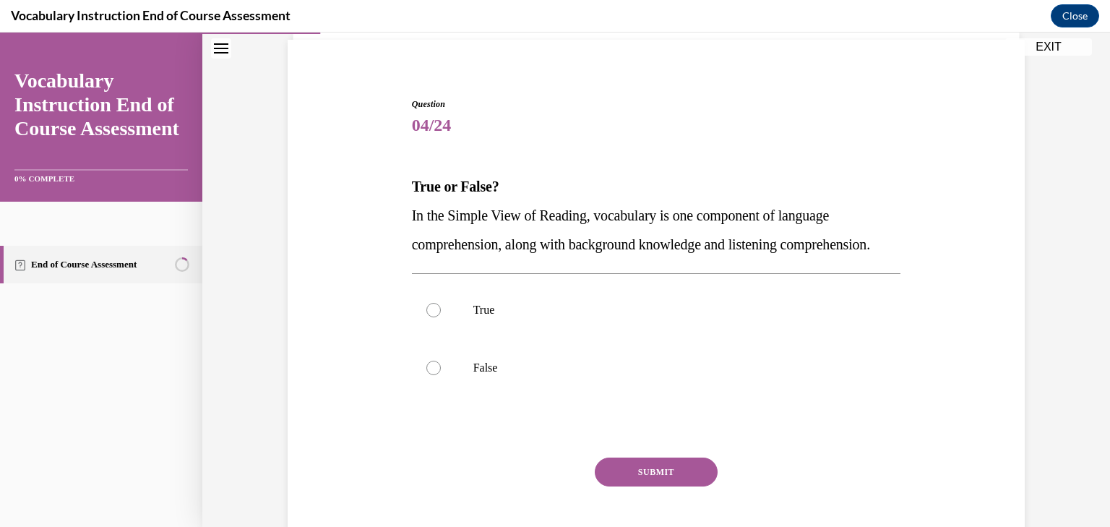
scroll to position [108, 0]
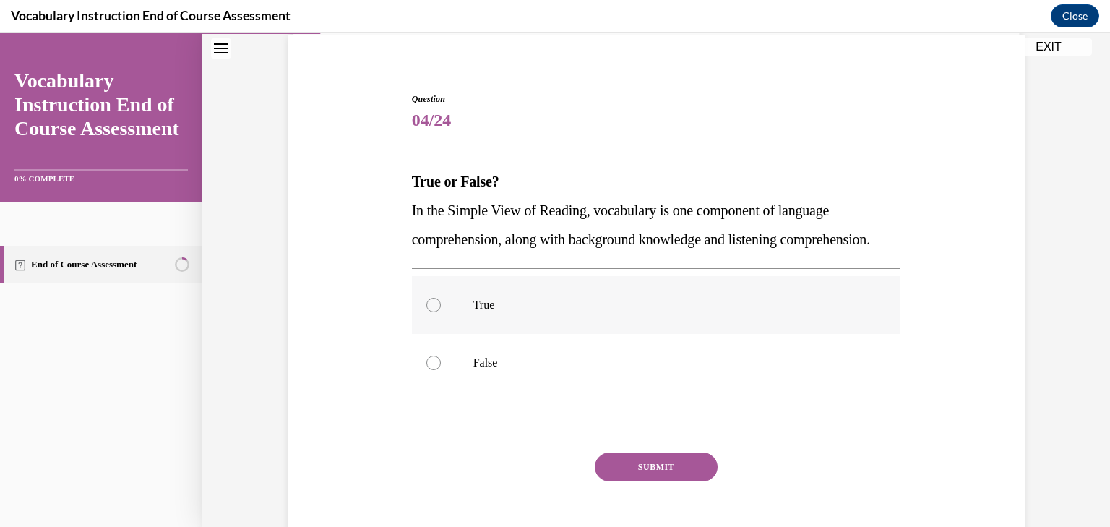
click at [631, 312] on p "True" at bounding box center [670, 305] width 392 height 14
click at [441, 312] on input "True" at bounding box center [434, 305] width 14 height 14
radio input "true"
click at [666, 481] on button "SUBMIT" at bounding box center [656, 467] width 123 height 29
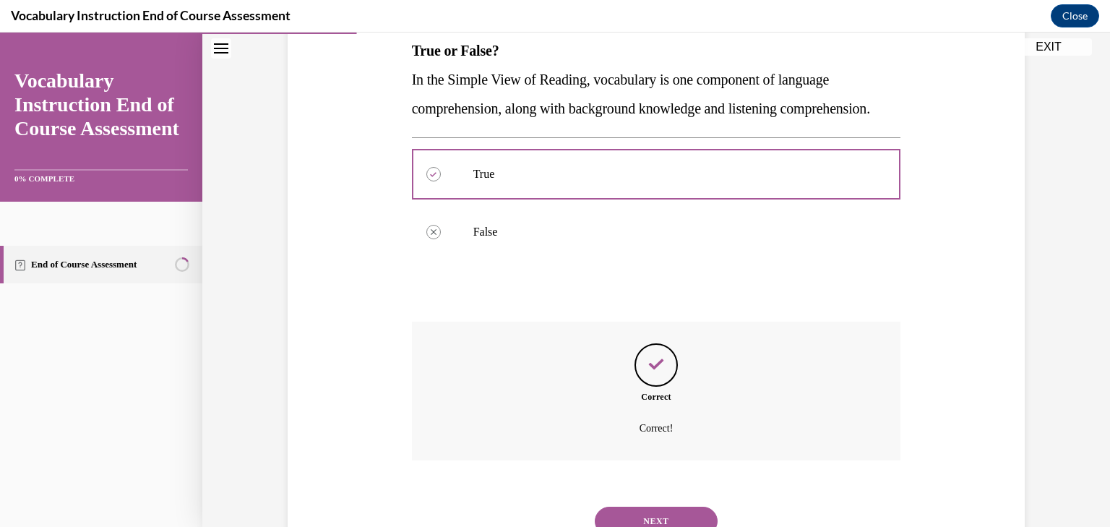
scroll to position [327, 0]
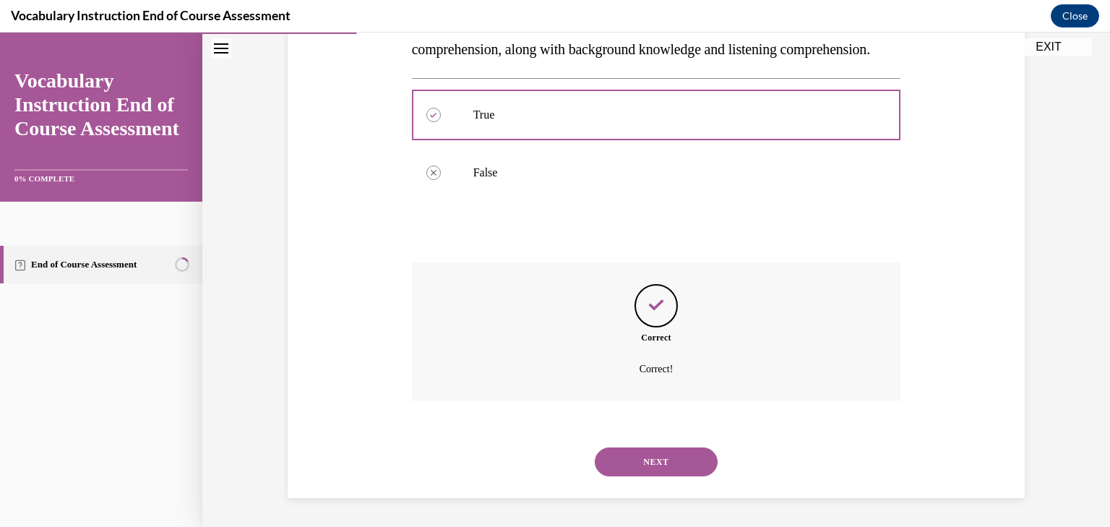
click at [671, 458] on button "NEXT" at bounding box center [656, 461] width 123 height 29
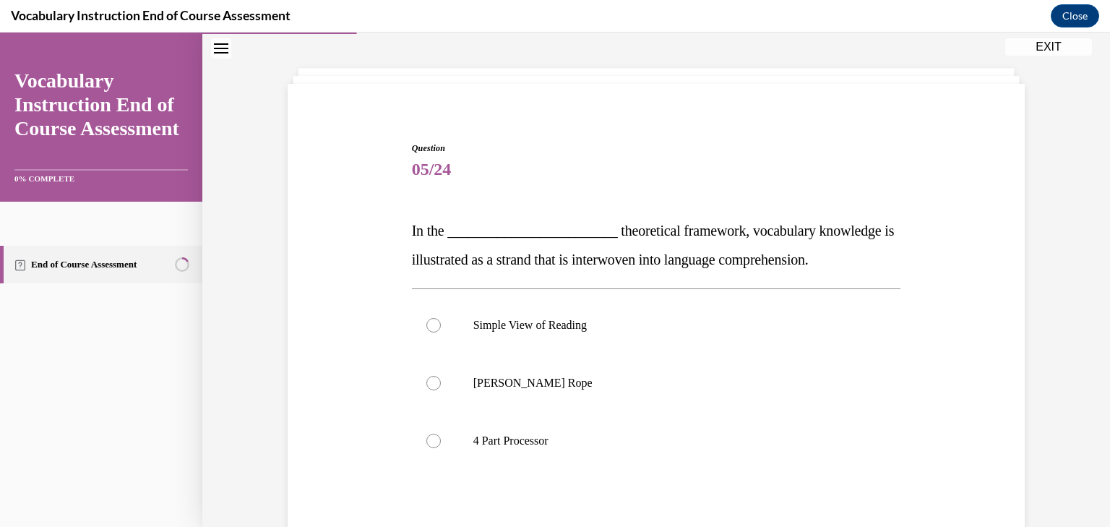
scroll to position [210, 0]
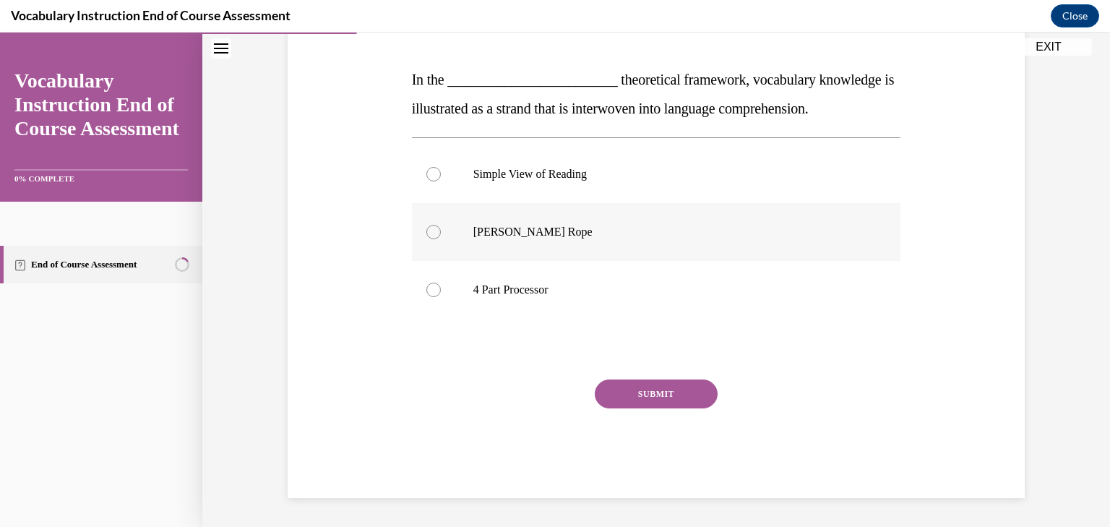
click at [599, 243] on label "[PERSON_NAME] Rope" at bounding box center [656, 232] width 489 height 58
click at [441, 239] on input "[PERSON_NAME] Rope" at bounding box center [434, 232] width 14 height 14
radio input "true"
click at [659, 400] on button "SUBMIT" at bounding box center [656, 394] width 123 height 29
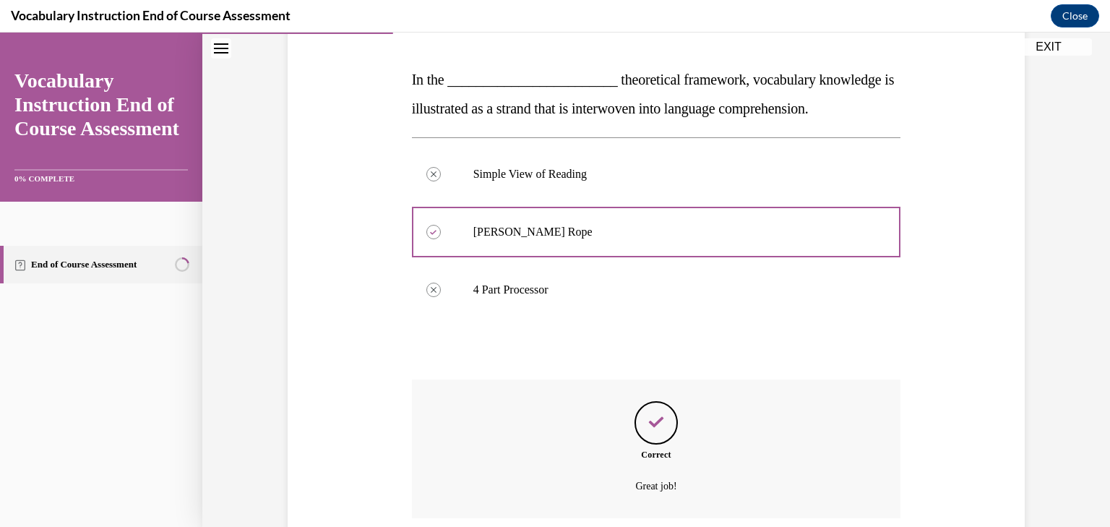
scroll to position [327, 0]
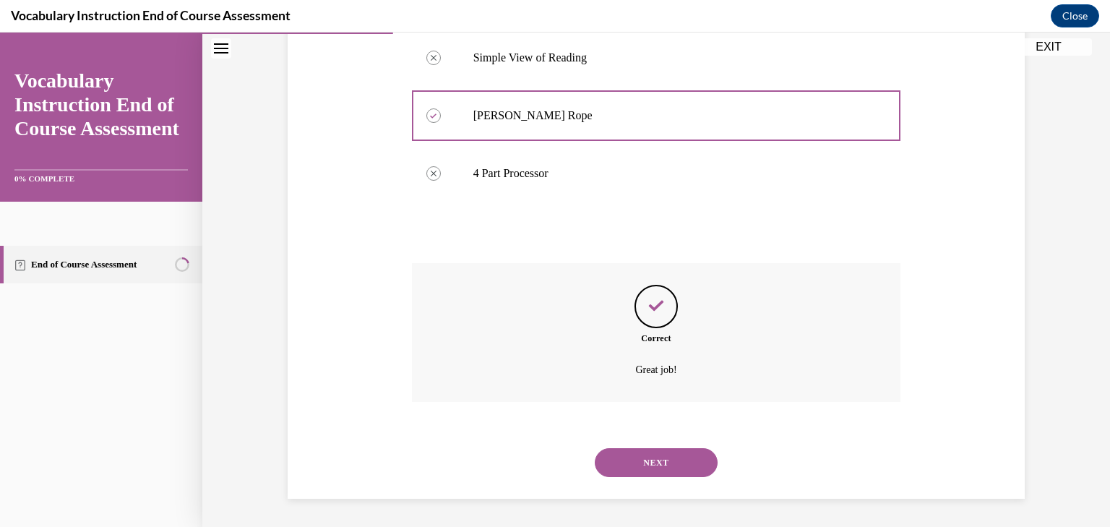
click at [656, 463] on button "NEXT" at bounding box center [656, 462] width 123 height 29
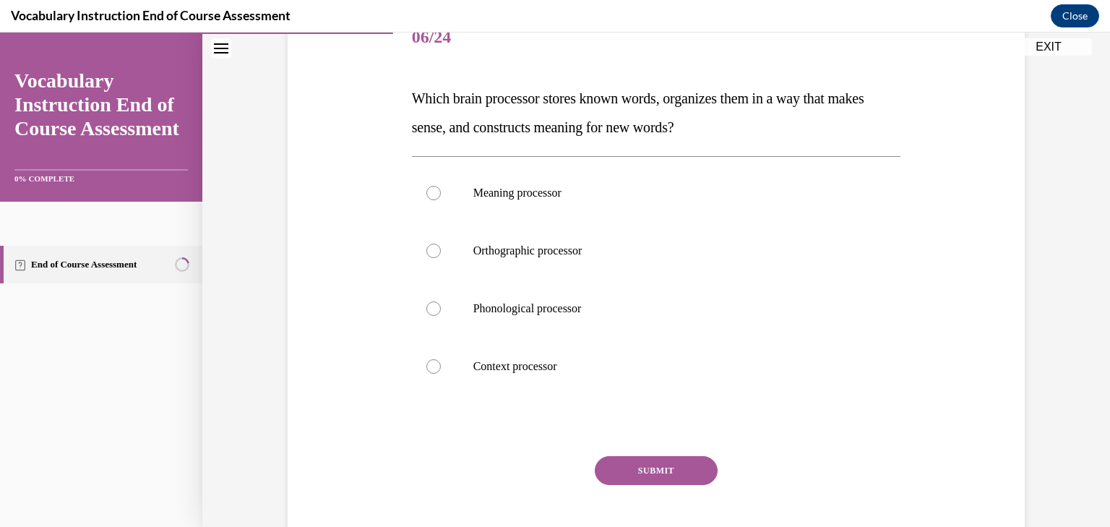
scroll to position [191, 0]
click at [576, 355] on label "Context processor" at bounding box center [656, 367] width 489 height 58
click at [441, 360] on input "Context processor" at bounding box center [434, 367] width 14 height 14
radio input "true"
click at [659, 472] on button "SUBMIT" at bounding box center [656, 471] width 123 height 29
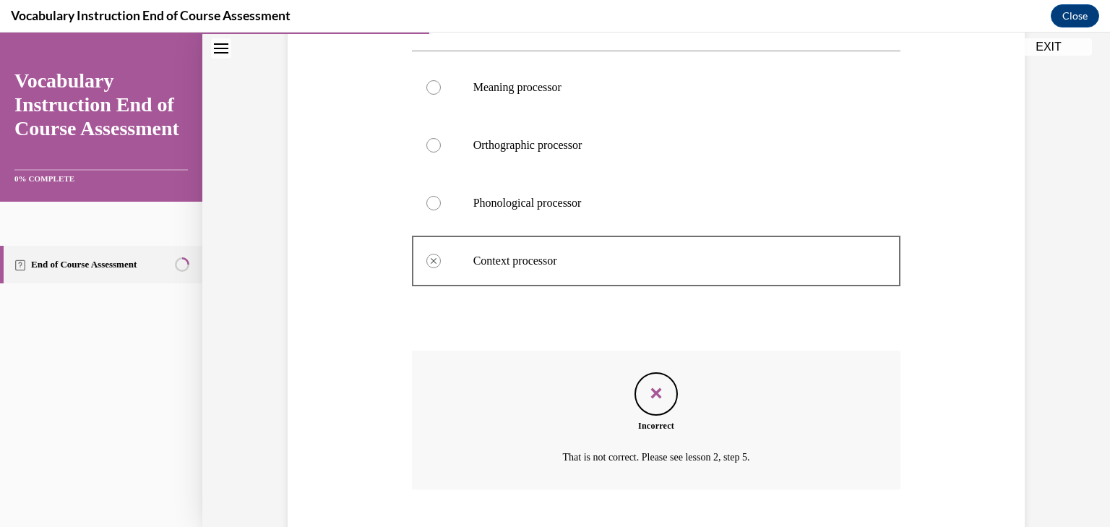
scroll to position [385, 0]
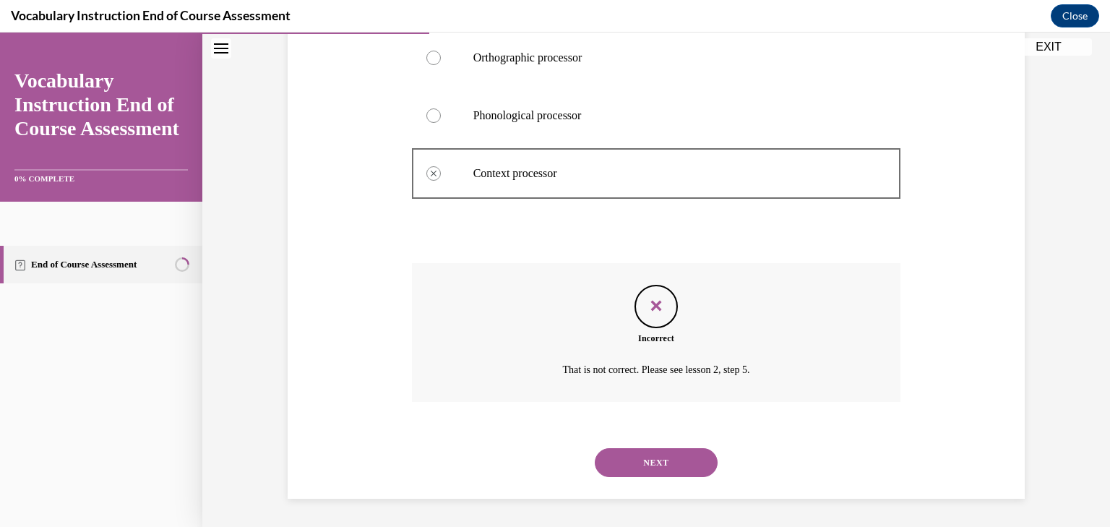
click at [659, 472] on button "NEXT" at bounding box center [656, 462] width 123 height 29
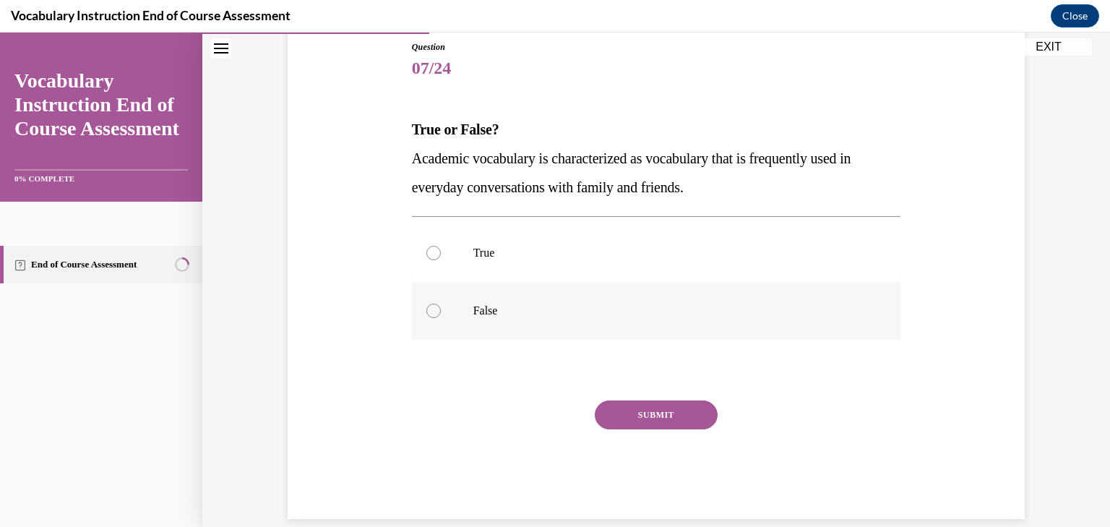
click at [540, 299] on label "False" at bounding box center [656, 311] width 489 height 58
click at [441, 304] on input "False" at bounding box center [434, 311] width 14 height 14
radio input "true"
click at [668, 412] on button "SUBMIT" at bounding box center [656, 415] width 123 height 29
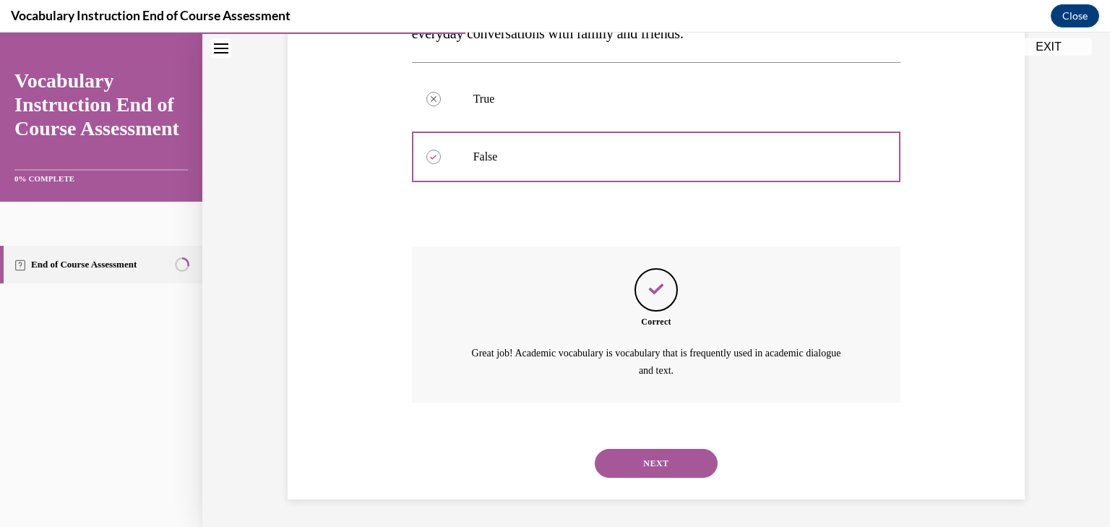
scroll to position [315, 0]
click at [667, 453] on button "NEXT" at bounding box center [656, 462] width 123 height 29
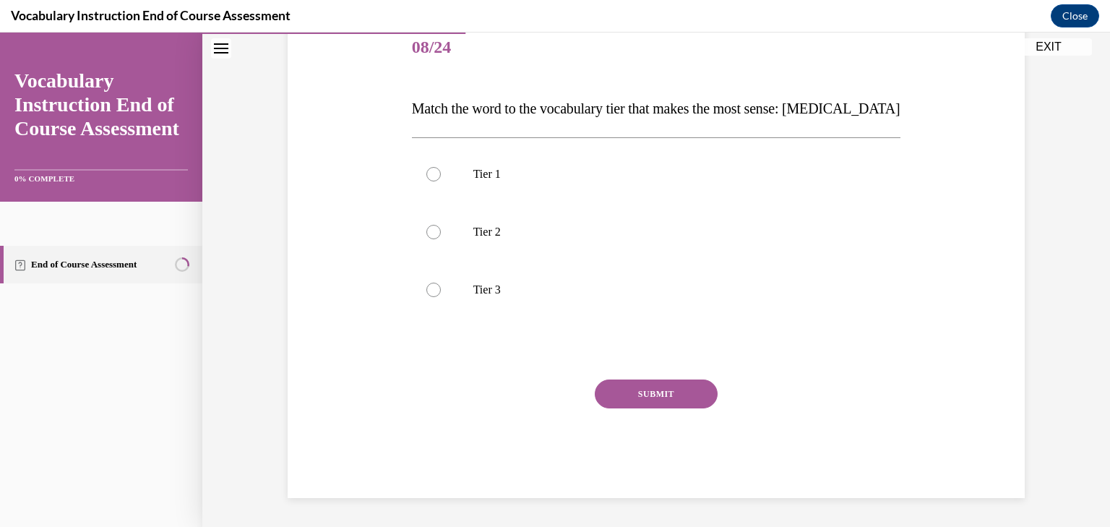
scroll to position [160, 0]
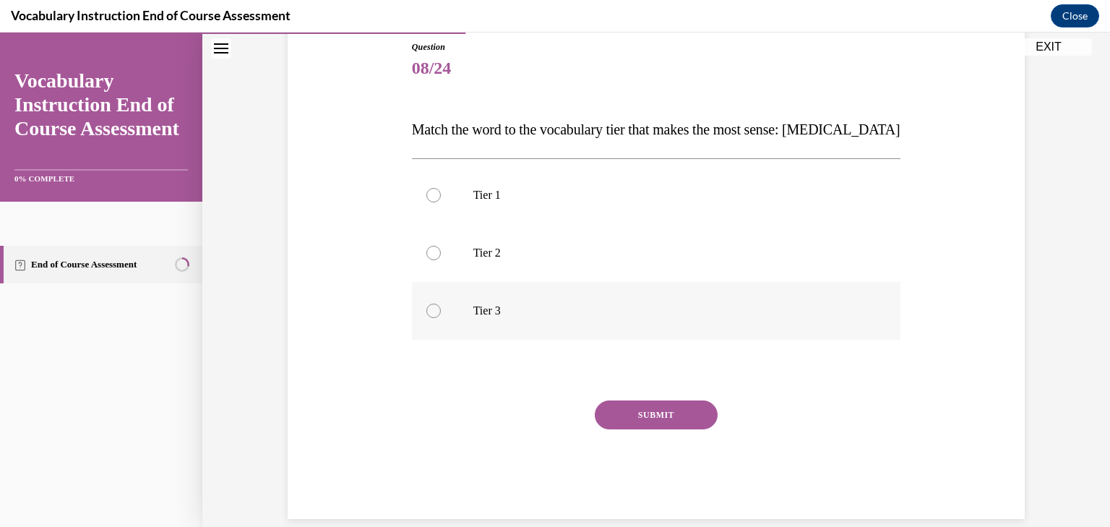
click at [592, 314] on p "Tier 3" at bounding box center [670, 311] width 392 height 14
click at [441, 314] on input "Tier 3" at bounding box center [434, 311] width 14 height 14
radio input "true"
click at [667, 414] on button "SUBMIT" at bounding box center [656, 415] width 123 height 29
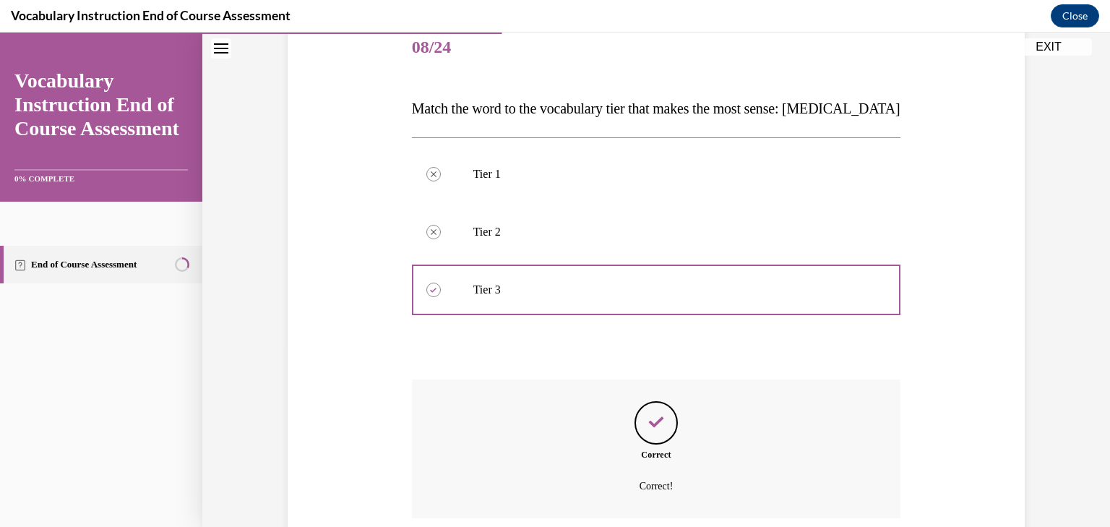
scroll to position [298, 0]
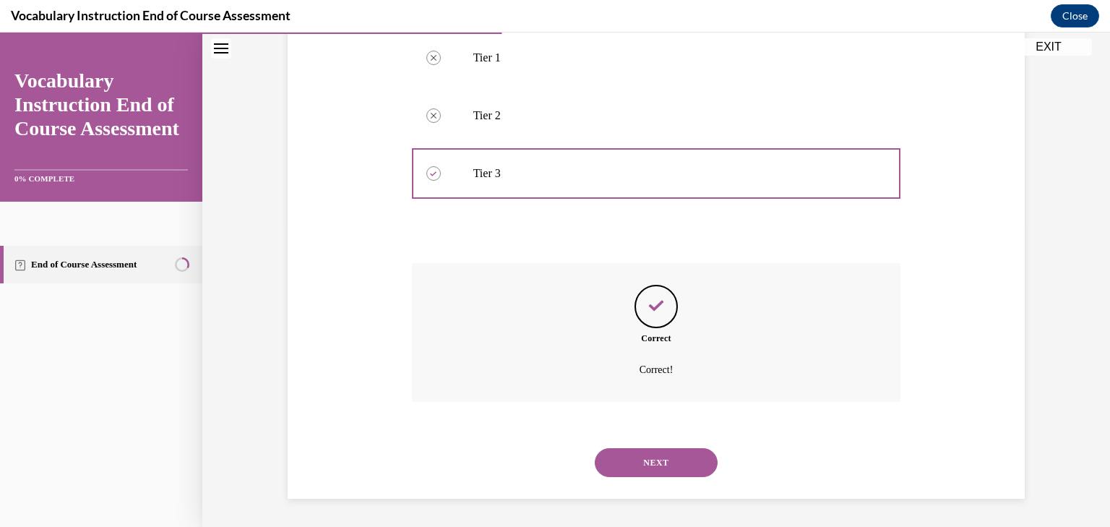
click at [667, 455] on button "NEXT" at bounding box center [656, 462] width 123 height 29
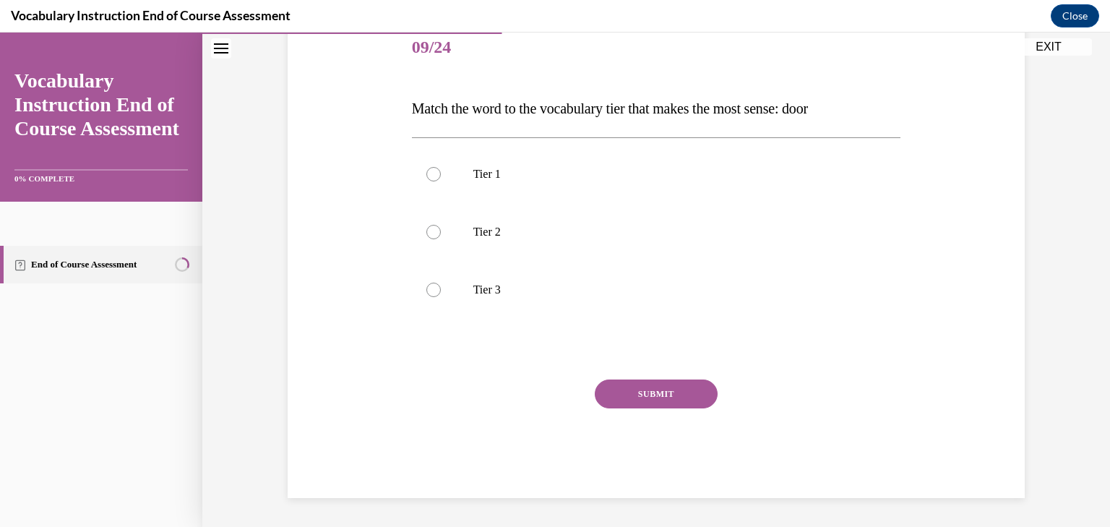
scroll to position [160, 0]
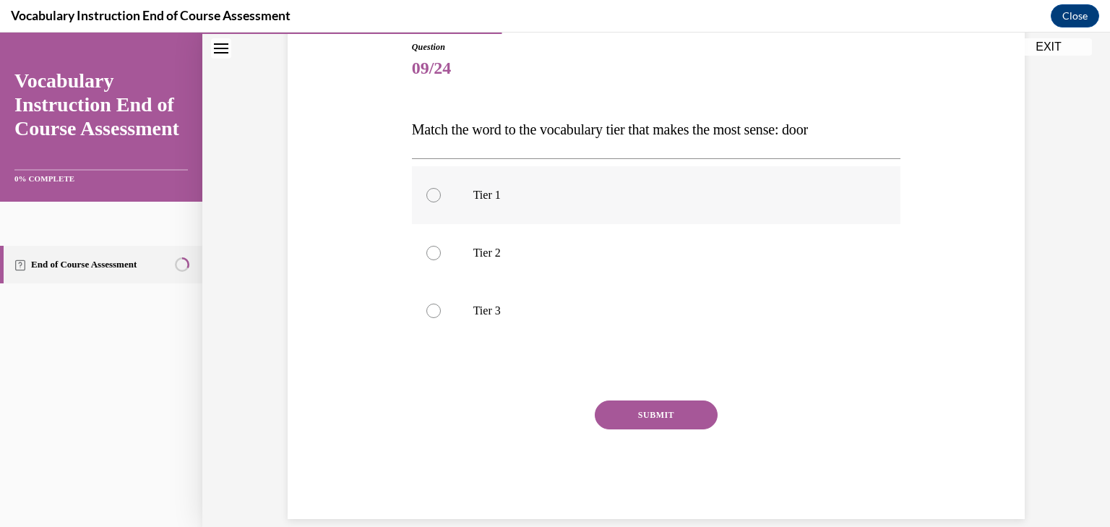
click at [601, 218] on label "Tier 1" at bounding box center [656, 195] width 489 height 58
click at [441, 202] on input "Tier 1" at bounding box center [434, 195] width 14 height 14
radio input "true"
click at [662, 412] on button "SUBMIT" at bounding box center [656, 415] width 123 height 29
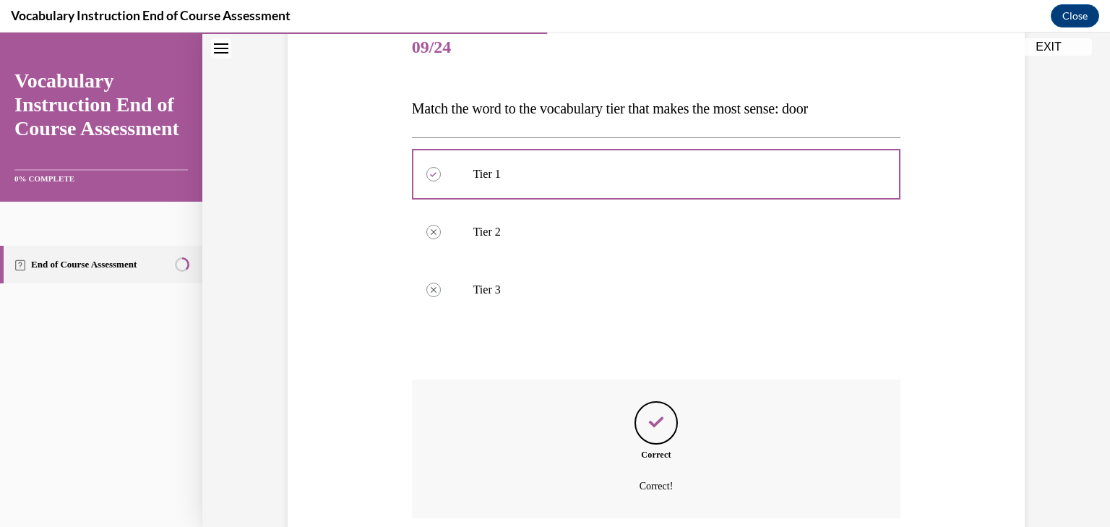
scroll to position [298, 0]
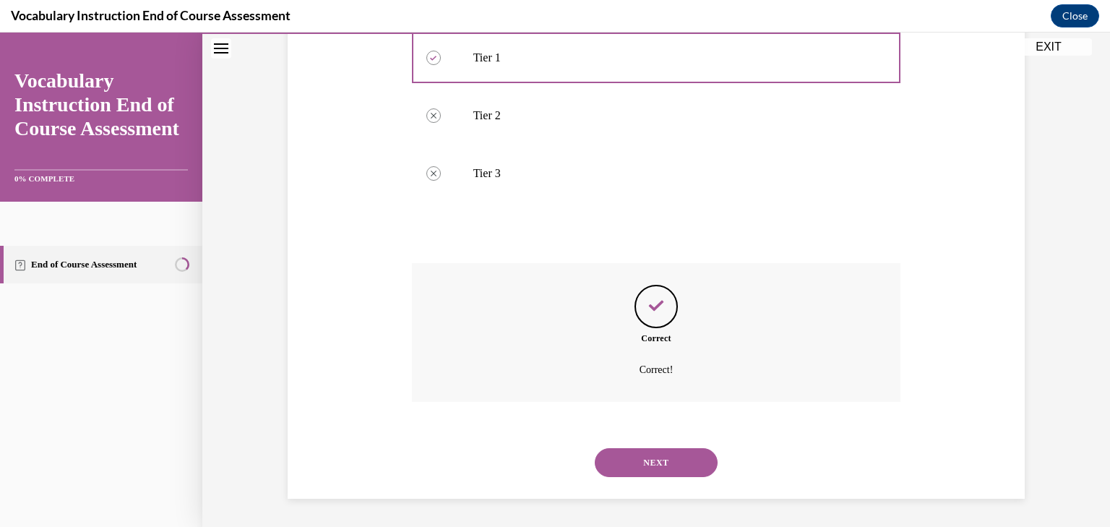
click at [667, 455] on button "NEXT" at bounding box center [656, 462] width 123 height 29
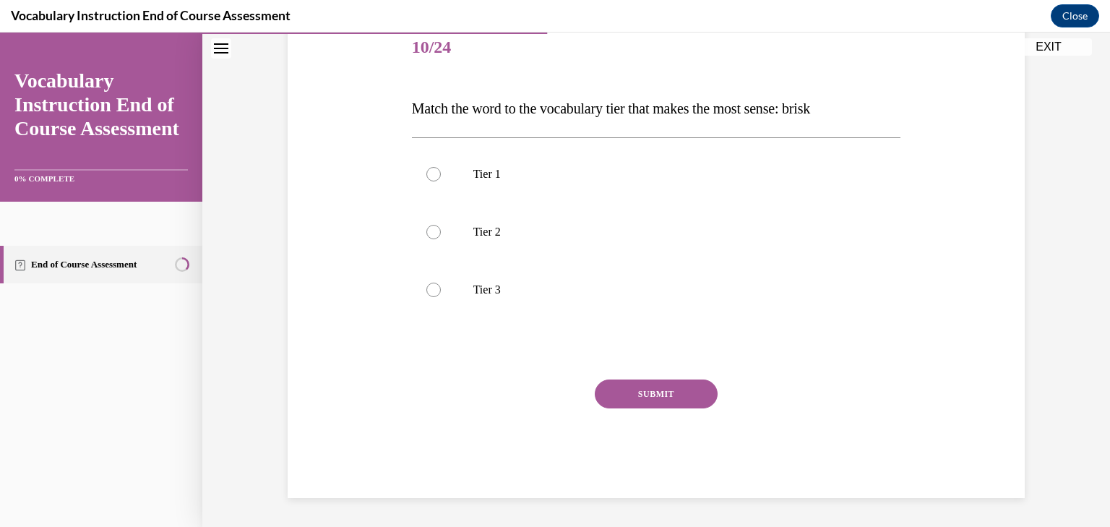
scroll to position [160, 0]
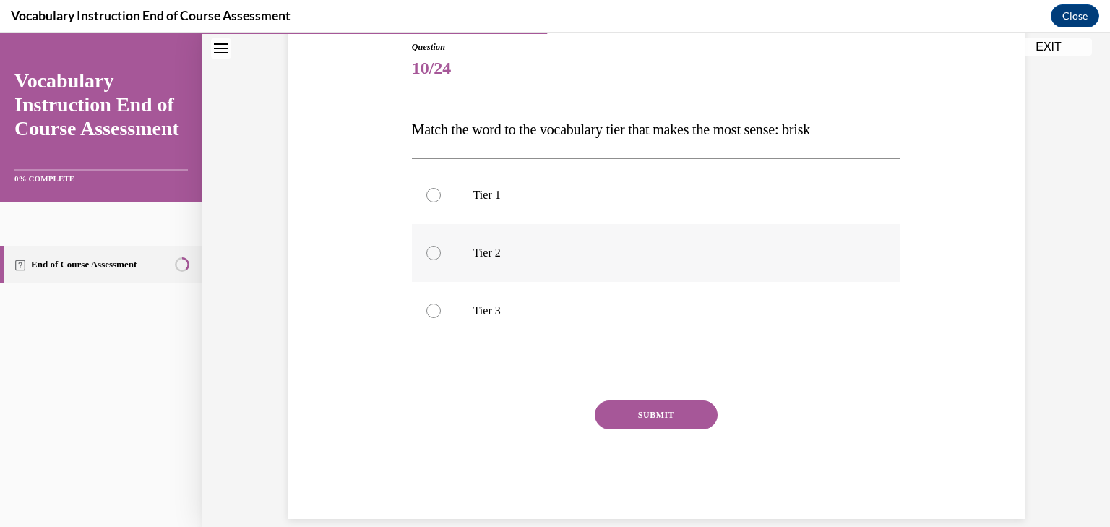
click at [629, 257] on p "Tier 2" at bounding box center [670, 253] width 392 height 14
click at [441, 257] on input "Tier 2" at bounding box center [434, 253] width 14 height 14
radio input "true"
click at [669, 406] on button "SUBMIT" at bounding box center [656, 415] width 123 height 29
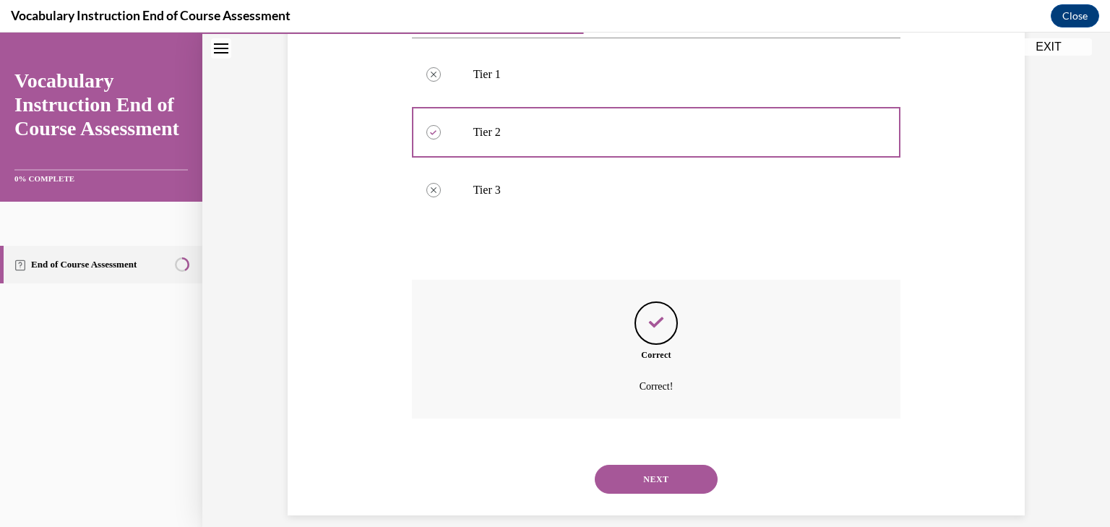
scroll to position [298, 0]
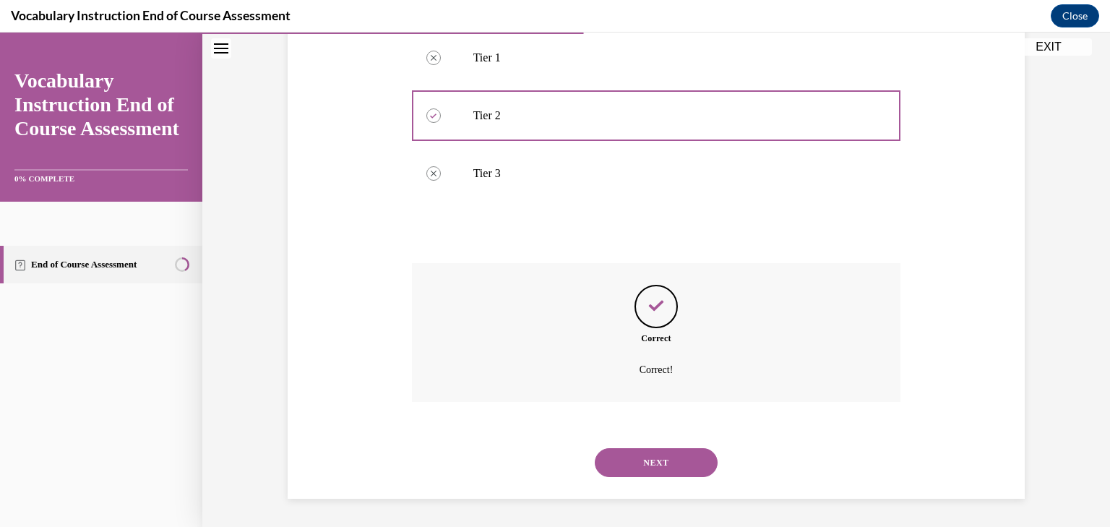
click at [664, 458] on button "NEXT" at bounding box center [656, 462] width 123 height 29
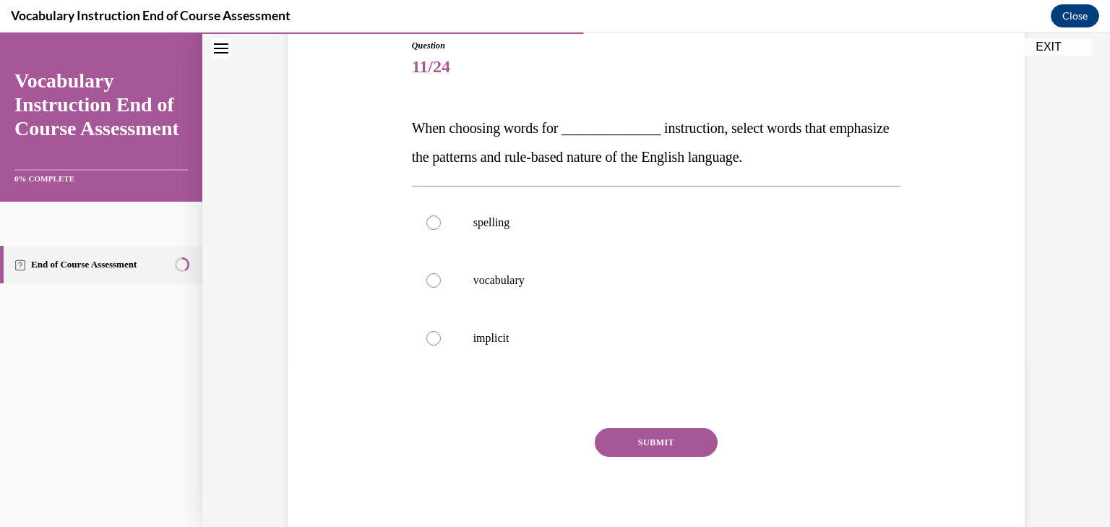
scroll to position [165, 0]
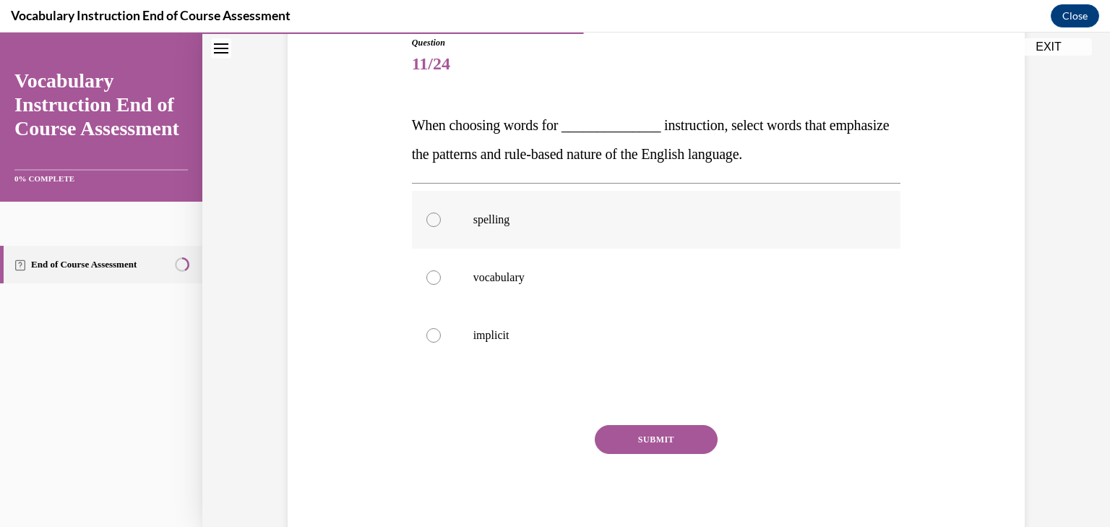
click at [538, 217] on p "spelling" at bounding box center [670, 220] width 392 height 14
click at [441, 217] on input "spelling" at bounding box center [434, 220] width 14 height 14
radio input "true"
click at [683, 432] on button "SUBMIT" at bounding box center [656, 439] width 123 height 29
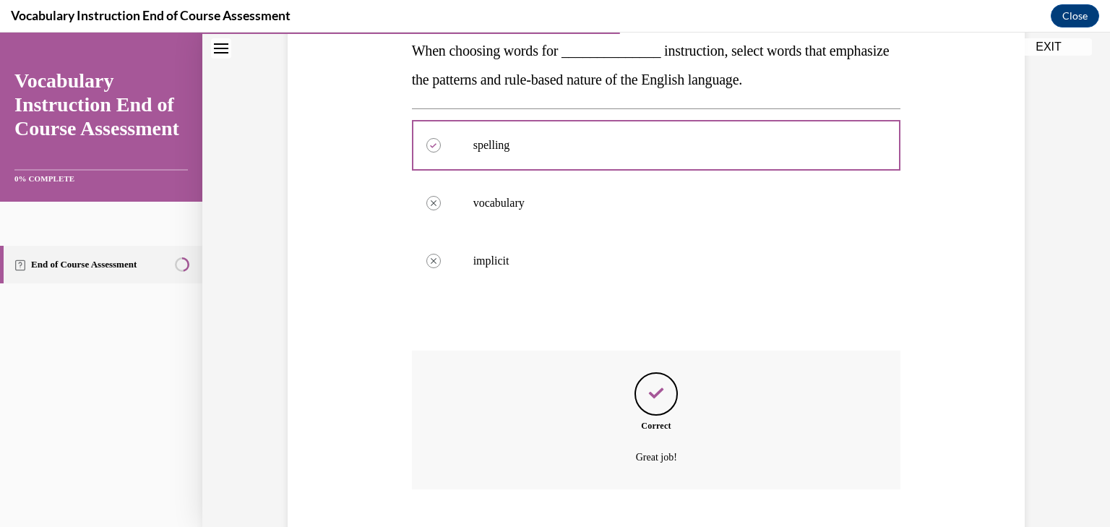
scroll to position [327, 0]
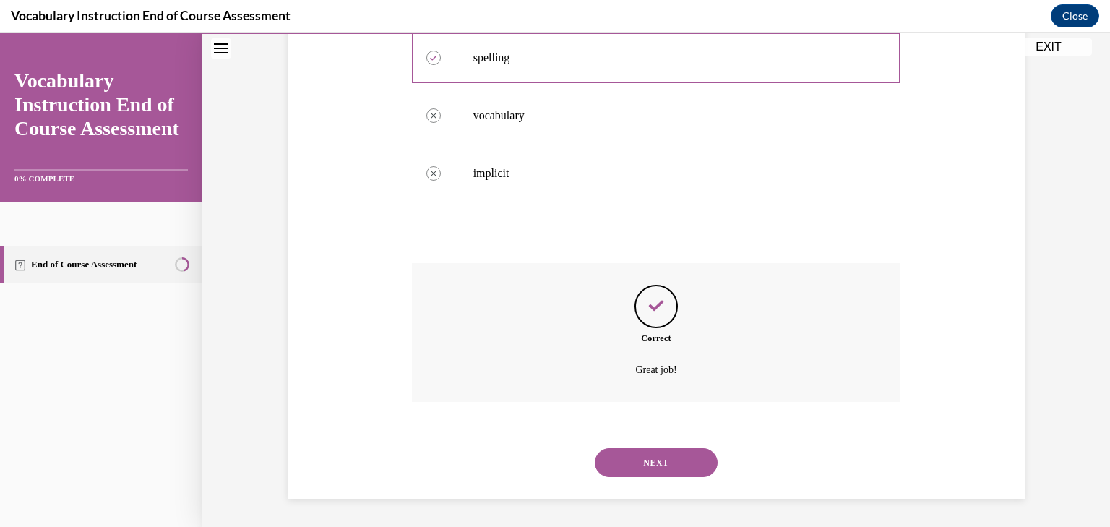
click at [656, 465] on button "NEXT" at bounding box center [656, 462] width 123 height 29
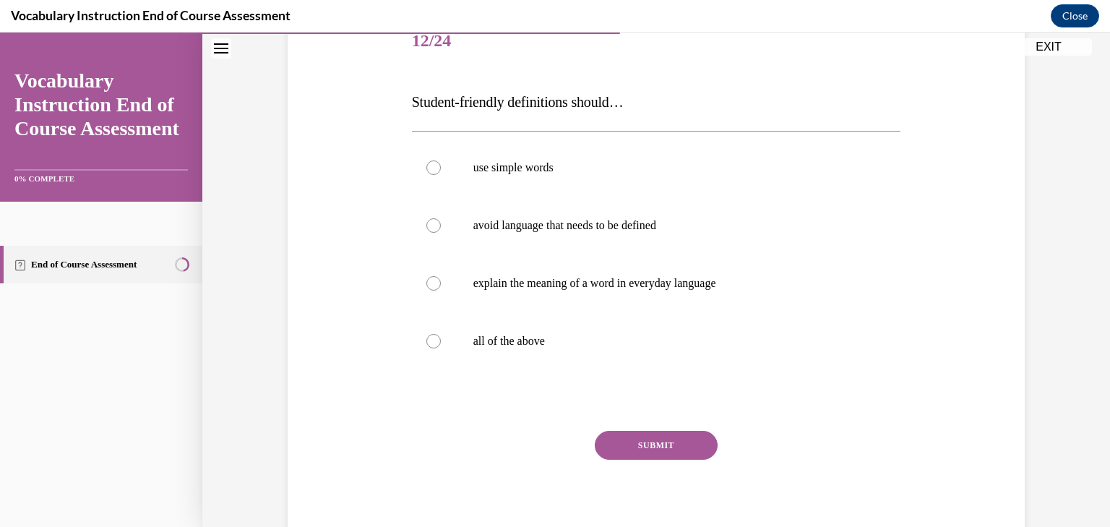
scroll to position [237, 0]
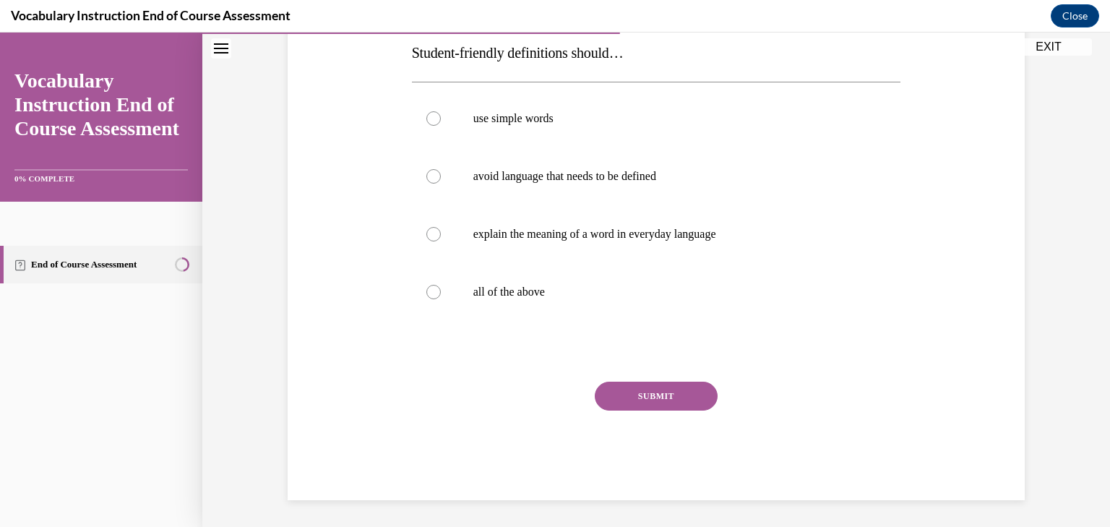
click at [661, 398] on button "SUBMIT" at bounding box center [656, 396] width 123 height 29
click at [546, 285] on p "all of the above" at bounding box center [670, 292] width 392 height 14
click at [441, 285] on input "all of the above" at bounding box center [434, 292] width 14 height 14
radio input "true"
click at [657, 390] on button "SUBMIT" at bounding box center [656, 396] width 123 height 29
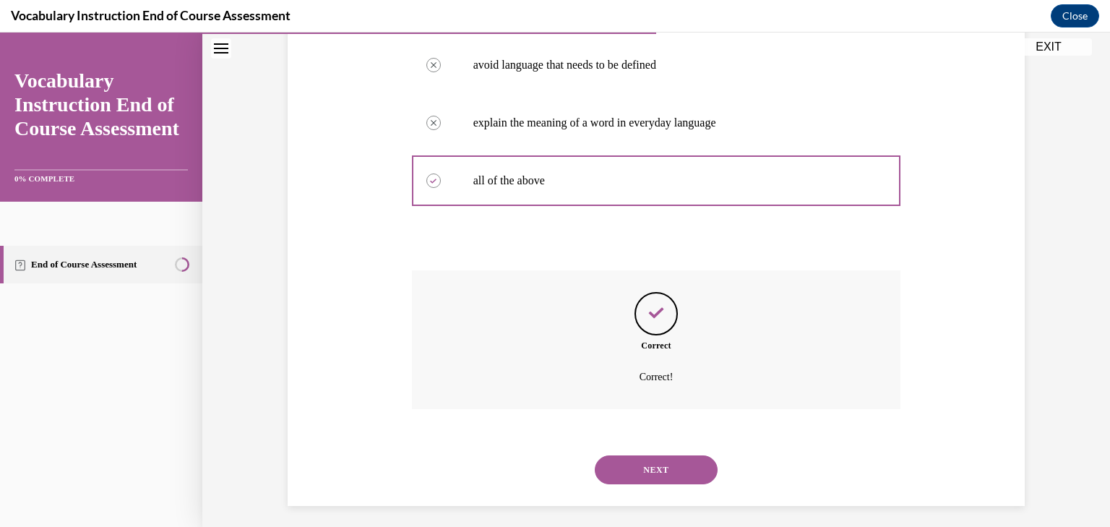
scroll to position [356, 0]
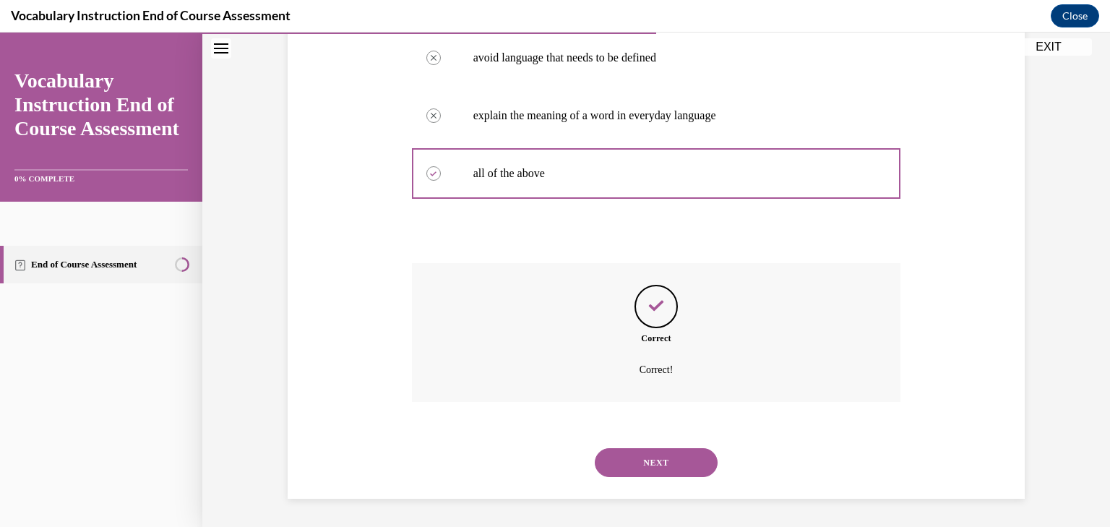
click at [666, 465] on button "NEXT" at bounding box center [656, 462] width 123 height 29
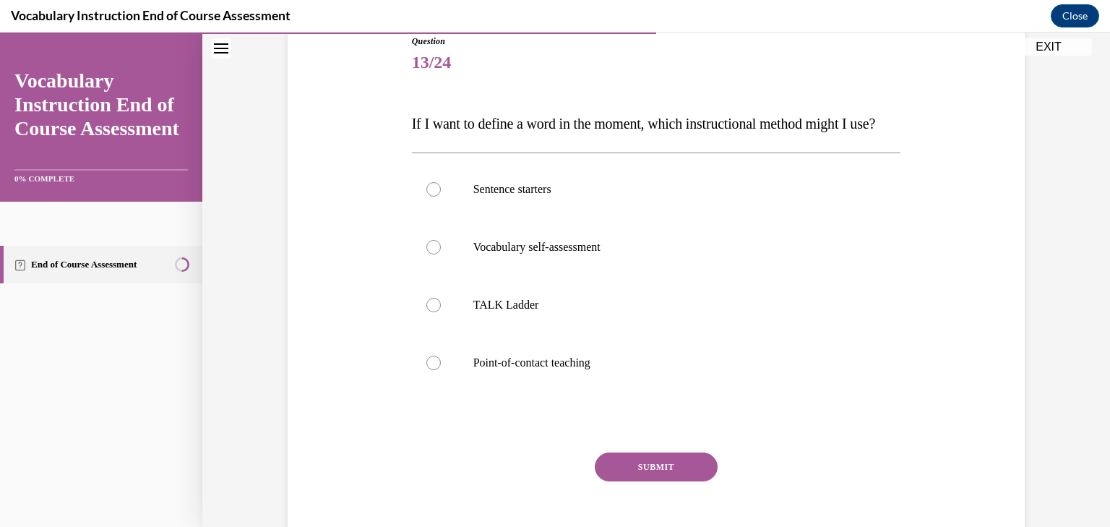
scroll to position [164, 0]
click at [623, 394] on label "Point-of-contact teaching" at bounding box center [656, 365] width 489 height 58
click at [441, 372] on input "Point-of-contact teaching" at bounding box center [434, 365] width 14 height 14
radio input "true"
click at [656, 484] on button "SUBMIT" at bounding box center [656, 469] width 123 height 29
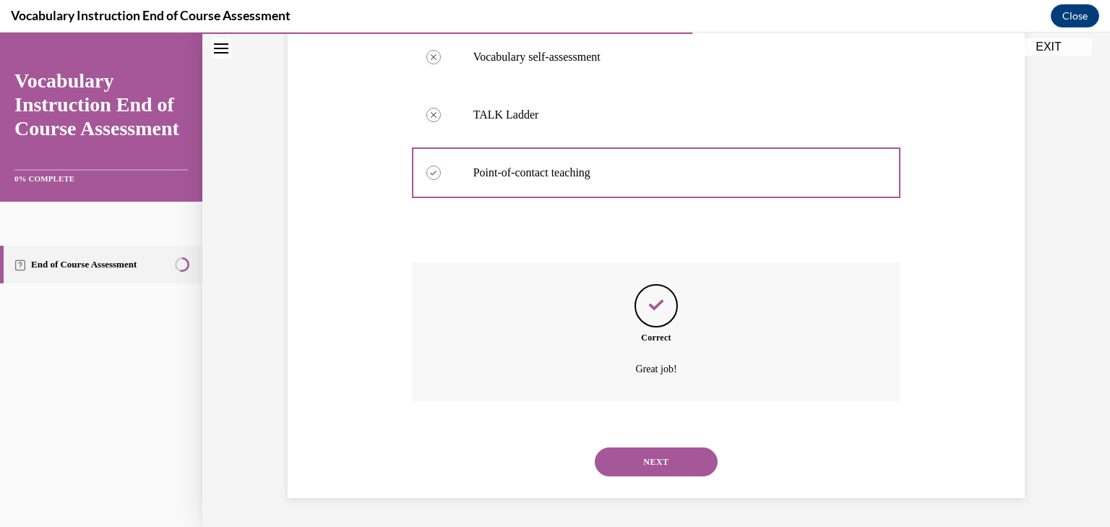
scroll to position [385, 0]
click at [658, 468] on button "NEXT" at bounding box center [656, 461] width 123 height 29
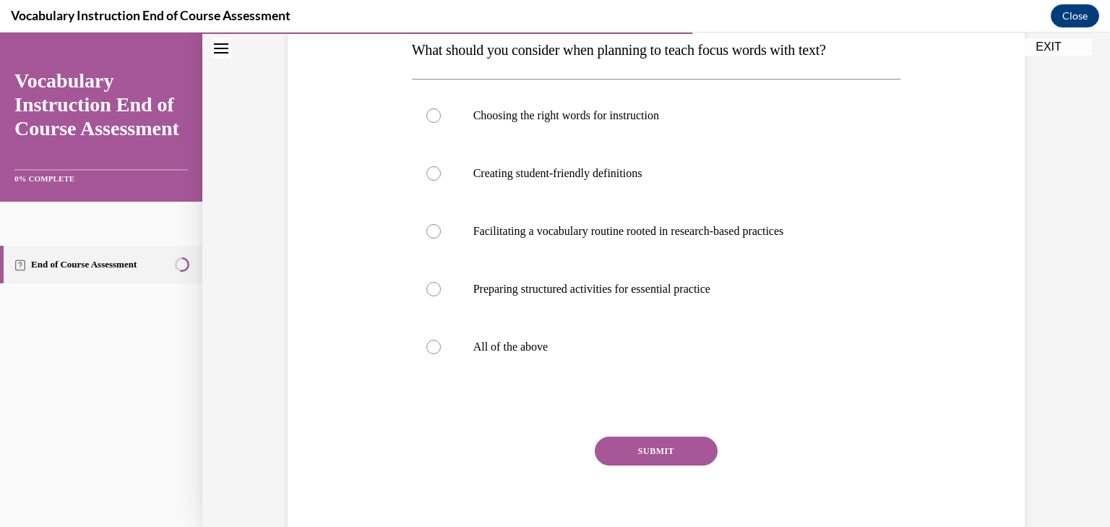
scroll to position [240, 0]
click at [586, 346] on p "All of the above" at bounding box center [670, 347] width 392 height 14
click at [441, 346] on input "All of the above" at bounding box center [434, 347] width 14 height 14
radio input "true"
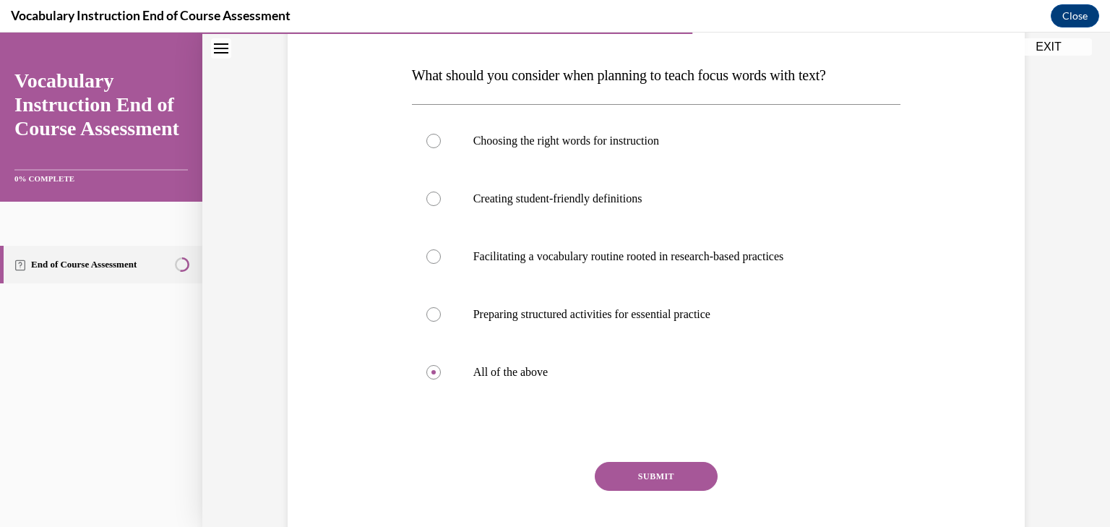
scroll to position [221, 0]
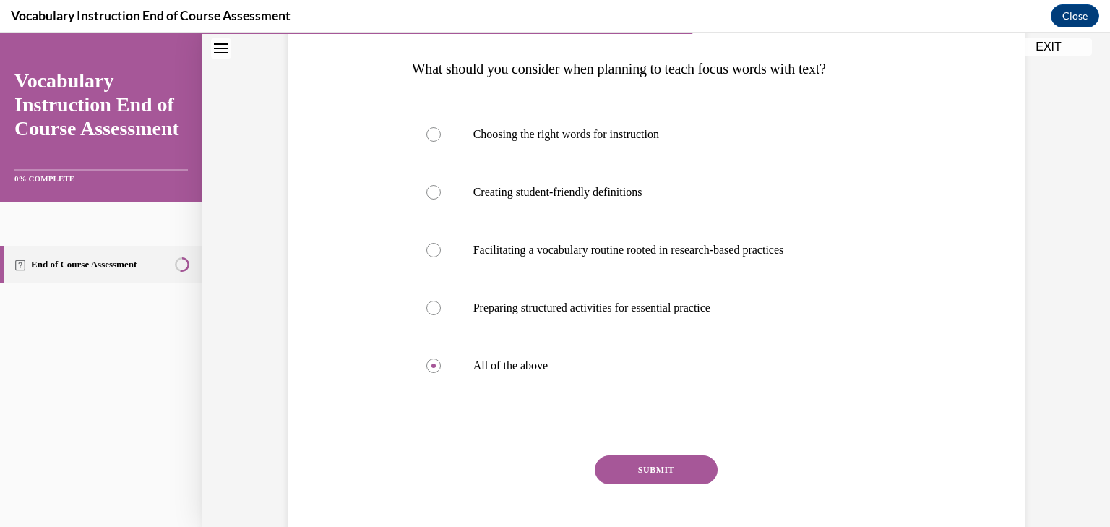
click at [667, 466] on button "SUBMIT" at bounding box center [656, 469] width 123 height 29
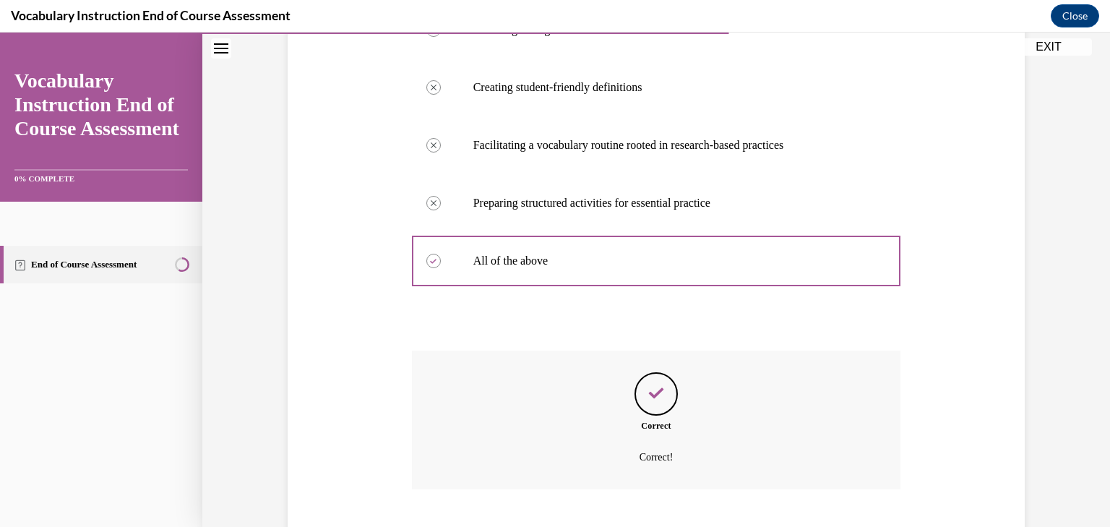
scroll to position [414, 0]
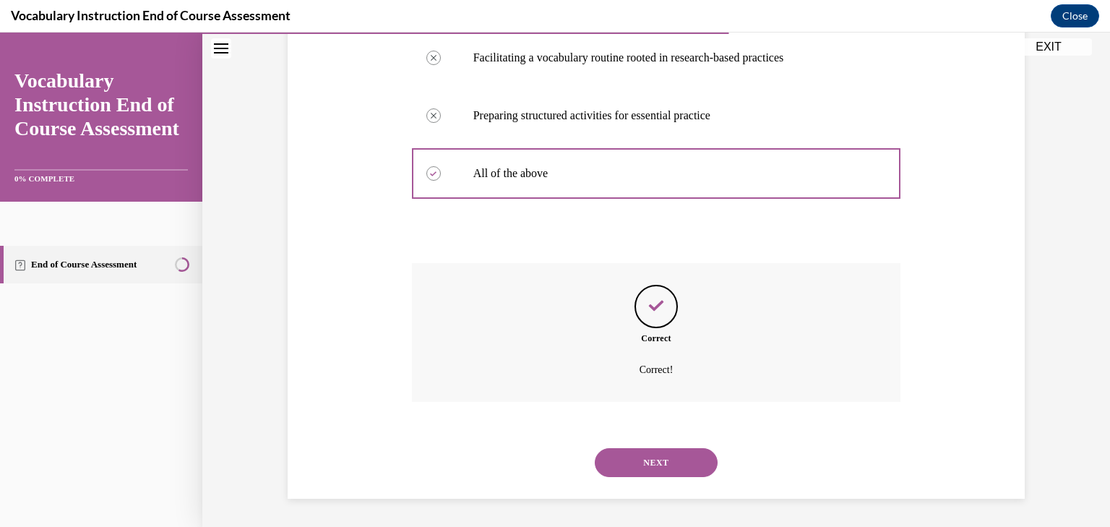
click at [667, 466] on button "NEXT" at bounding box center [656, 462] width 123 height 29
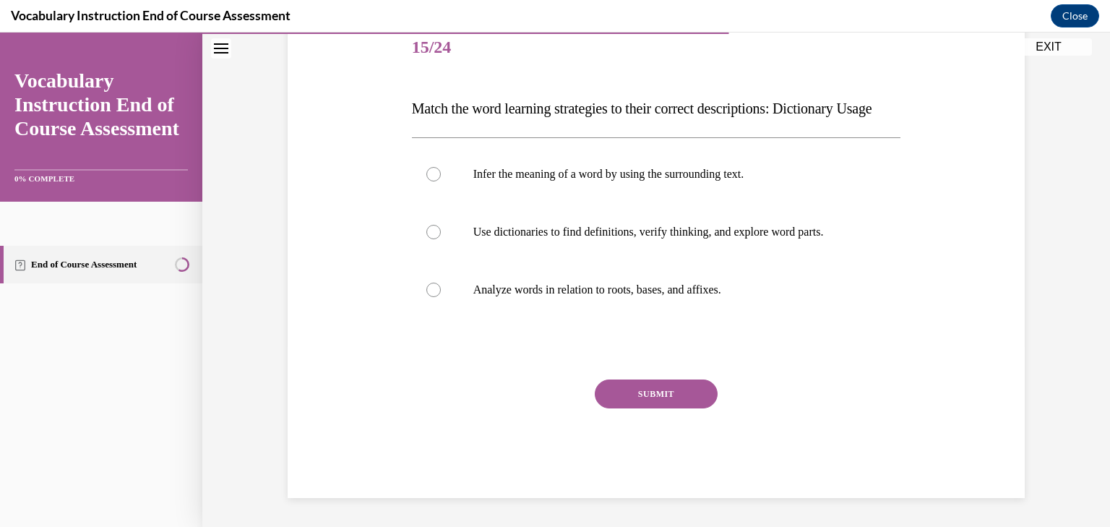
scroll to position [210, 0]
click at [674, 231] on p "Use dictionaries to find definitions, verify thinking, and explore word parts." at bounding box center [670, 232] width 392 height 14
click at [441, 231] on input "Use dictionaries to find definitions, verify thinking, and explore word parts." at bounding box center [434, 232] width 14 height 14
radio input "true"
click at [663, 390] on button "SUBMIT" at bounding box center [656, 394] width 123 height 29
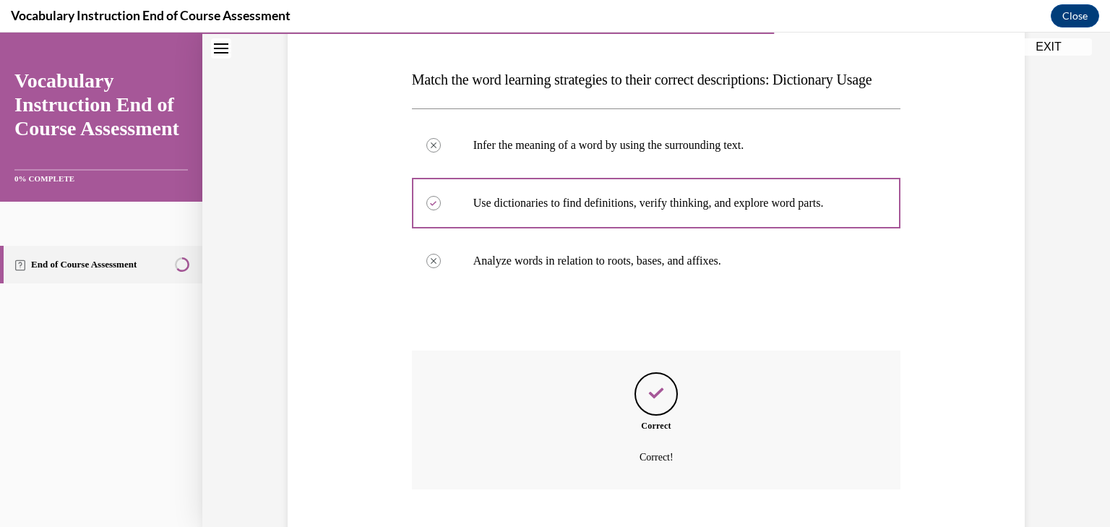
scroll to position [327, 0]
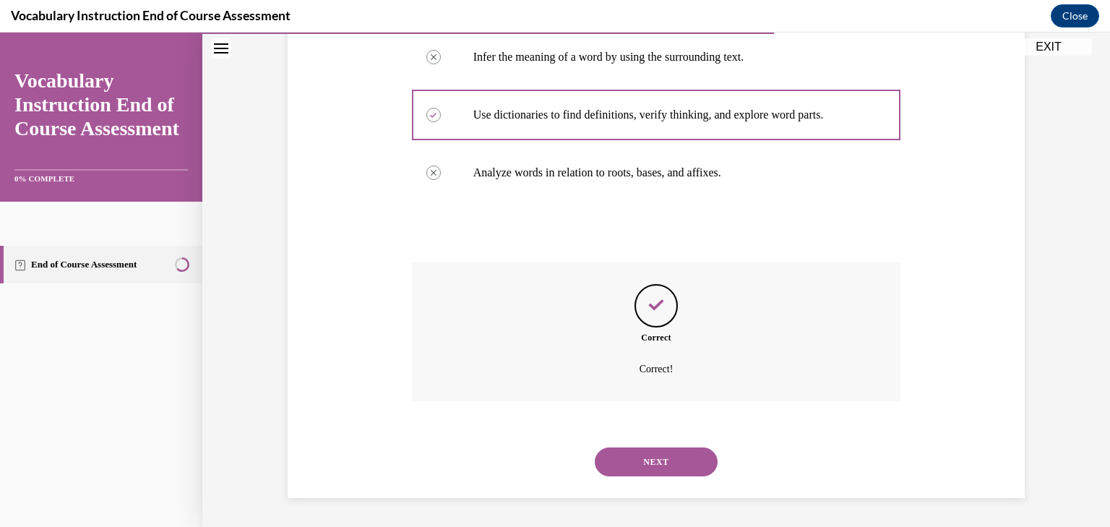
click at [656, 463] on button "NEXT" at bounding box center [656, 461] width 123 height 29
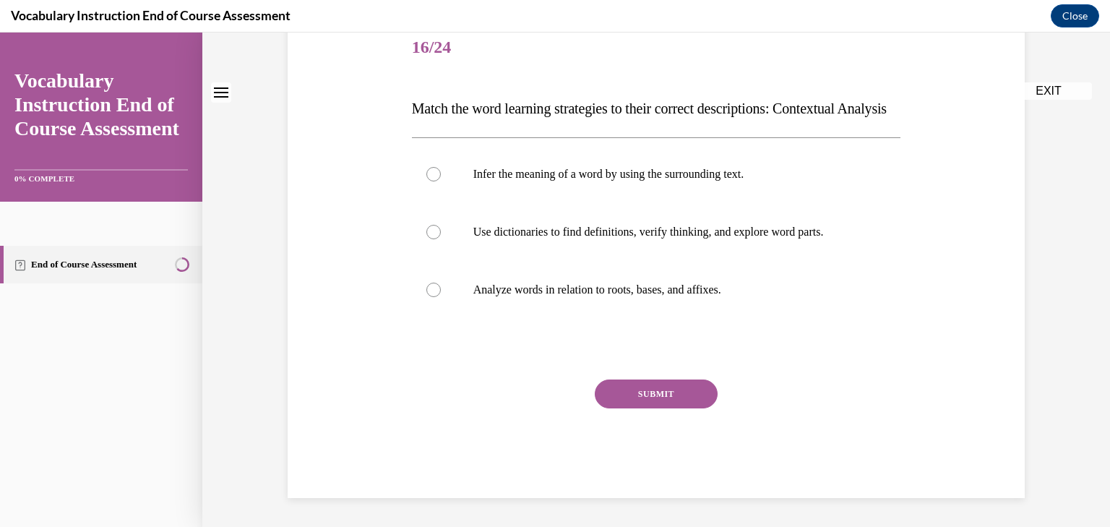
scroll to position [0, 0]
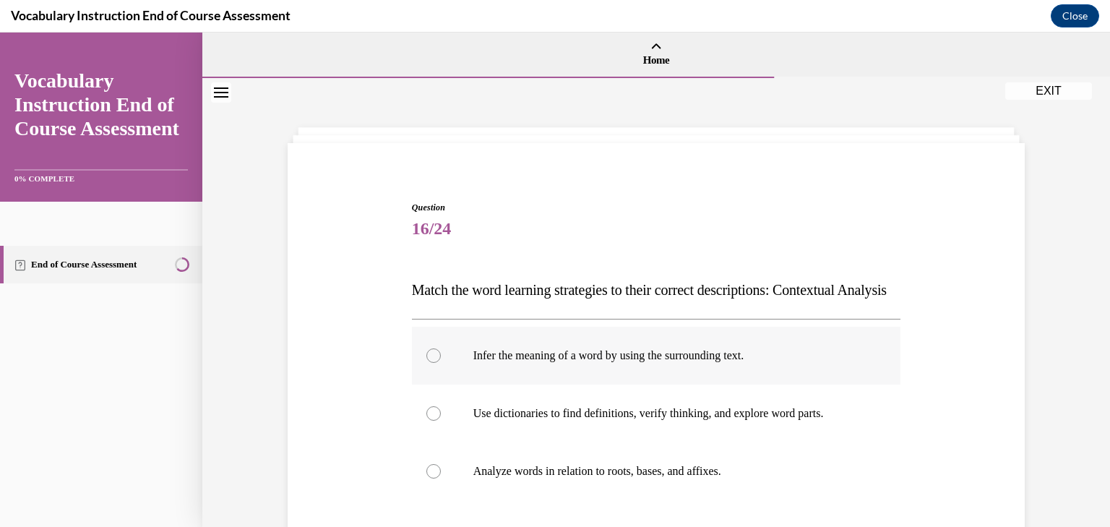
click at [646, 385] on label "Infer the meaning of a word by using the surrounding text." at bounding box center [656, 356] width 489 height 58
click at [441, 363] on input "Infer the meaning of a word by using the surrounding text." at bounding box center [434, 355] width 14 height 14
radio input "true"
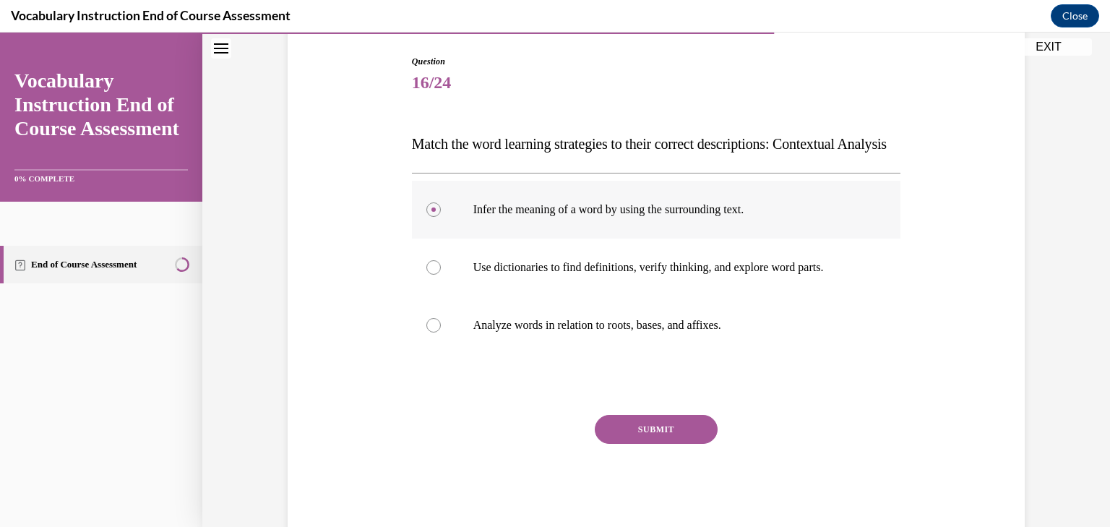
scroll to position [147, 0]
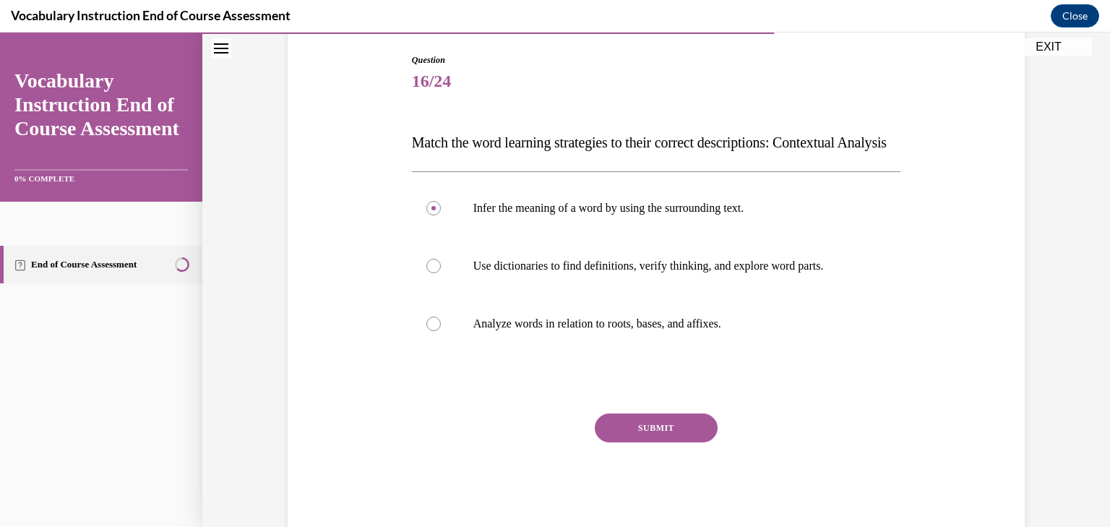
click at [657, 442] on button "SUBMIT" at bounding box center [656, 428] width 123 height 29
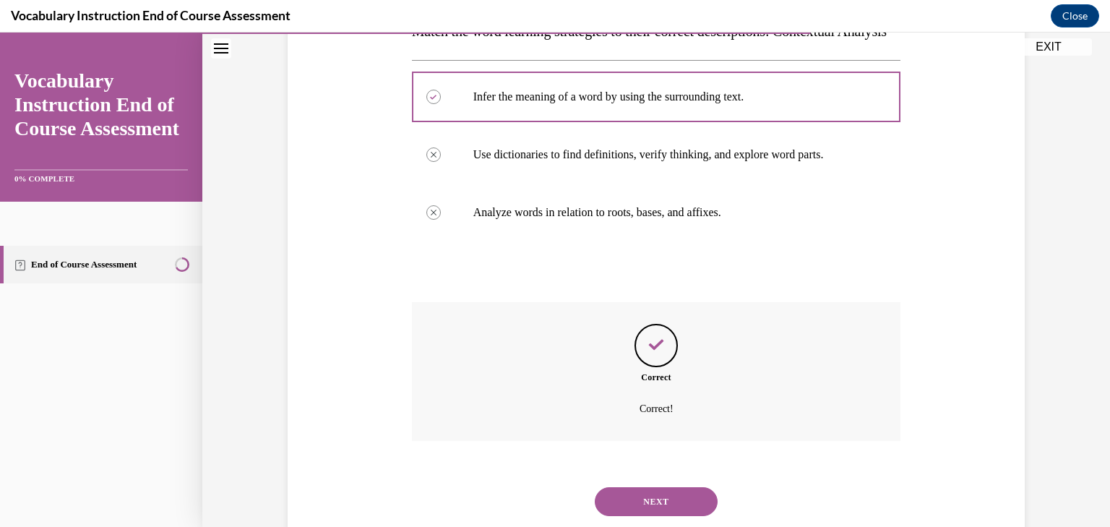
scroll to position [327, 0]
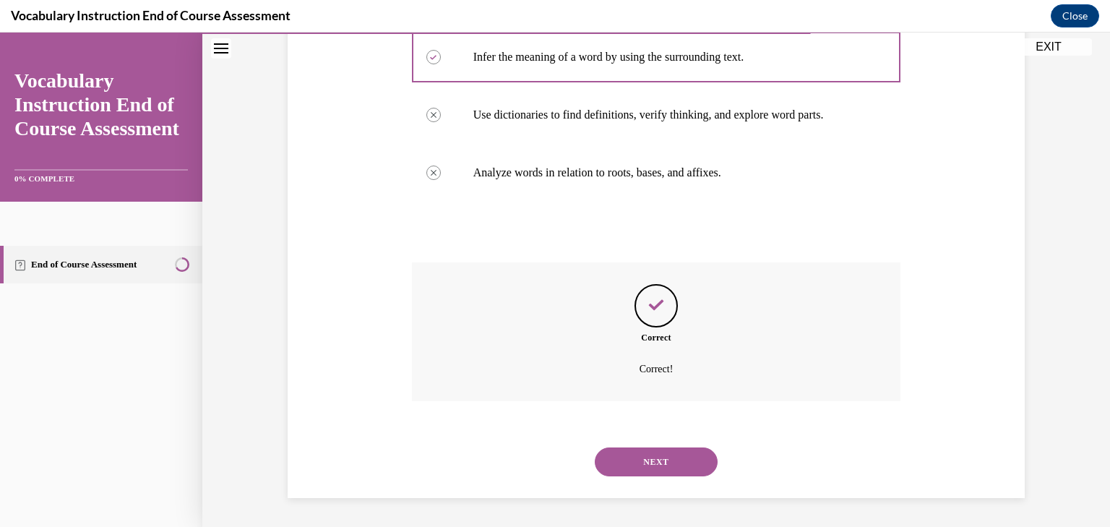
click at [657, 463] on button "NEXT" at bounding box center [656, 461] width 123 height 29
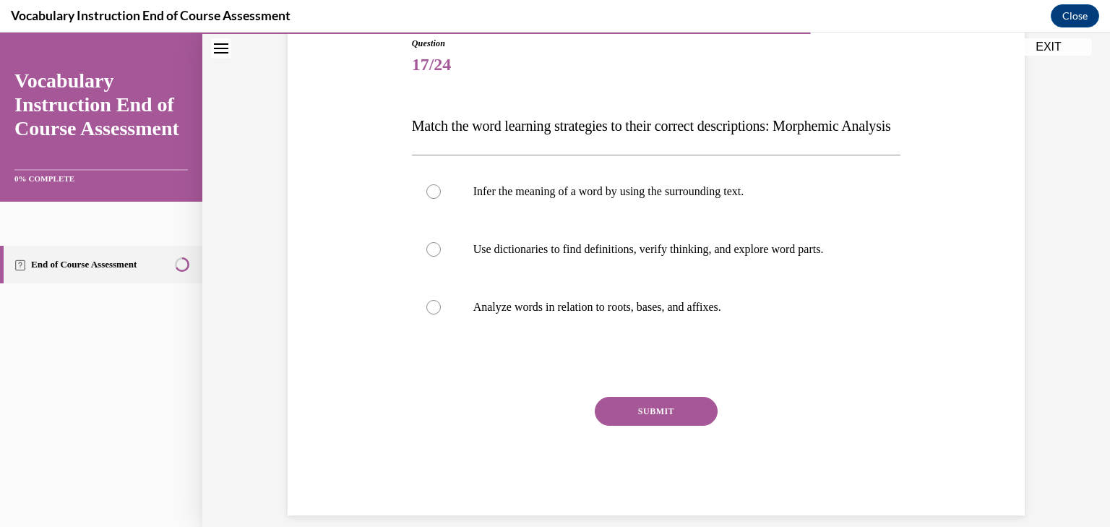
scroll to position [162, 0]
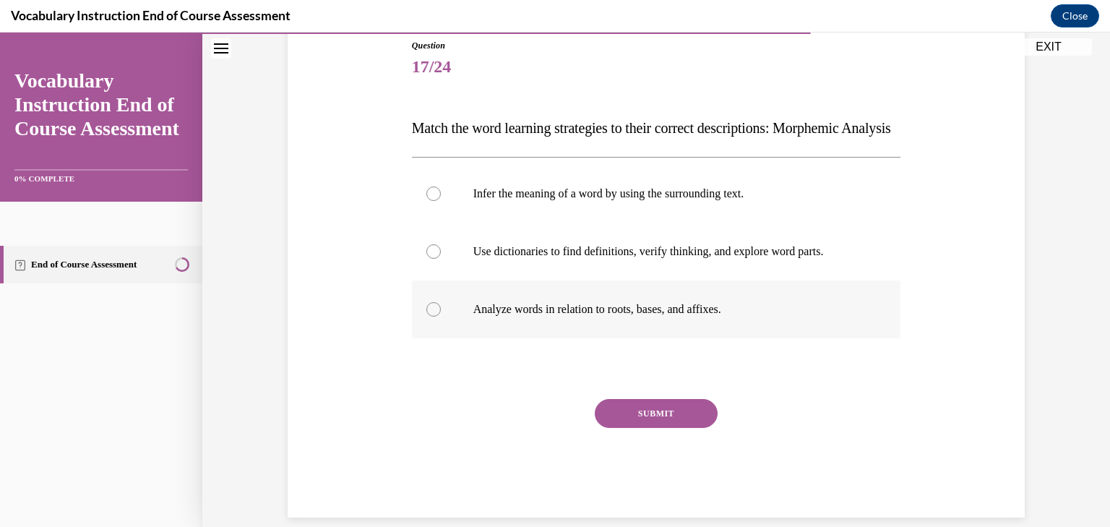
click at [578, 338] on label "Analyze words in relation to roots, bases, and affixes." at bounding box center [656, 309] width 489 height 58
click at [441, 317] on input "Analyze words in relation to roots, bases, and affixes." at bounding box center [434, 309] width 14 height 14
radio input "true"
click at [667, 428] on button "SUBMIT" at bounding box center [656, 413] width 123 height 29
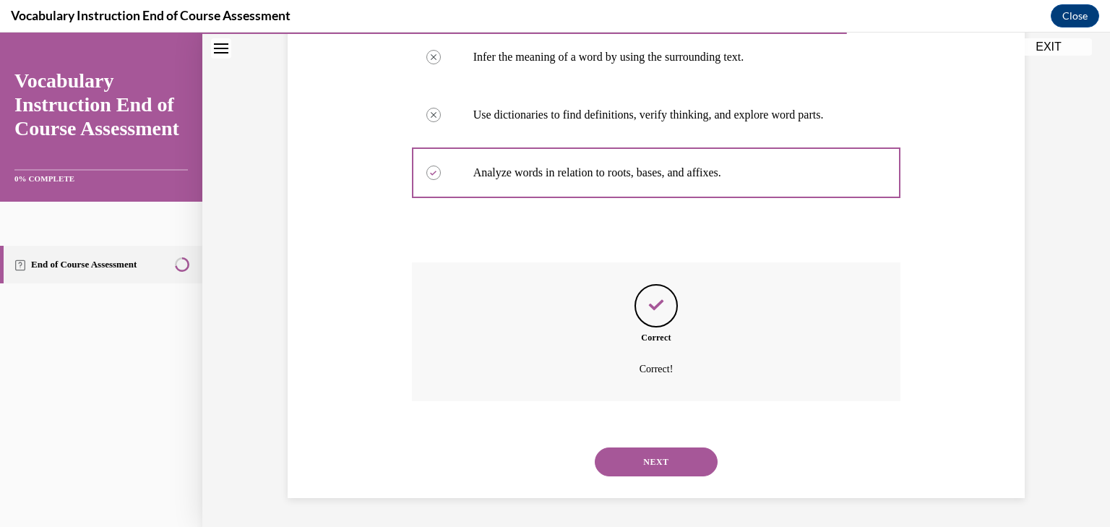
scroll to position [327, 0]
click at [665, 457] on button "NEXT" at bounding box center [656, 461] width 123 height 29
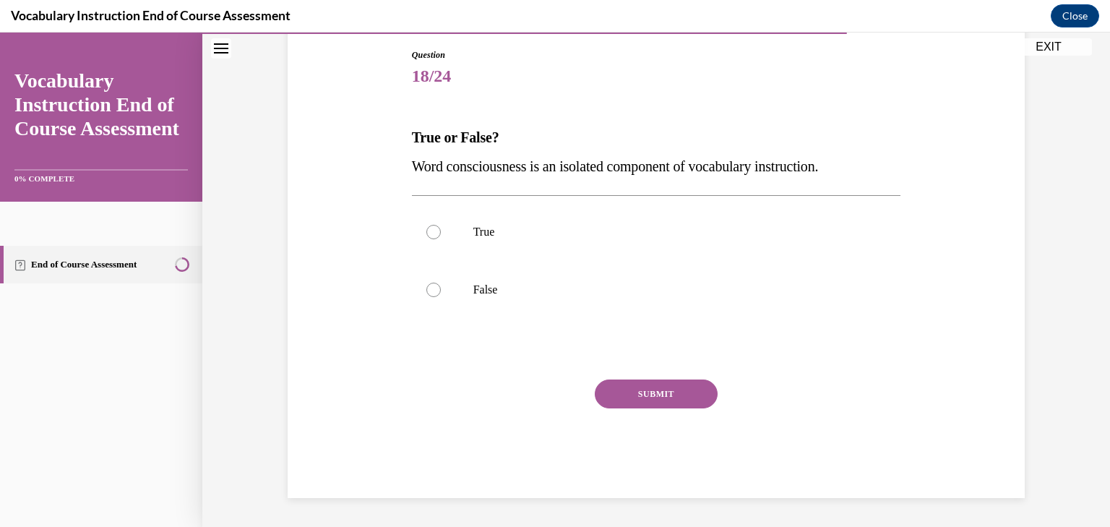
scroll to position [153, 0]
click at [515, 299] on label "False" at bounding box center [656, 290] width 489 height 58
click at [441, 297] on input "False" at bounding box center [434, 290] width 14 height 14
radio input "true"
click at [641, 392] on button "SUBMIT" at bounding box center [656, 394] width 123 height 29
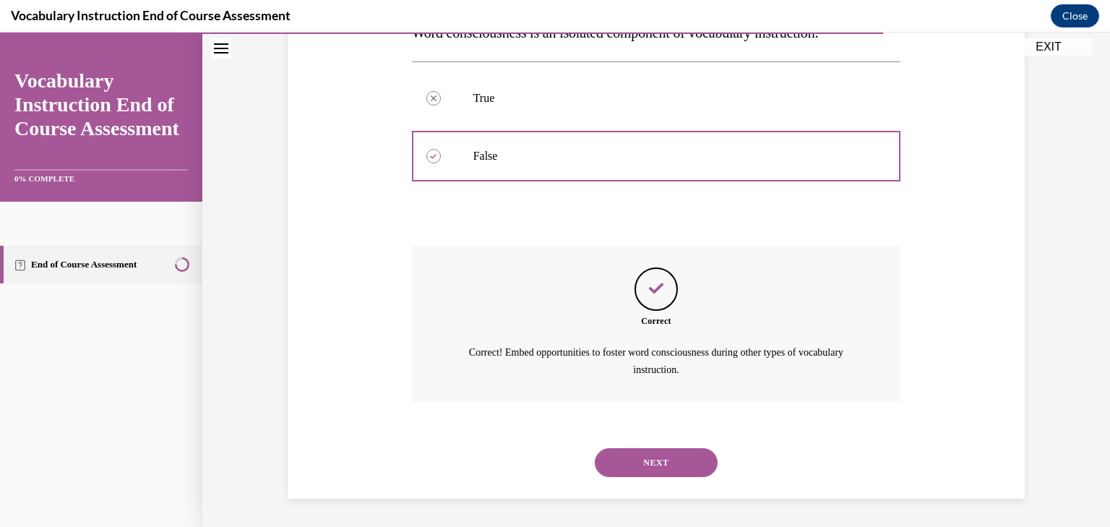
scroll to position [286, 0]
click at [664, 463] on button "NEXT" at bounding box center [656, 462] width 123 height 29
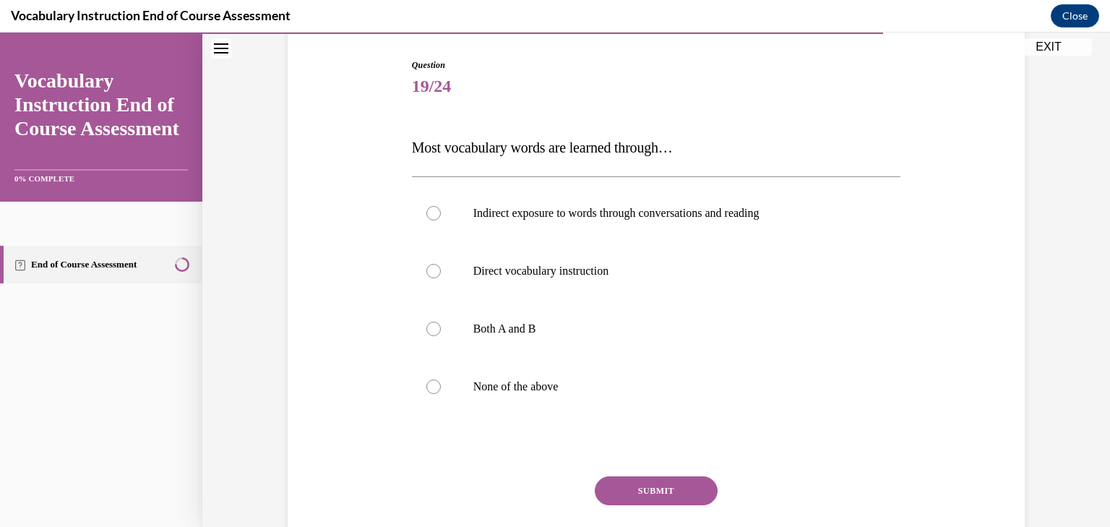
scroll to position [137, 0]
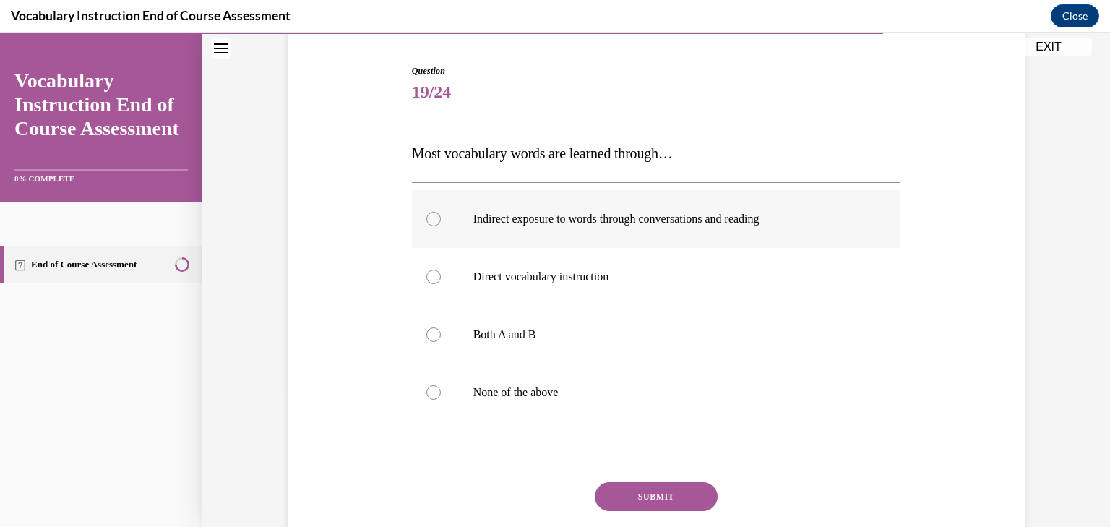
click at [651, 226] on label "Indirect exposure to words through conversations and reading" at bounding box center [656, 219] width 489 height 58
click at [441, 226] on input "Indirect exposure to words through conversations and reading" at bounding box center [434, 219] width 14 height 14
radio input "true"
click at [661, 491] on button "SUBMIT" at bounding box center [656, 496] width 123 height 29
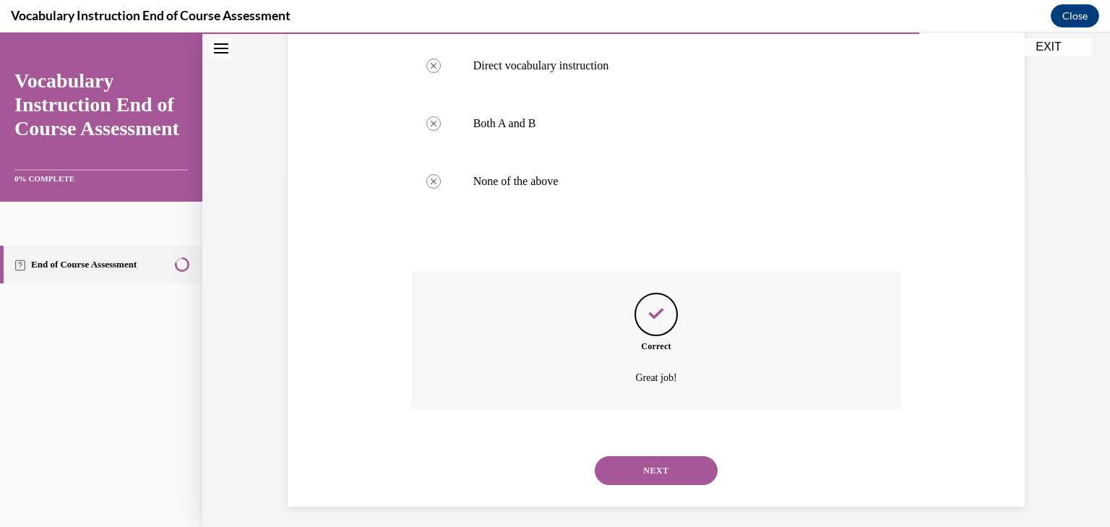
scroll to position [356, 0]
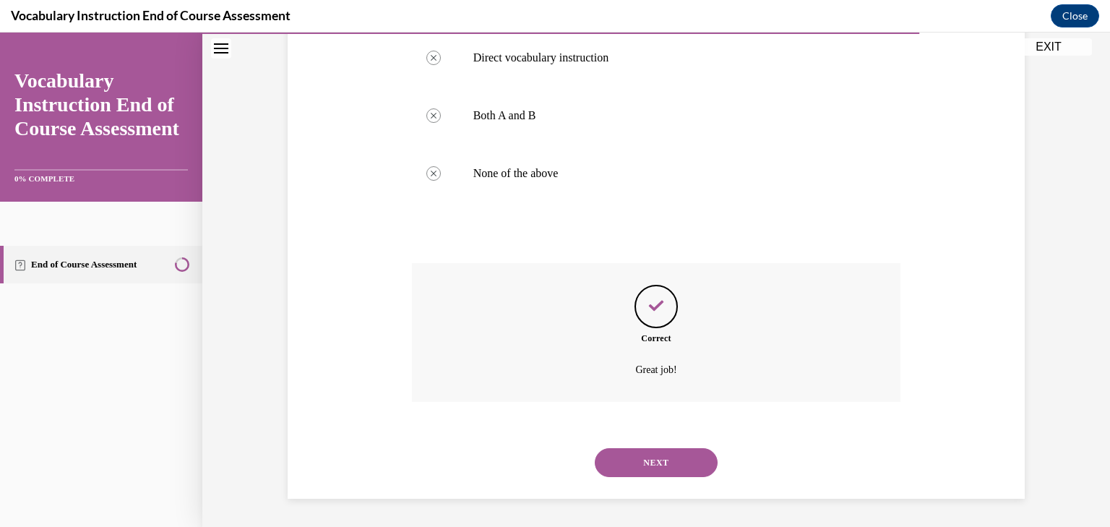
click at [663, 468] on button "NEXT" at bounding box center [656, 462] width 123 height 29
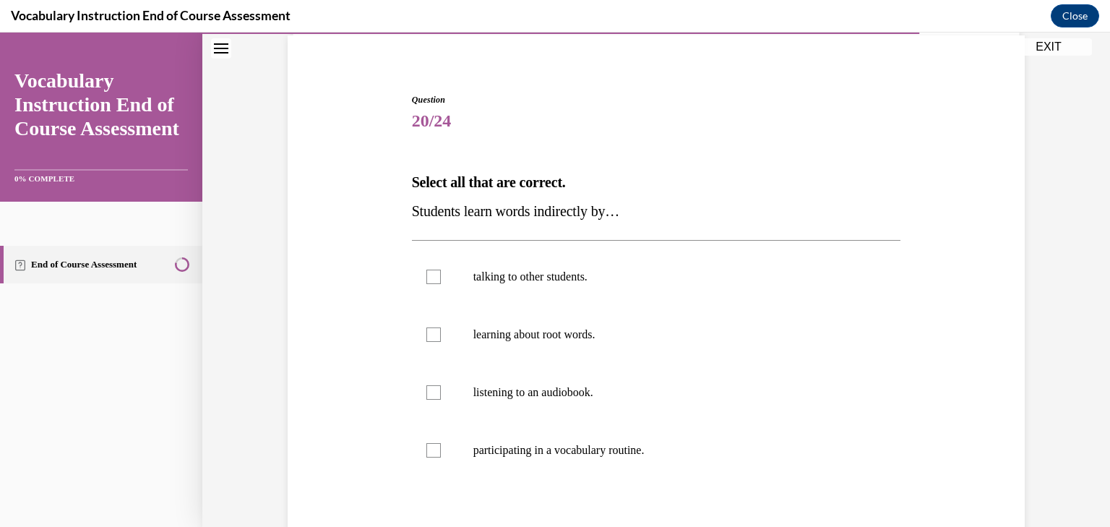
scroll to position [106, 0]
click at [611, 341] on p "learning about root words." at bounding box center [670, 337] width 392 height 14
click at [441, 341] on input "learning about root words." at bounding box center [434, 337] width 14 height 14
checkbox input "true"
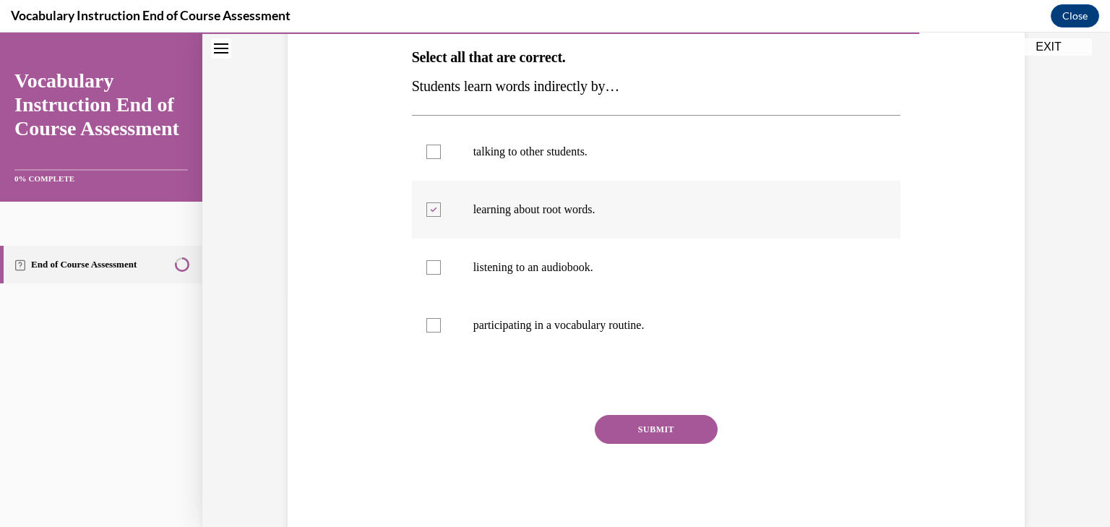
scroll to position [244, 0]
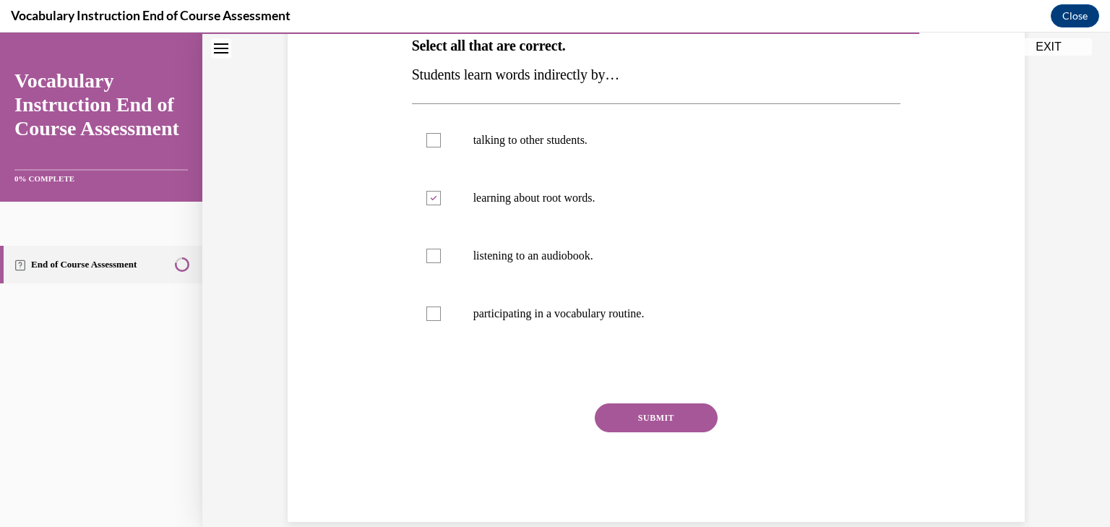
click at [677, 416] on button "SUBMIT" at bounding box center [656, 417] width 123 height 29
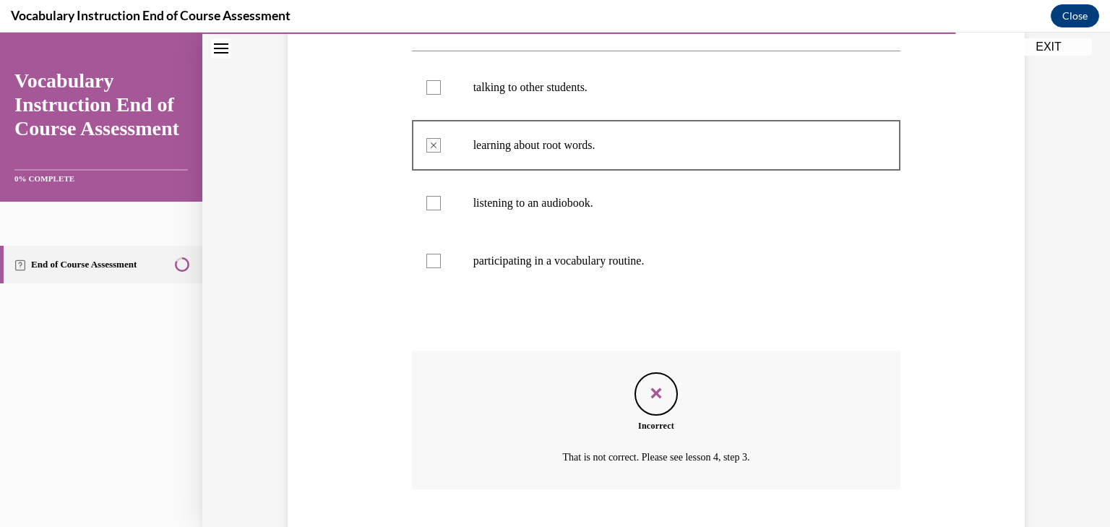
scroll to position [370, 0]
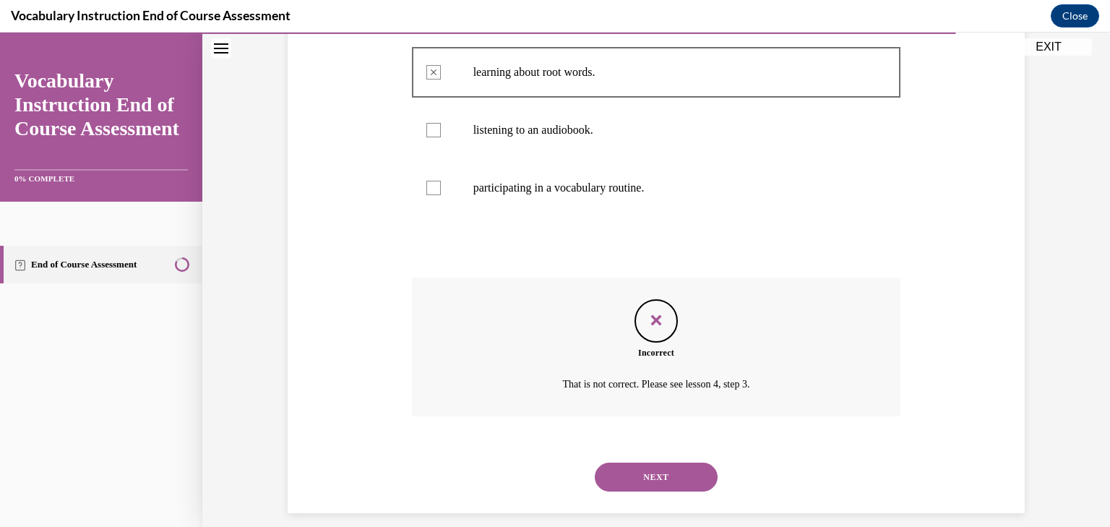
click at [667, 476] on button "NEXT" at bounding box center [656, 477] width 123 height 29
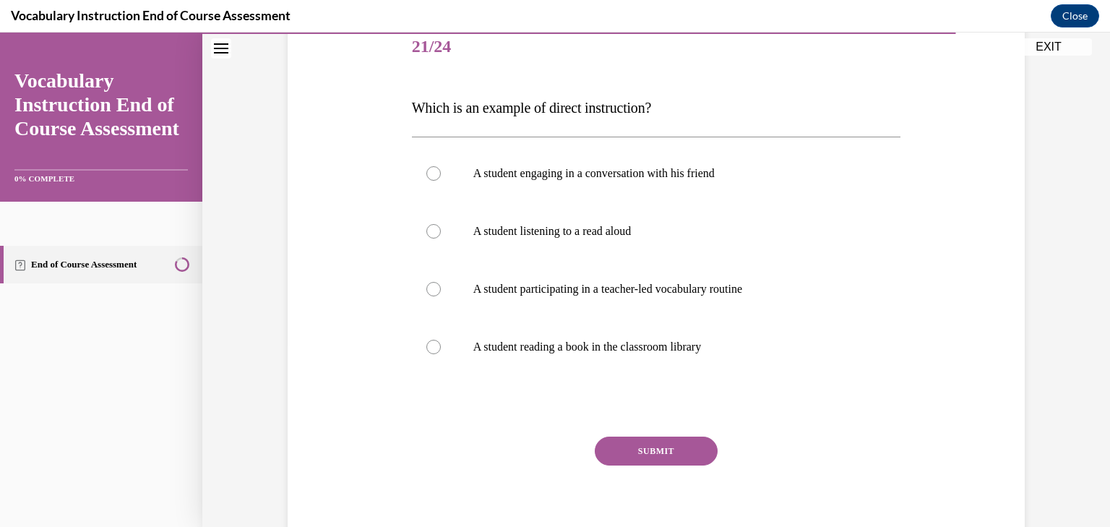
scroll to position [183, 0]
click at [432, 286] on div at bounding box center [434, 288] width 14 height 14
click at [432, 286] on input "A student participating in a teacher-led vocabulary routine" at bounding box center [434, 288] width 14 height 14
radio input "true"
click at [680, 444] on button "SUBMIT" at bounding box center [656, 450] width 123 height 29
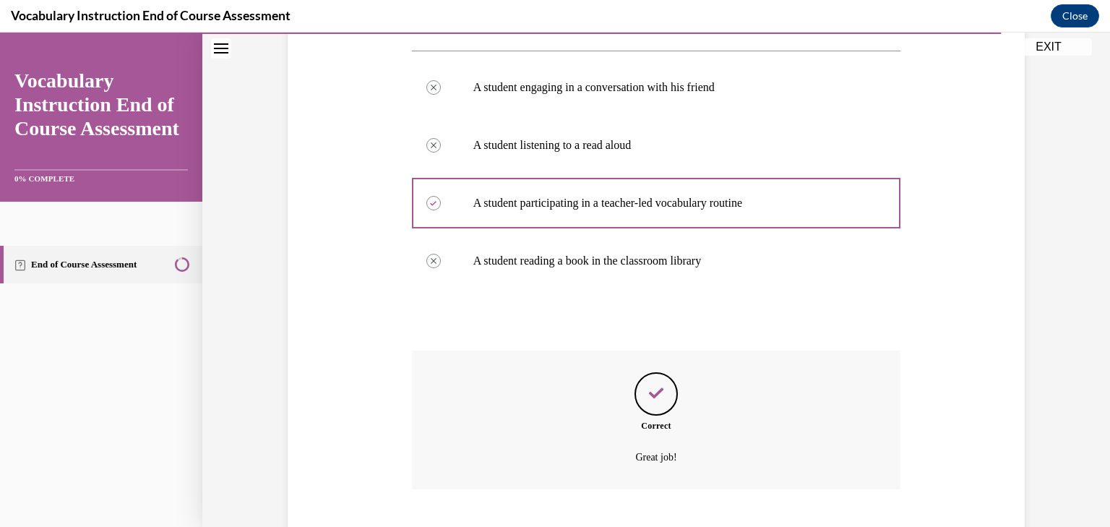
scroll to position [356, 0]
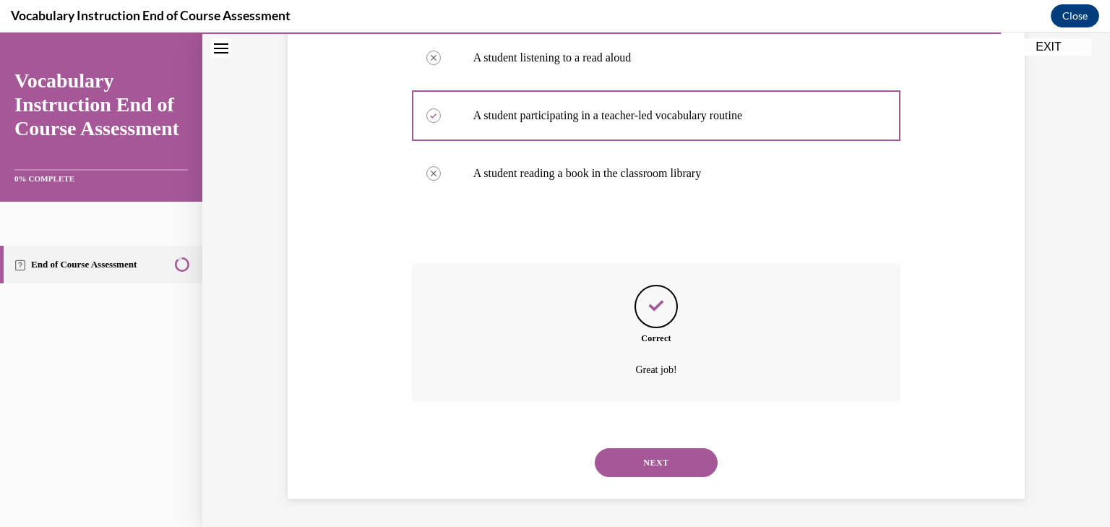
click at [667, 461] on button "NEXT" at bounding box center [656, 462] width 123 height 29
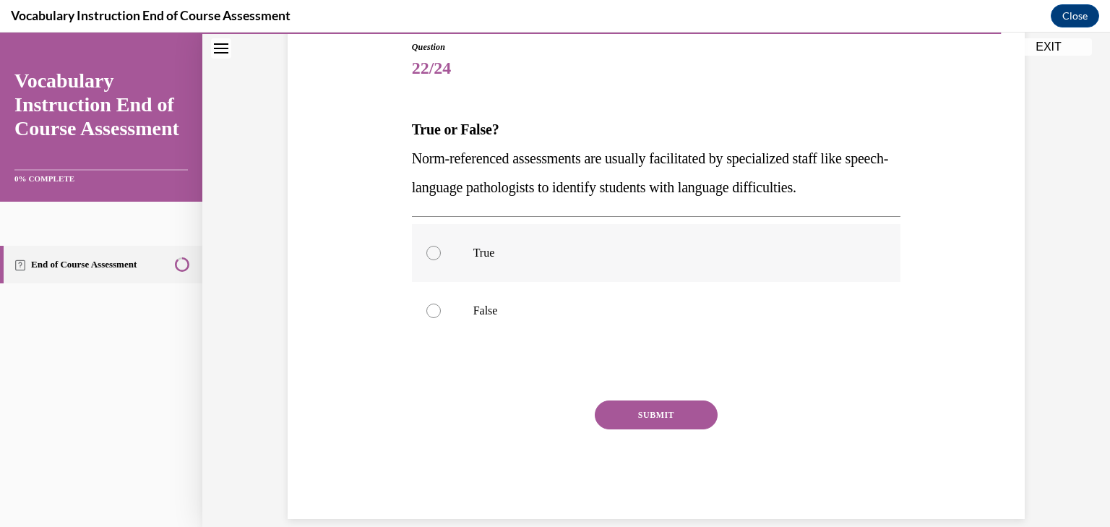
click at [609, 248] on p "True" at bounding box center [670, 253] width 392 height 14
click at [441, 248] on input "True" at bounding box center [434, 253] width 14 height 14
radio input "true"
click at [652, 416] on button "SUBMIT" at bounding box center [656, 415] width 123 height 29
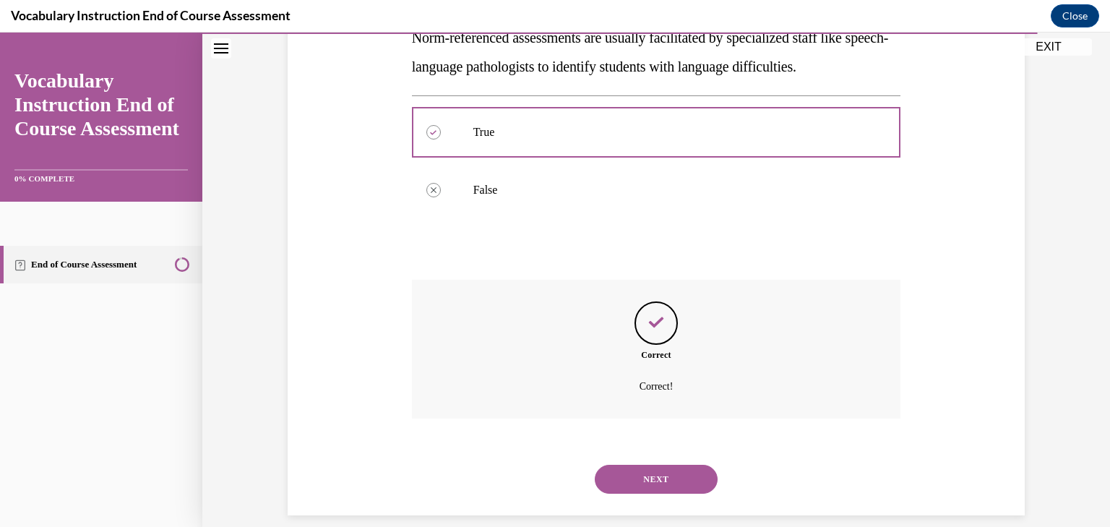
scroll to position [298, 0]
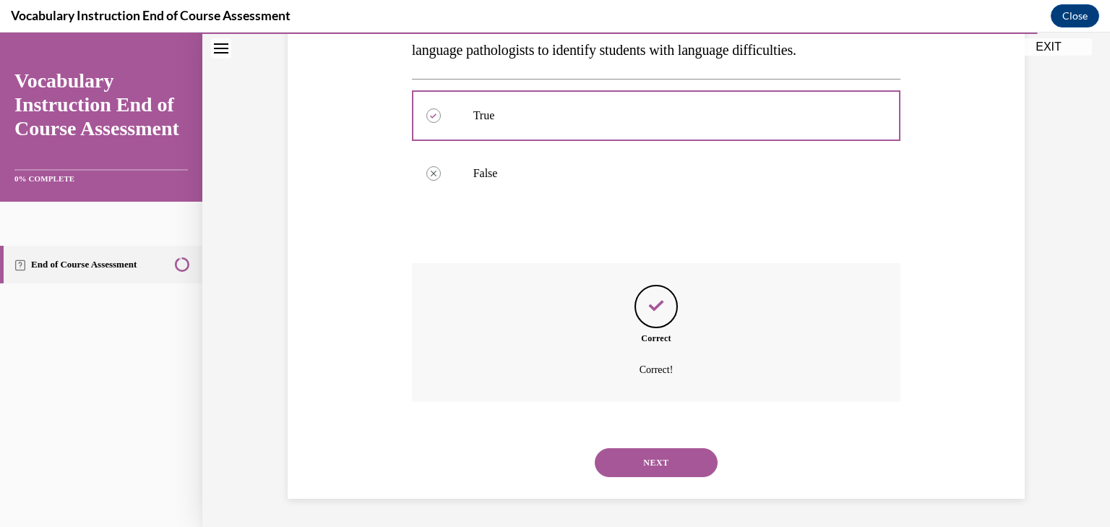
click at [655, 456] on button "NEXT" at bounding box center [656, 462] width 123 height 29
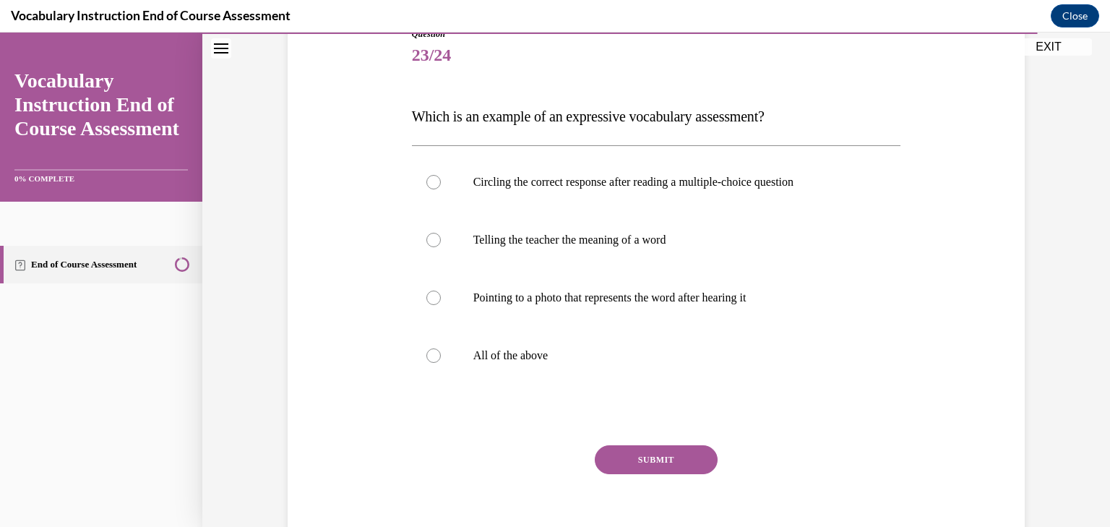
scroll to position [171, 0]
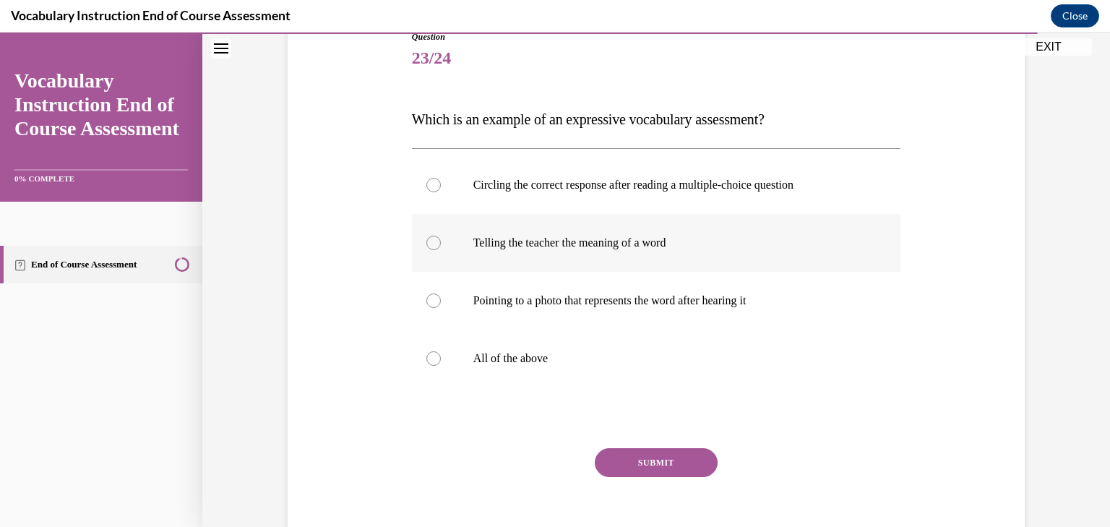
click at [567, 239] on p "Telling the teacher the meaning of a word" at bounding box center [670, 243] width 392 height 14
click at [441, 239] on input "Telling the teacher the meaning of a word" at bounding box center [434, 243] width 14 height 14
radio input "true"
click at [667, 461] on button "SUBMIT" at bounding box center [656, 462] width 123 height 29
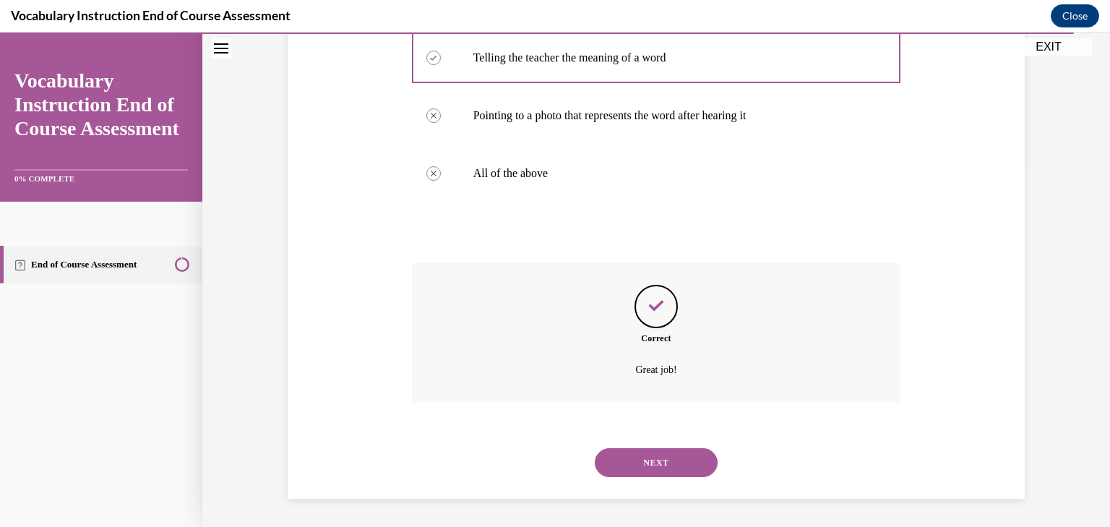
scroll to position [0, 0]
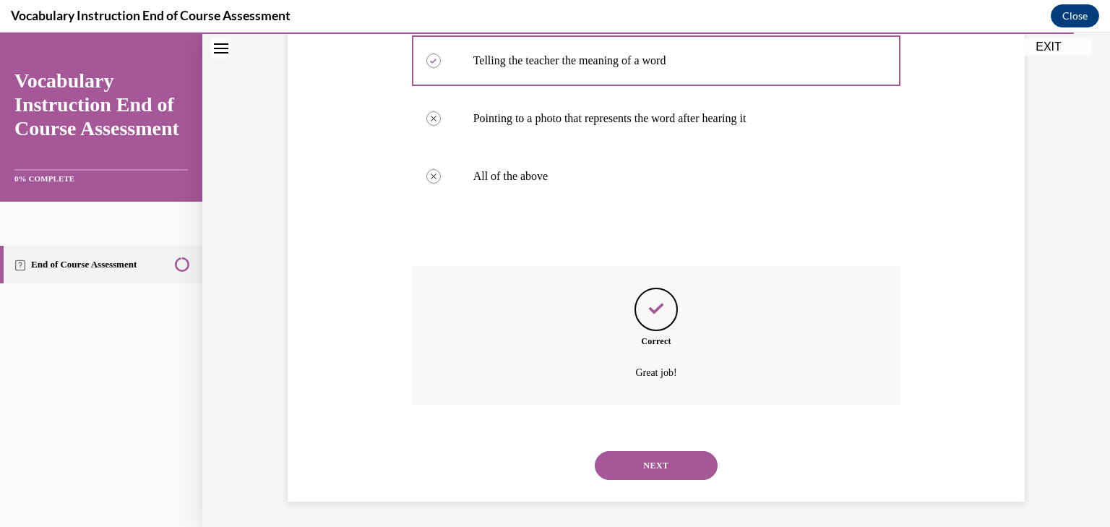
click at [667, 461] on button "NEXT" at bounding box center [656, 465] width 123 height 29
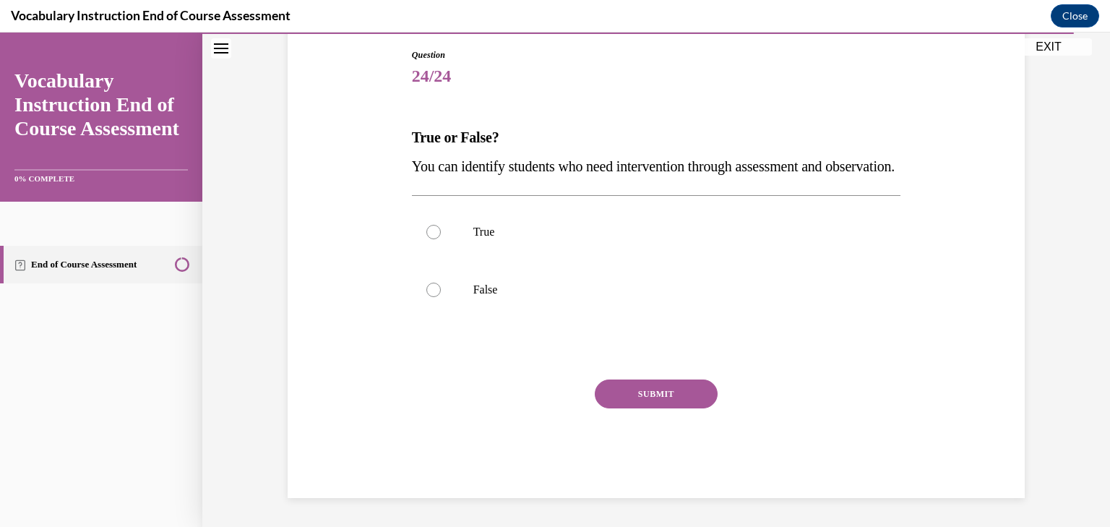
scroll to position [160, 0]
click at [582, 261] on label "True" at bounding box center [656, 232] width 489 height 58
click at [441, 239] on input "True" at bounding box center [434, 232] width 14 height 14
radio input "true"
click at [676, 408] on button "SUBMIT" at bounding box center [656, 394] width 123 height 29
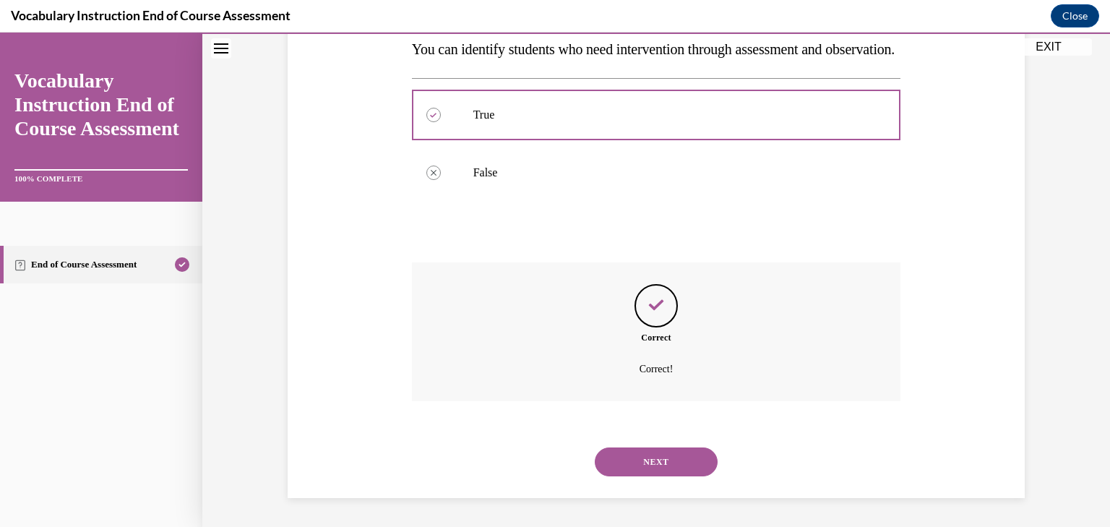
scroll to position [298, 0]
click at [654, 458] on button "NEXT" at bounding box center [656, 461] width 123 height 29
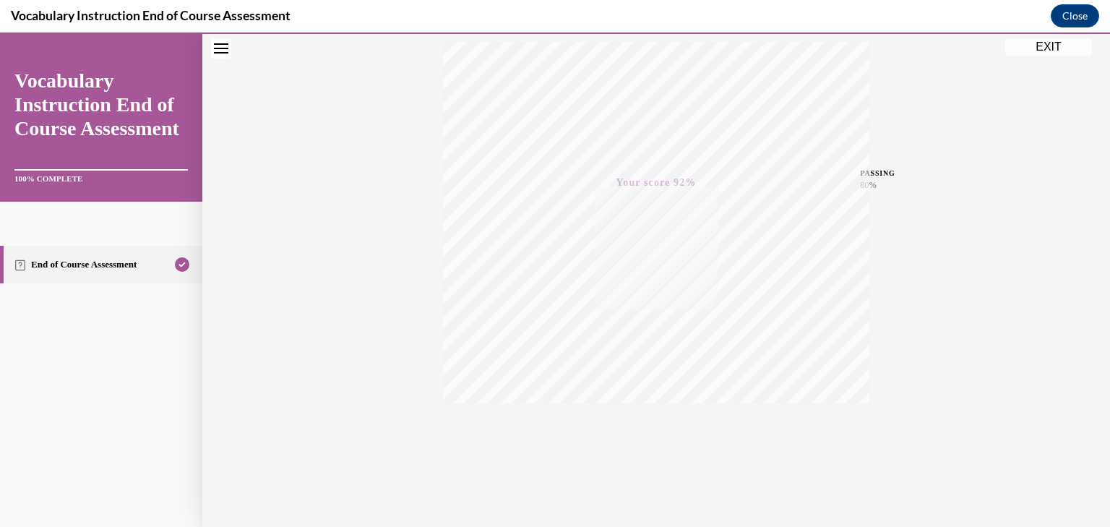
scroll to position [246, 0]
click at [654, 458] on button "TAKE AGAIN" at bounding box center [657, 430] width 86 height 65
